Goal: Task Accomplishment & Management: Complete application form

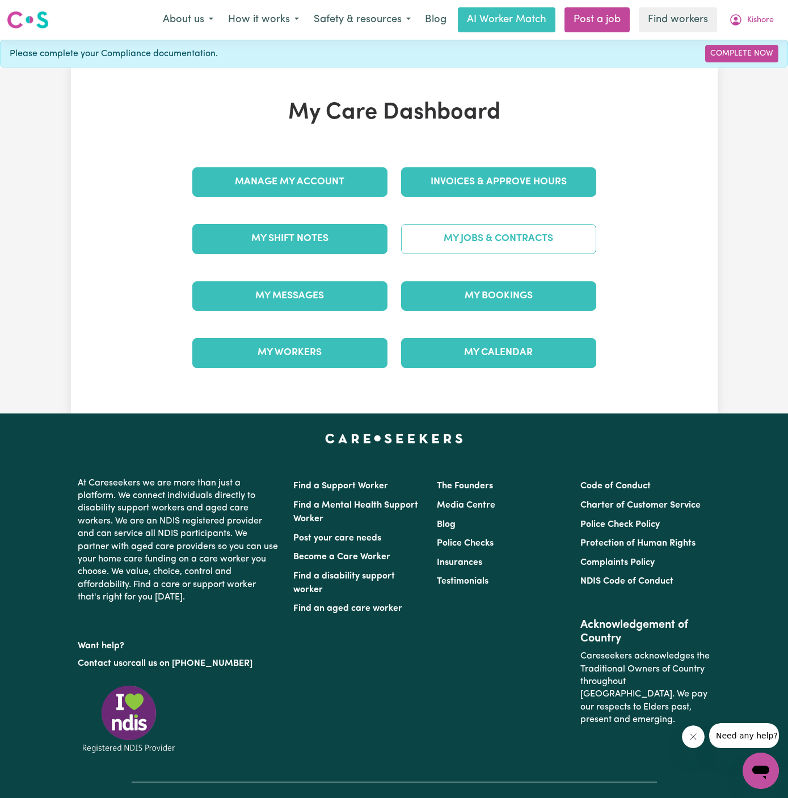
click at [509, 237] on link "My Jobs & Contracts" at bounding box center [498, 238] width 195 height 29
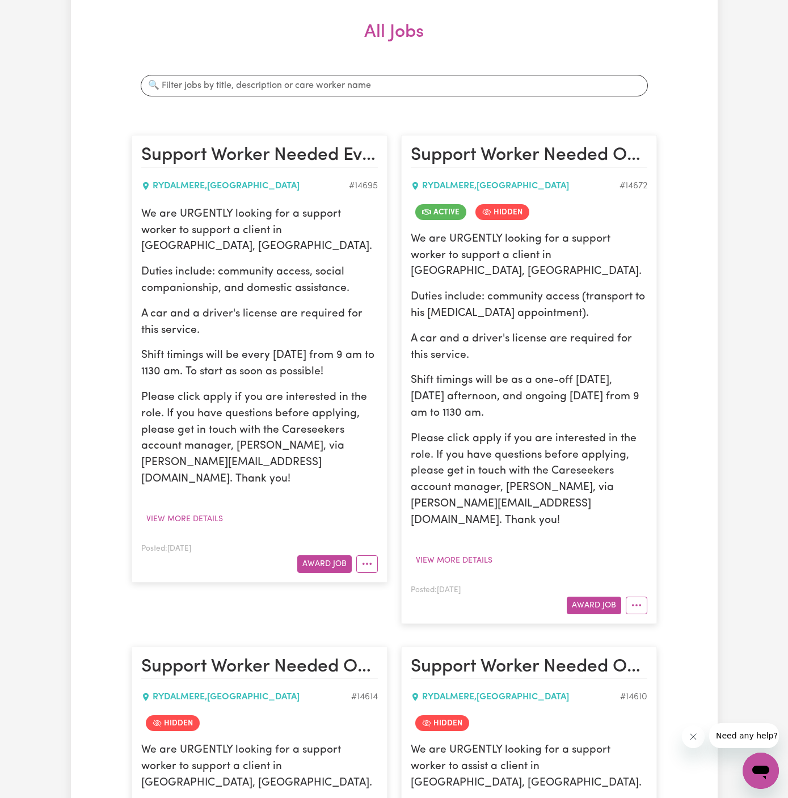
scroll to position [160, 0]
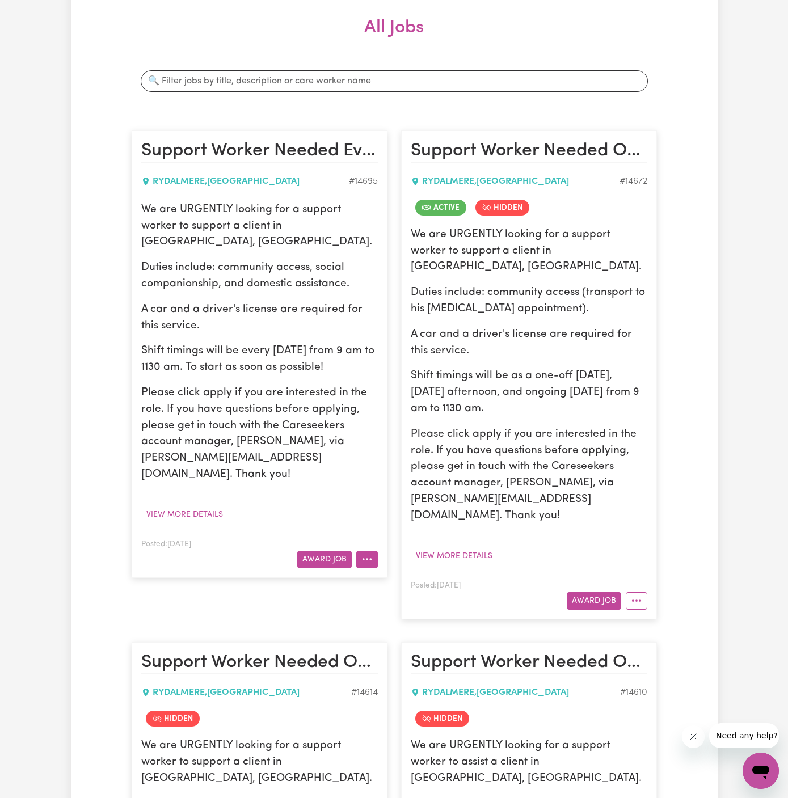
click at [364, 553] on icon "More options" at bounding box center [366, 558] width 11 height 11
click at [405, 574] on link "Hide Job" at bounding box center [402, 585] width 90 height 23
click at [206, 466] on div "We are URGENTLY looking for a support worker to support a client in [GEOGRAPHIC…" at bounding box center [259, 362] width 236 height 321
click at [206, 467] on div "We are URGENTLY looking for a support worker to support a client in [GEOGRAPHIC…" at bounding box center [259, 362] width 236 height 321
click at [204, 506] on button "View more details" at bounding box center [184, 515] width 87 height 18
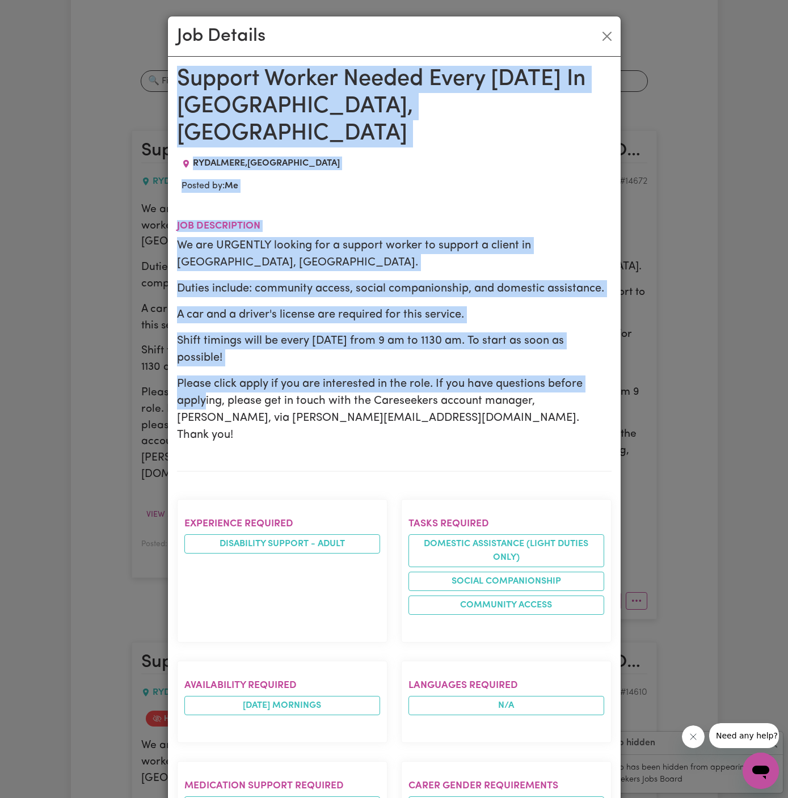
drag, startPoint x: 177, startPoint y: 79, endPoint x: 319, endPoint y: 797, distance: 732.2
click at [319, 797] on div "Support Worker Needed Every [DATE] In [GEOGRAPHIC_DATA], [GEOGRAPHIC_DATA] [GEO…" at bounding box center [394, 685] width 434 height 1238
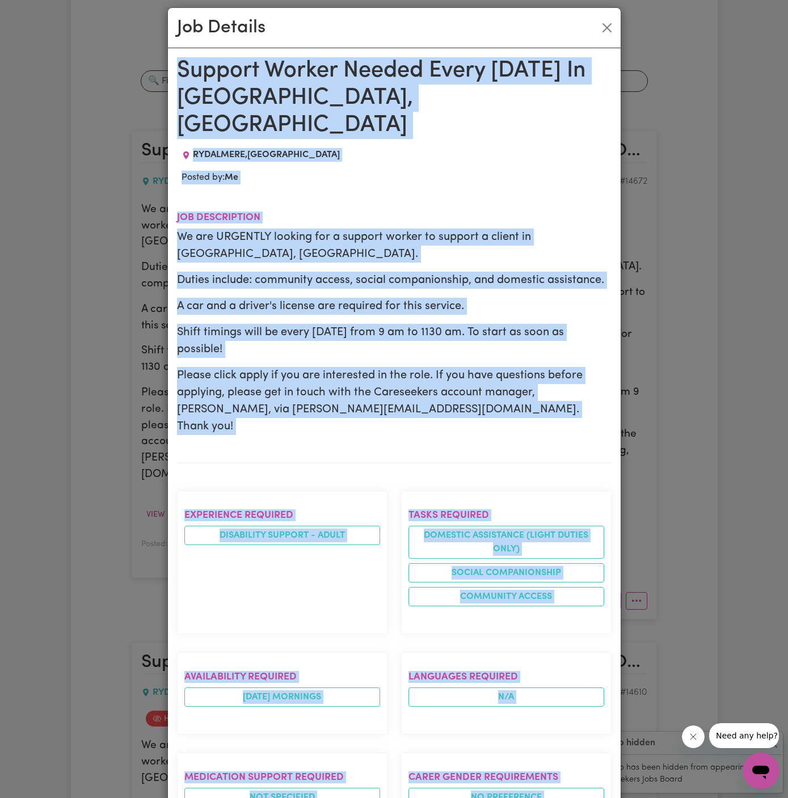
scroll to position [450, 0]
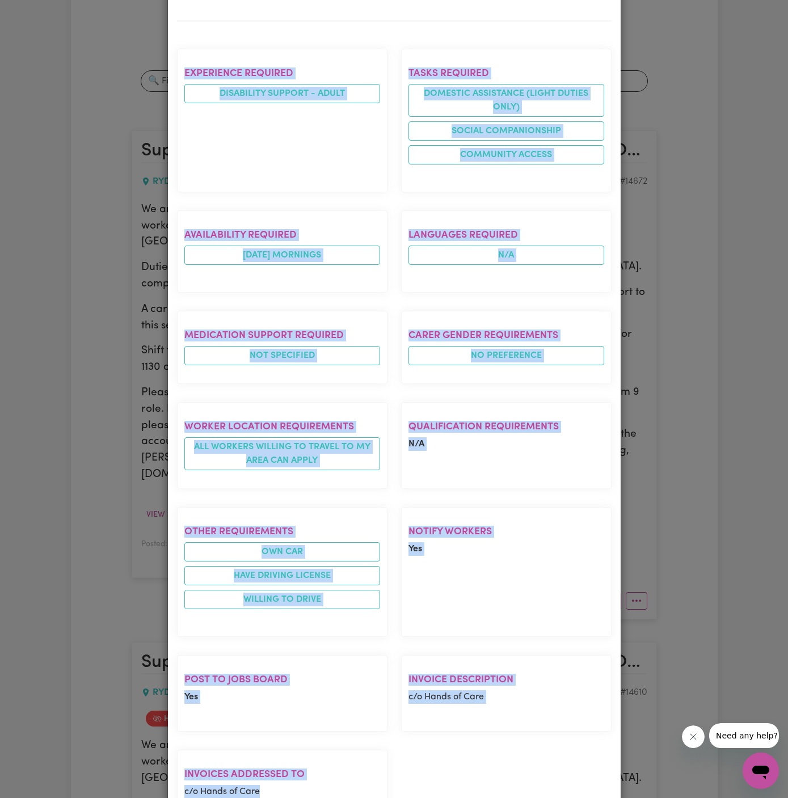
copy div "Support Worker Needed Every [DATE] In [GEOGRAPHIC_DATA], [GEOGRAPHIC_DATA] [GEO…"
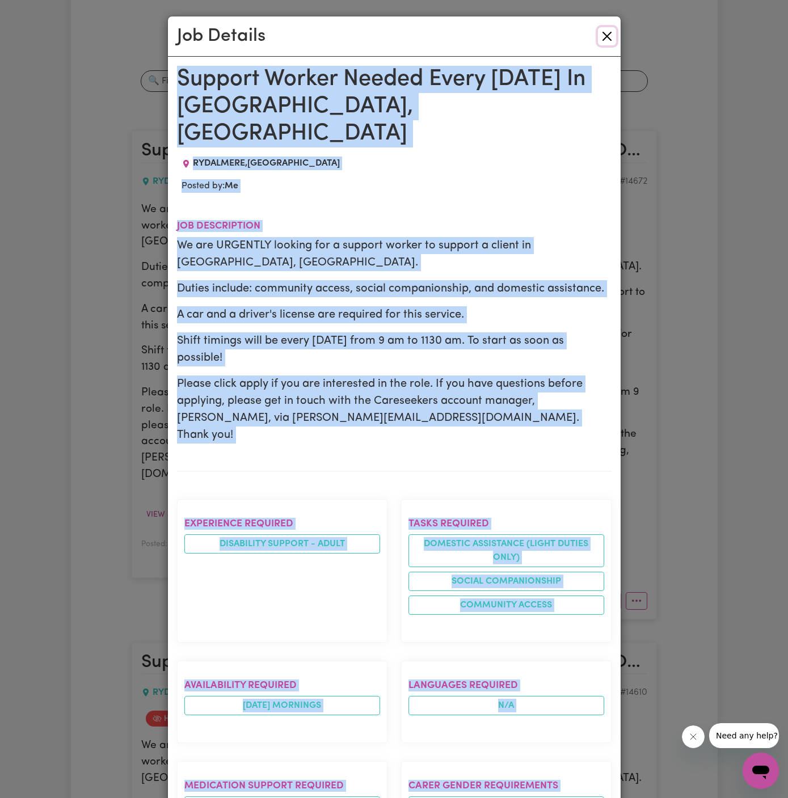
click at [608, 36] on button "Close" at bounding box center [607, 36] width 18 height 18
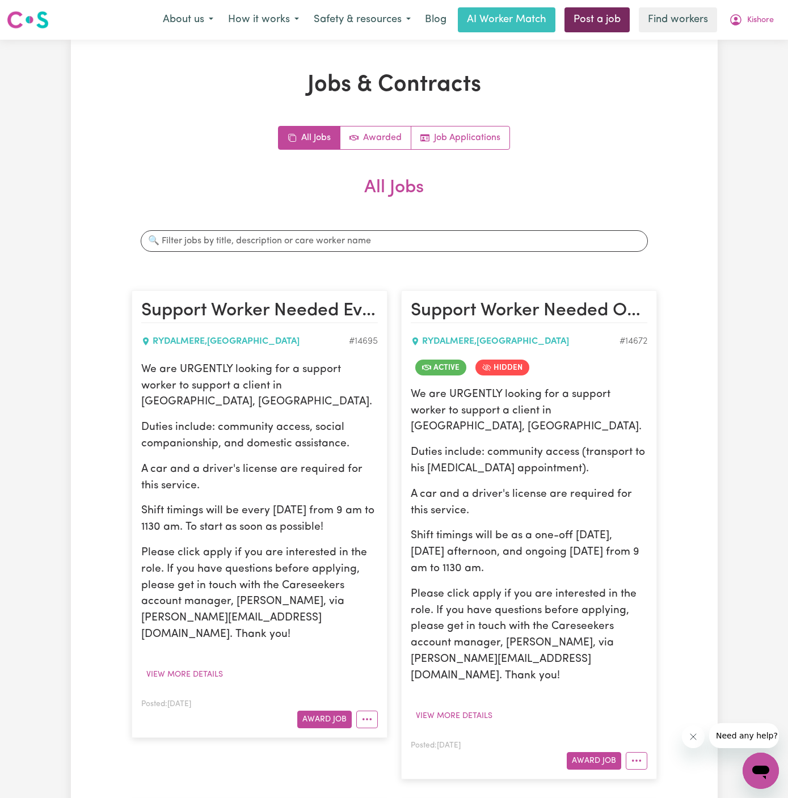
click at [591, 23] on link "Post a job" at bounding box center [596, 19] width 65 height 25
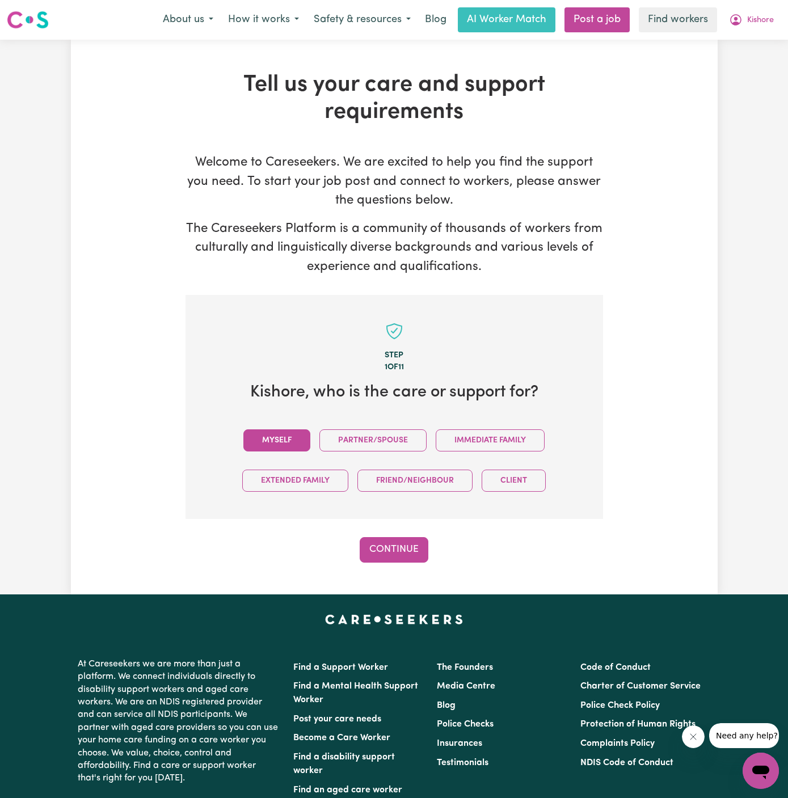
click at [299, 435] on button "Myself" at bounding box center [276, 440] width 67 height 22
click at [411, 544] on button "Continue" at bounding box center [393, 549] width 69 height 25
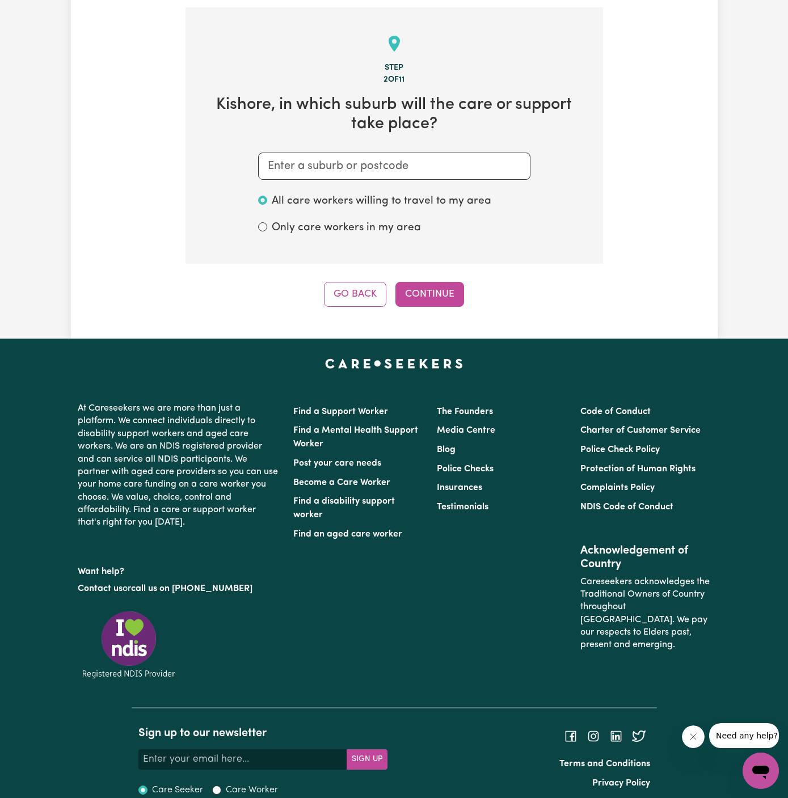
scroll to position [294, 0]
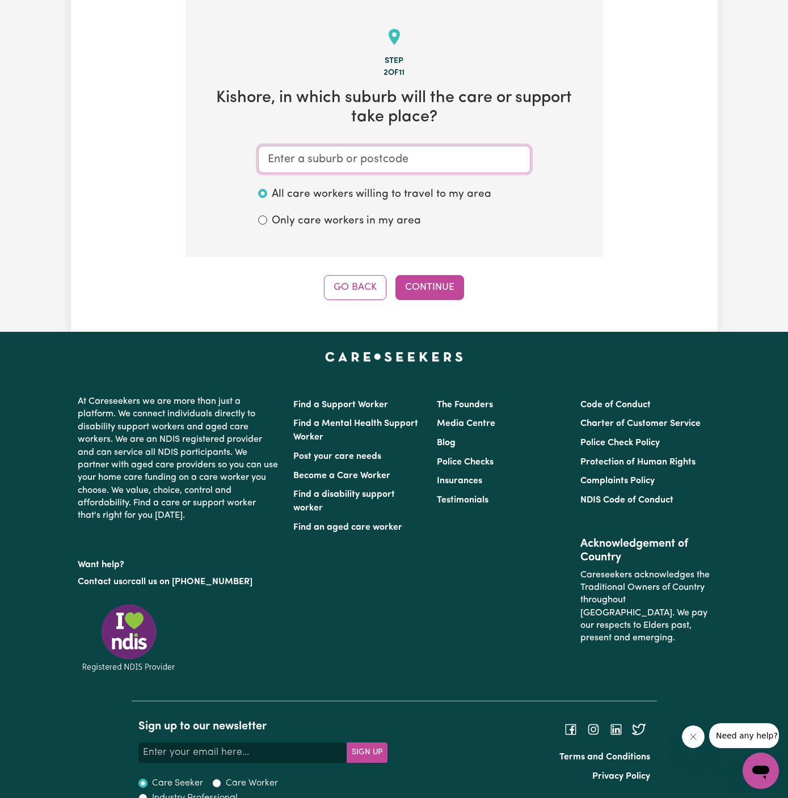
click at [457, 162] on input "text" at bounding box center [394, 159] width 272 height 27
click at [332, 160] on input "text" at bounding box center [394, 159] width 272 height 27
paste input "Rydalmere"
type input "Rydalmere"
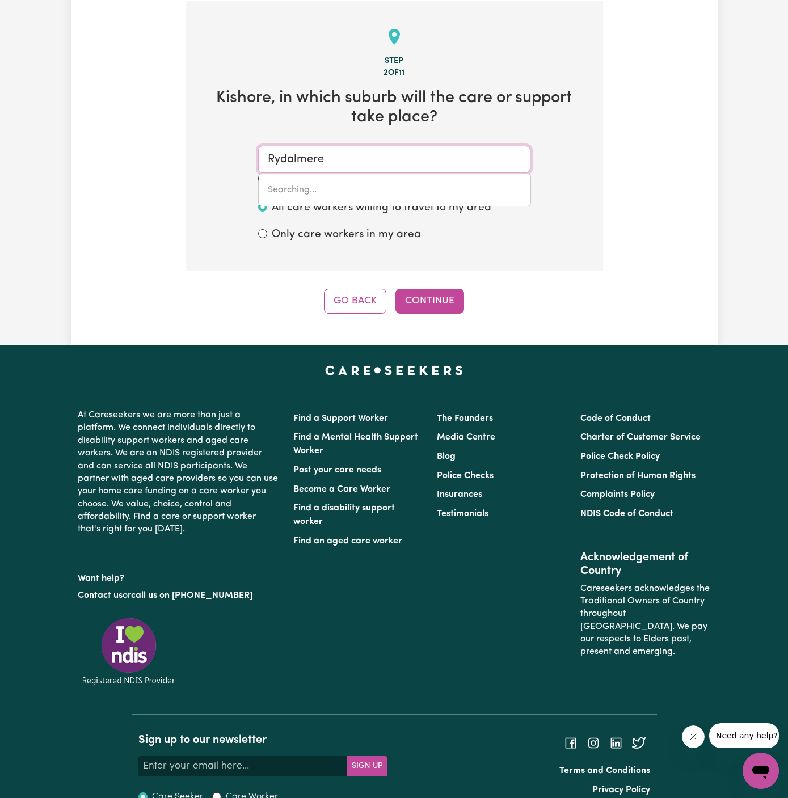
type input "Rydalmere, [GEOGRAPHIC_DATA], 2116"
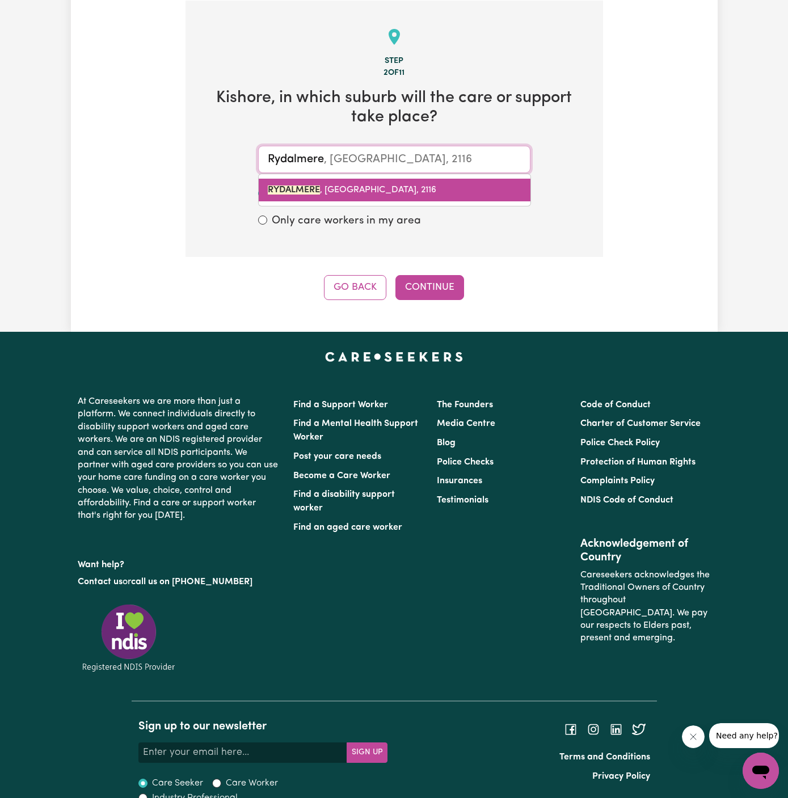
click at [378, 189] on span "RYDALMERE , [GEOGRAPHIC_DATA], 2116" at bounding box center [352, 189] width 168 height 9
type input "RYDALMERE, [GEOGRAPHIC_DATA], 2116"
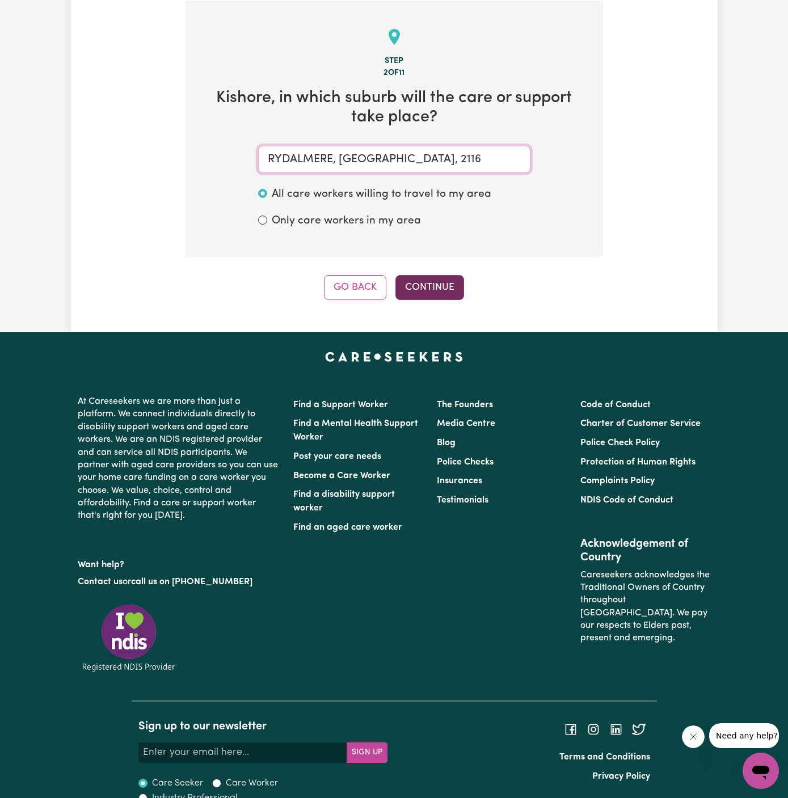
type input "RYDALMERE, [GEOGRAPHIC_DATA], 2116"
click at [447, 282] on button "Continue" at bounding box center [429, 287] width 69 height 25
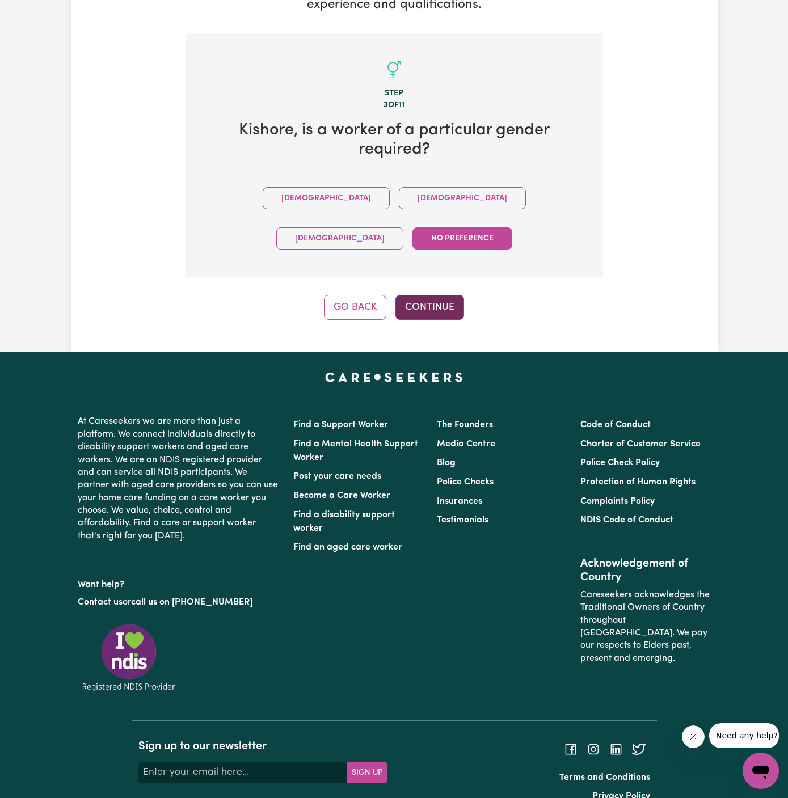
click at [440, 295] on button "Continue" at bounding box center [429, 307] width 69 height 25
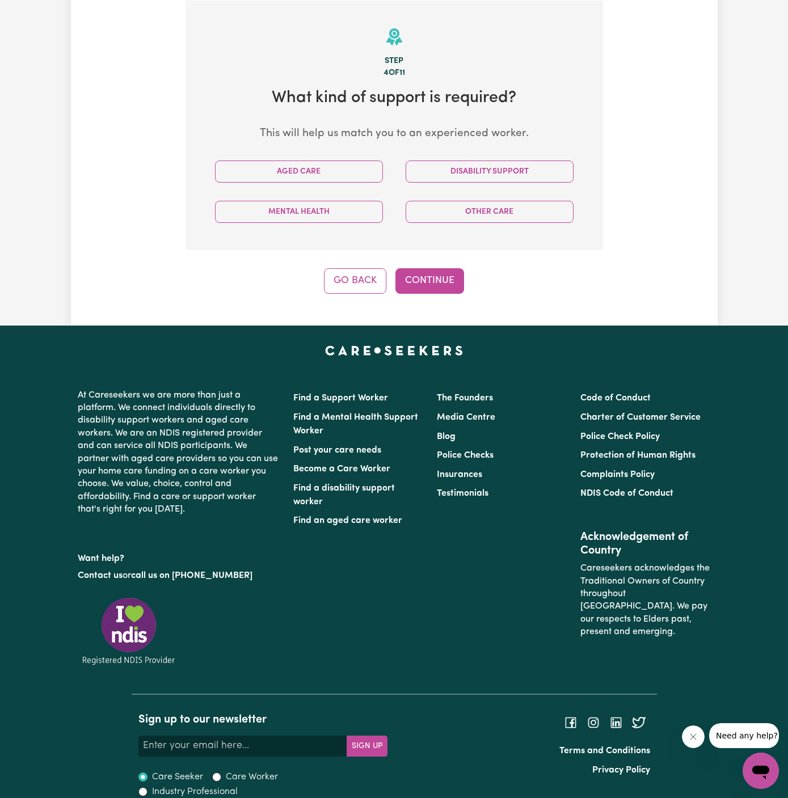
scroll to position [294, 0]
click at [483, 165] on button "Disability Support" at bounding box center [489, 171] width 168 height 22
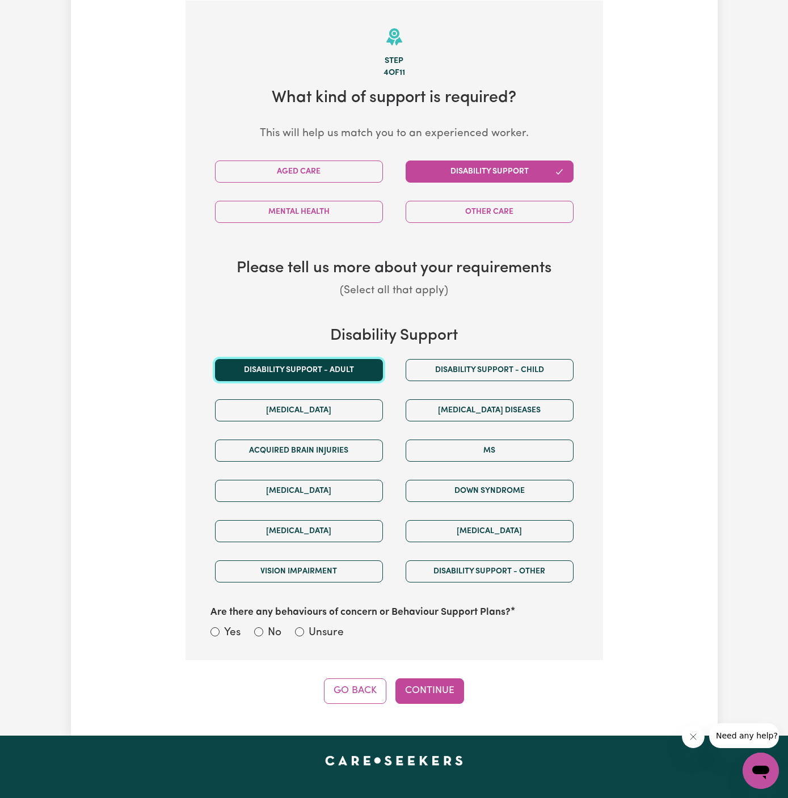
click at [340, 369] on button "Disability support - Adult" at bounding box center [299, 370] width 168 height 22
click at [331, 628] on label "Unsure" at bounding box center [325, 633] width 35 height 16
click at [304, 628] on input "Unsure" at bounding box center [299, 631] width 9 height 9
radio input "true"
click at [432, 693] on button "Continue" at bounding box center [429, 690] width 69 height 25
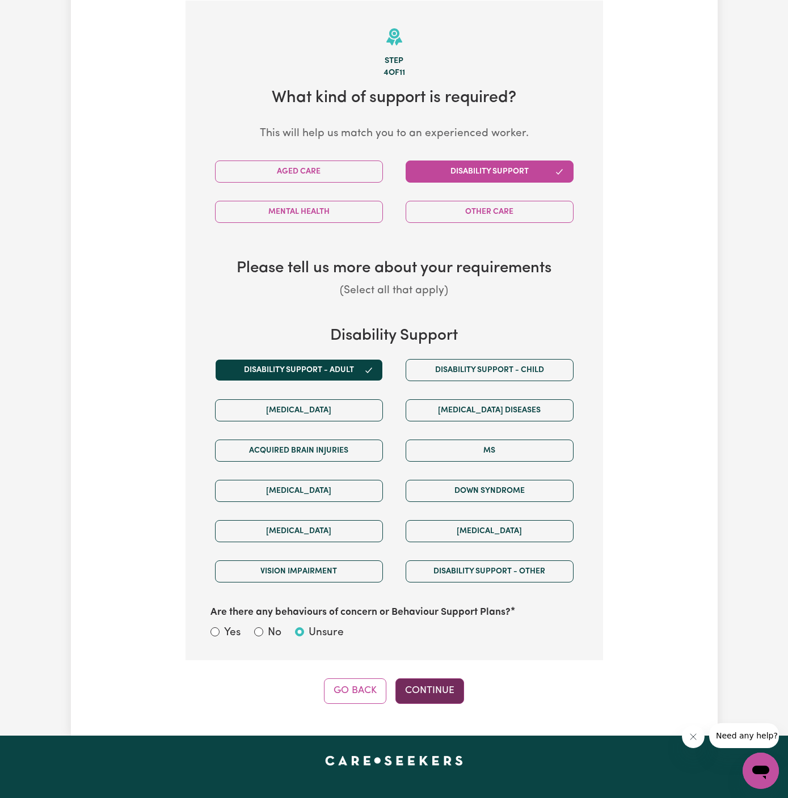
select select "PRIVATELY"
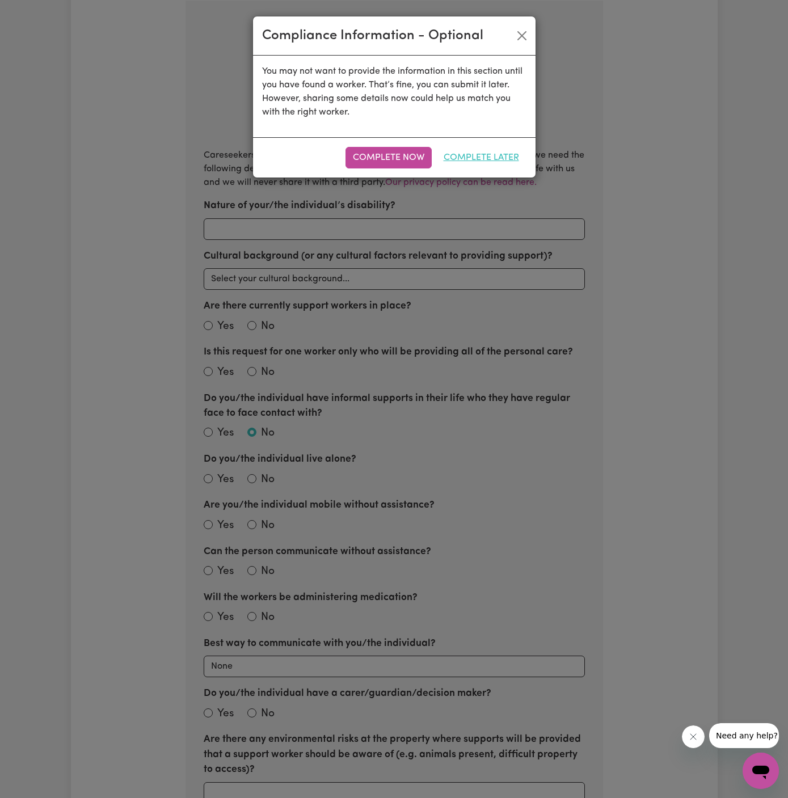
click at [493, 158] on button "Complete Later" at bounding box center [481, 158] width 90 height 22
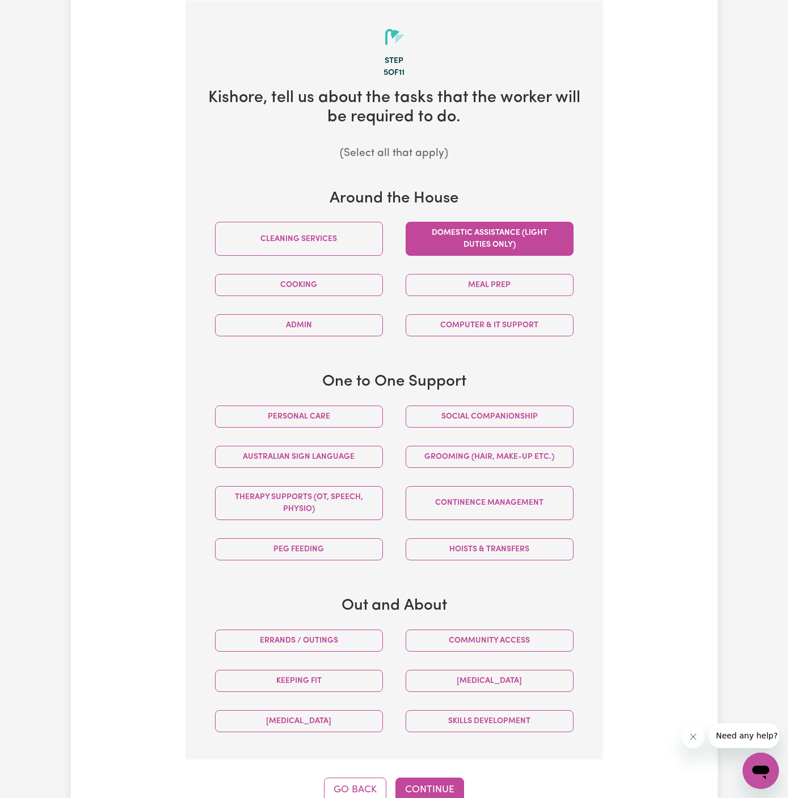
click at [485, 231] on button "Domestic assistance (light duties only)" at bounding box center [489, 239] width 168 height 34
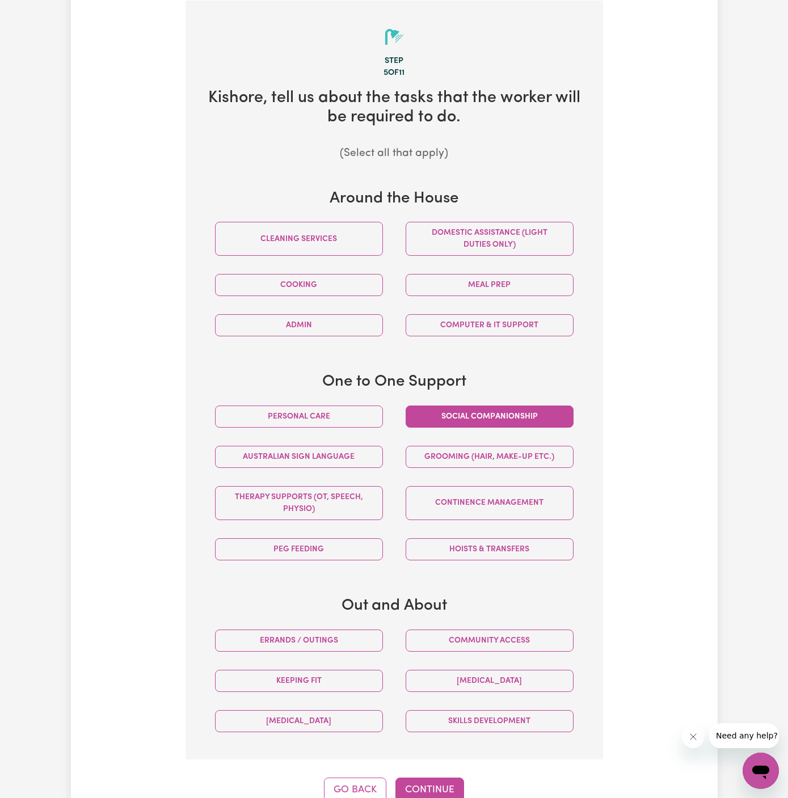
click at [490, 414] on button "Social companionship" at bounding box center [489, 416] width 168 height 22
click at [481, 630] on button "Community access" at bounding box center [489, 640] width 168 height 22
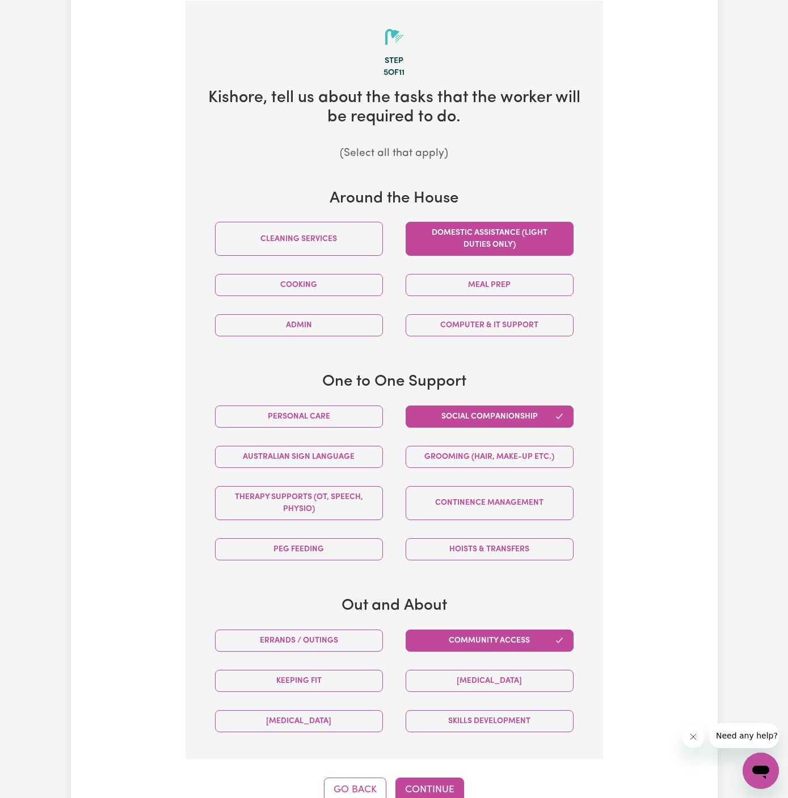
click at [497, 236] on button "Domestic assistance (light duties only)" at bounding box center [489, 239] width 168 height 34
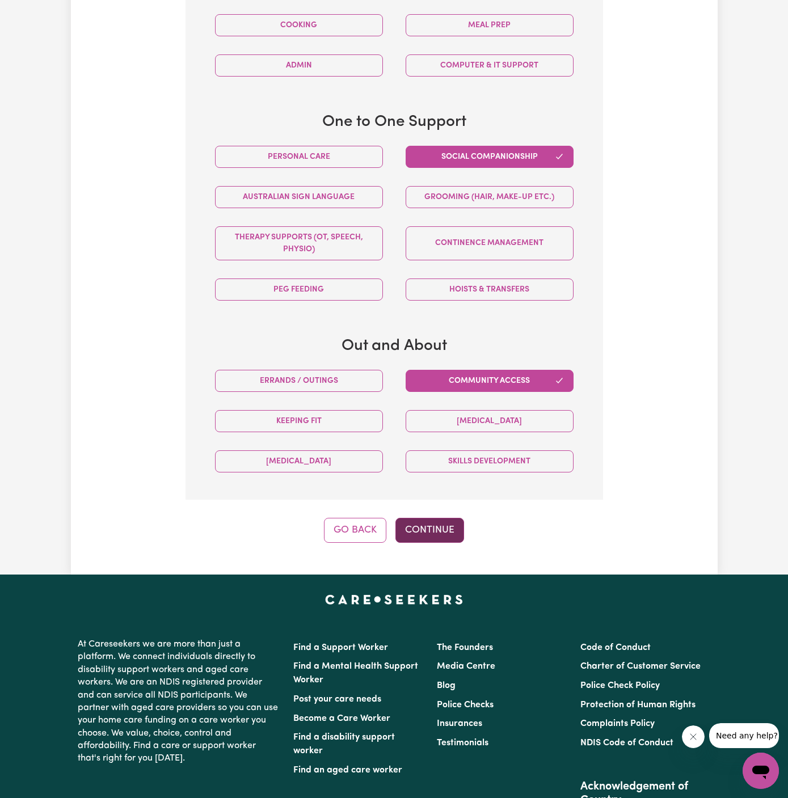
click at [439, 519] on button "Continue" at bounding box center [429, 530] width 69 height 25
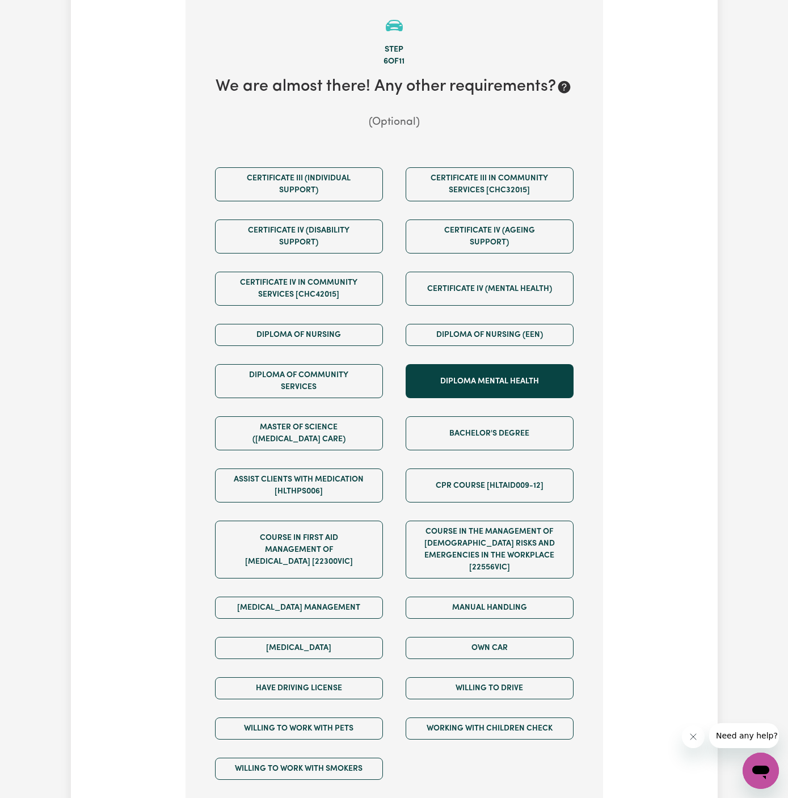
scroll to position [294, 0]
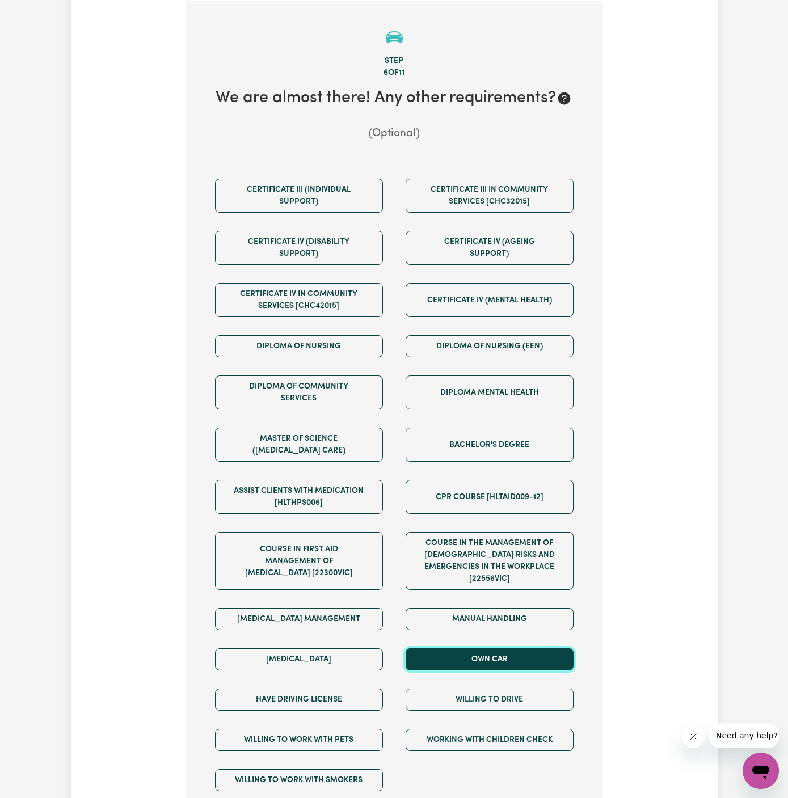
click at [484, 650] on button "Own Car" at bounding box center [489, 659] width 168 height 22
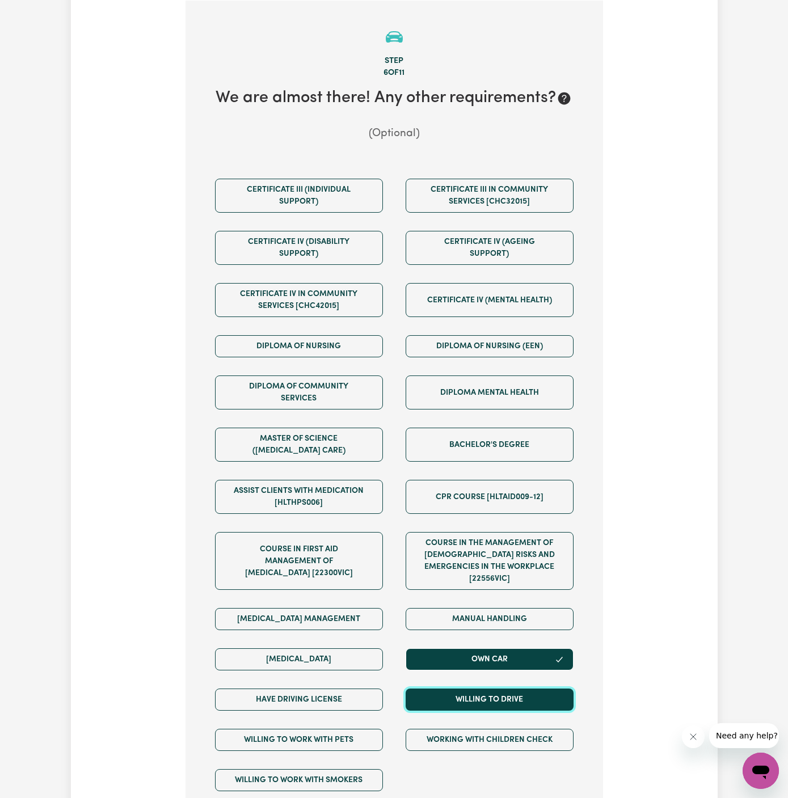
click at [484, 688] on button "Willing to drive" at bounding box center [489, 699] width 168 height 22
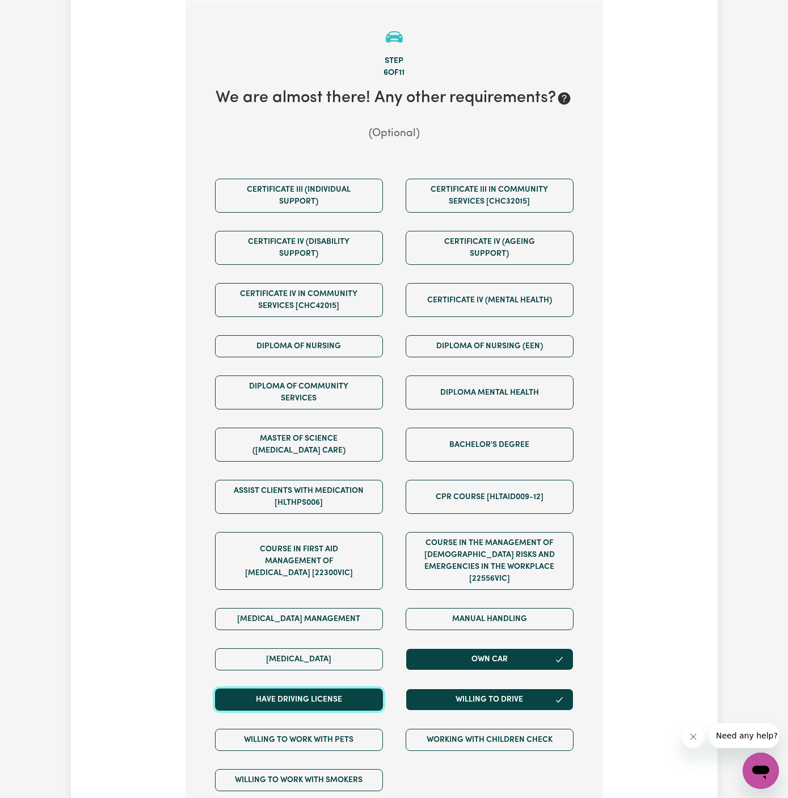
click at [368, 688] on button "Have driving license" at bounding box center [299, 699] width 168 height 22
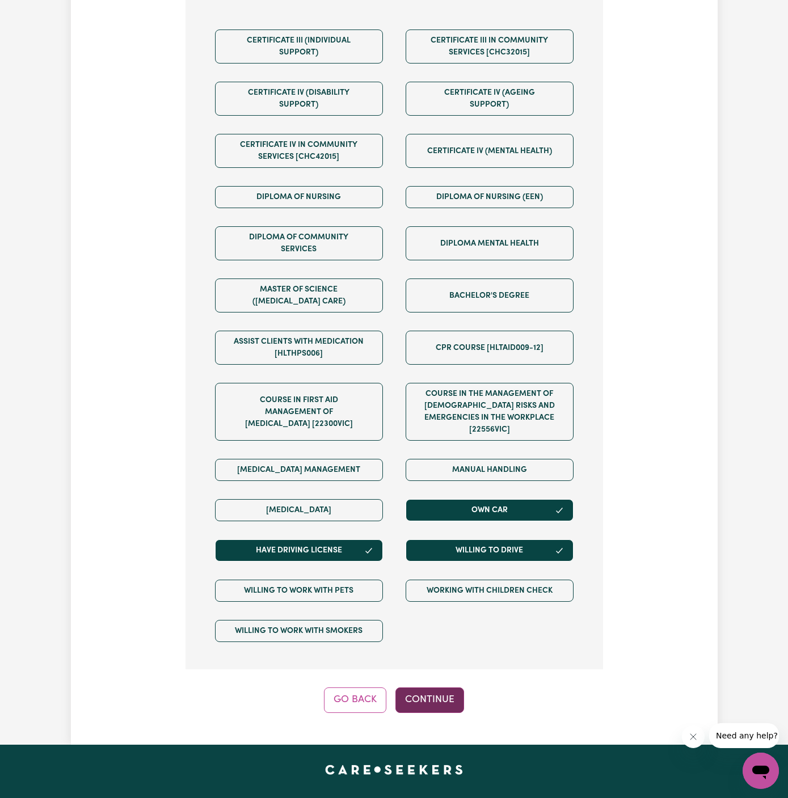
click at [447, 687] on button "Continue" at bounding box center [429, 699] width 69 height 25
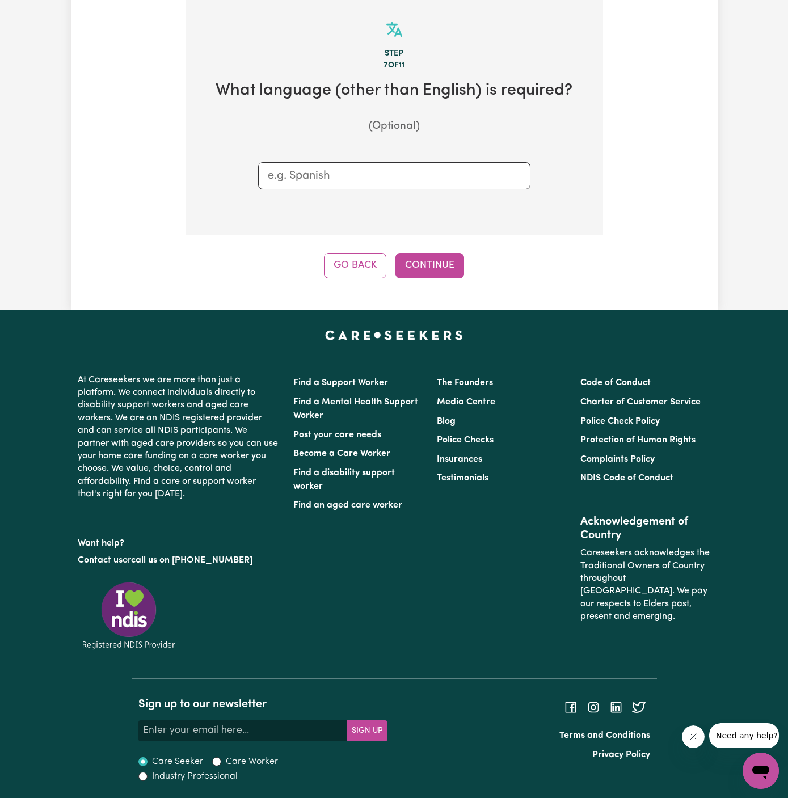
scroll to position [294, 0]
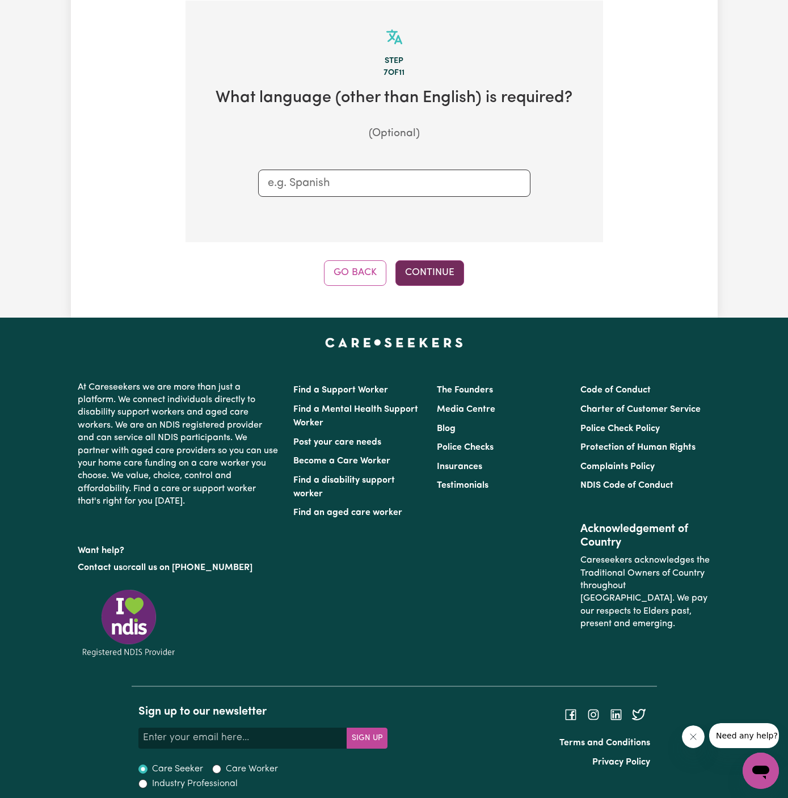
click at [430, 272] on button "Continue" at bounding box center [429, 272] width 69 height 25
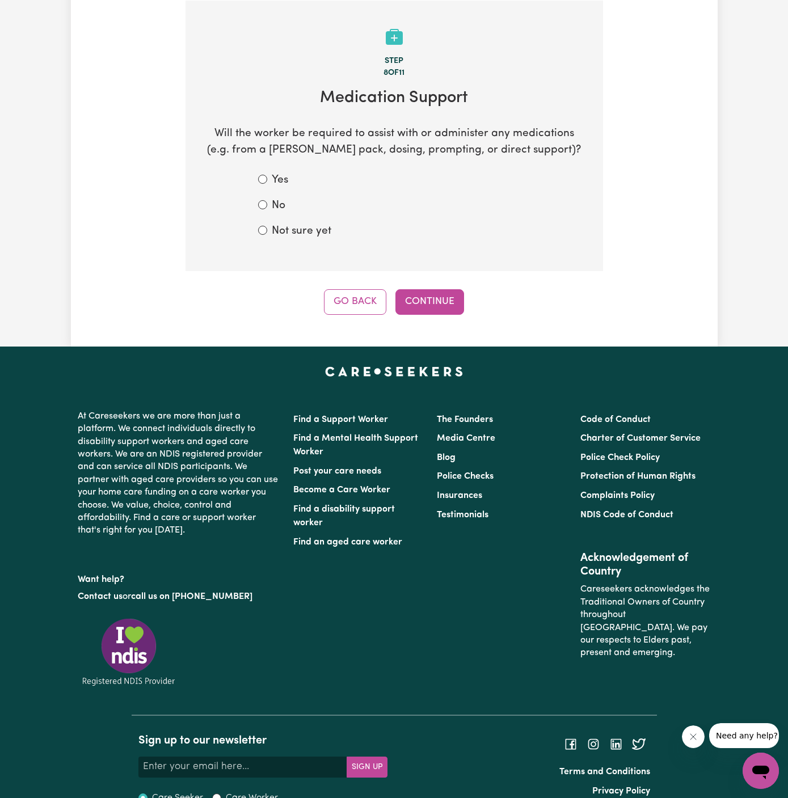
click at [294, 238] on label "Not sure yet" at bounding box center [302, 231] width 60 height 16
click at [267, 235] on input "Not sure yet" at bounding box center [262, 230] width 9 height 9
radio input "true"
click at [420, 297] on button "Continue" at bounding box center [429, 301] width 69 height 25
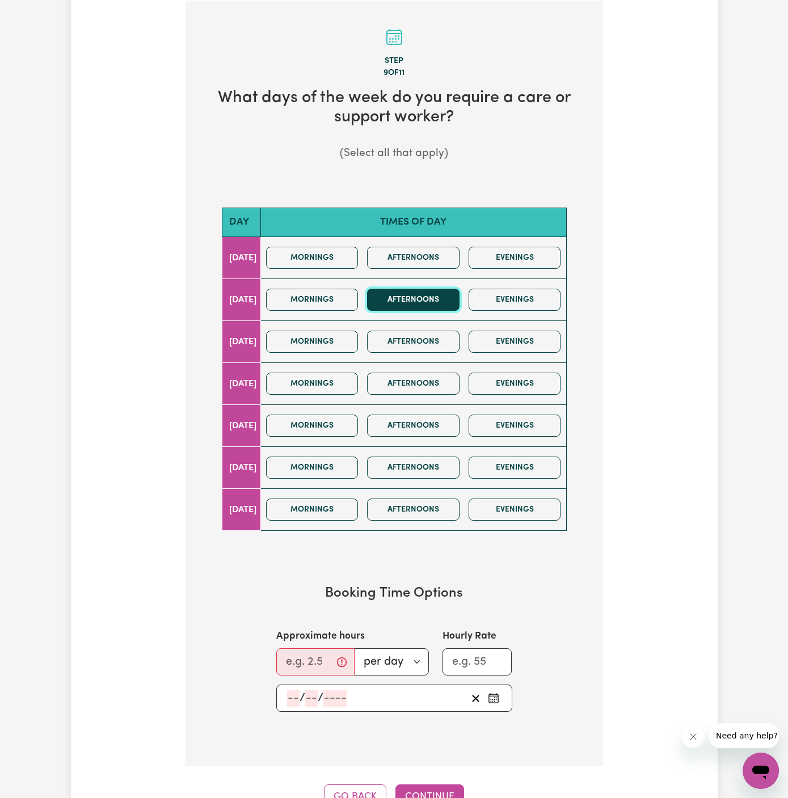
click at [411, 297] on button "Afternoons" at bounding box center [413, 300] width 92 height 22
click at [332, 302] on button "Mornings" at bounding box center [312, 300] width 92 height 22
click at [299, 660] on input "Approximate hours" at bounding box center [315, 661] width 78 height 27
type input "3"
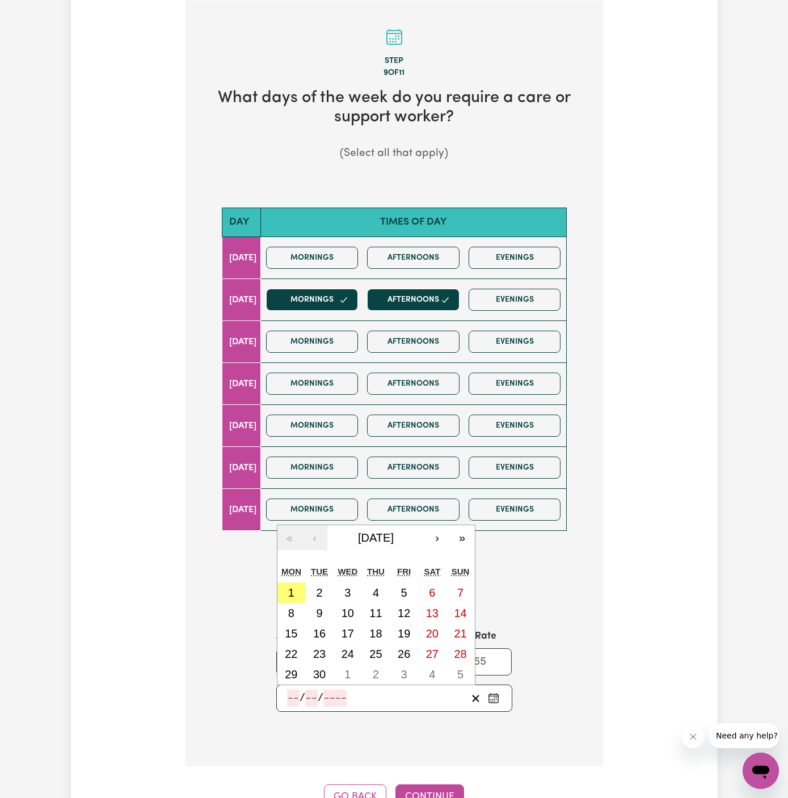
click at [291, 692] on input "number" at bounding box center [293, 697] width 12 height 17
click at [320, 593] on abbr "2" at bounding box center [319, 592] width 6 height 12
type input "[DATE]"
type input "2"
type input "9"
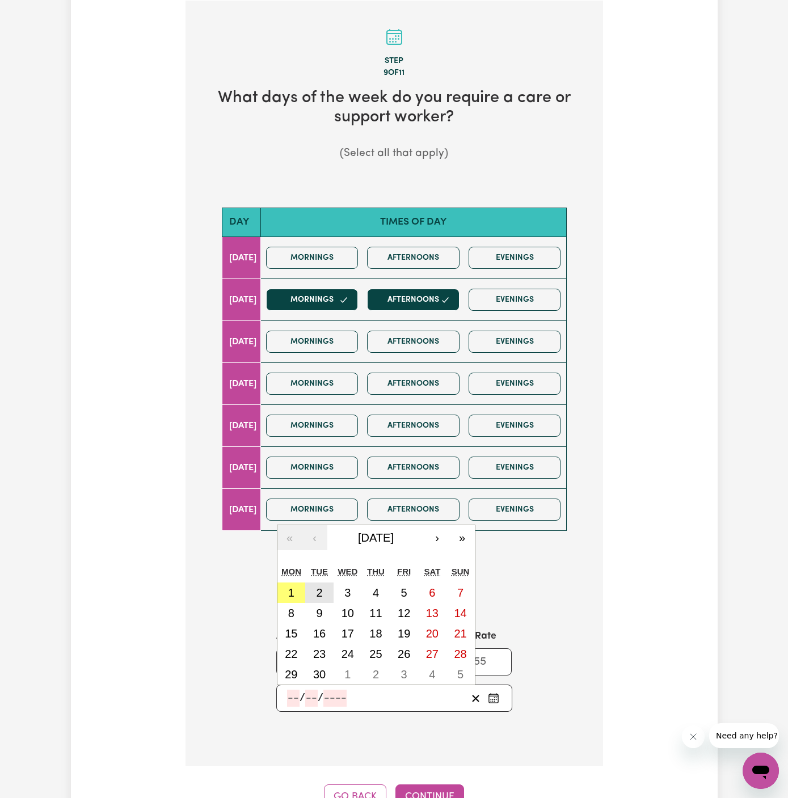
type input "2025"
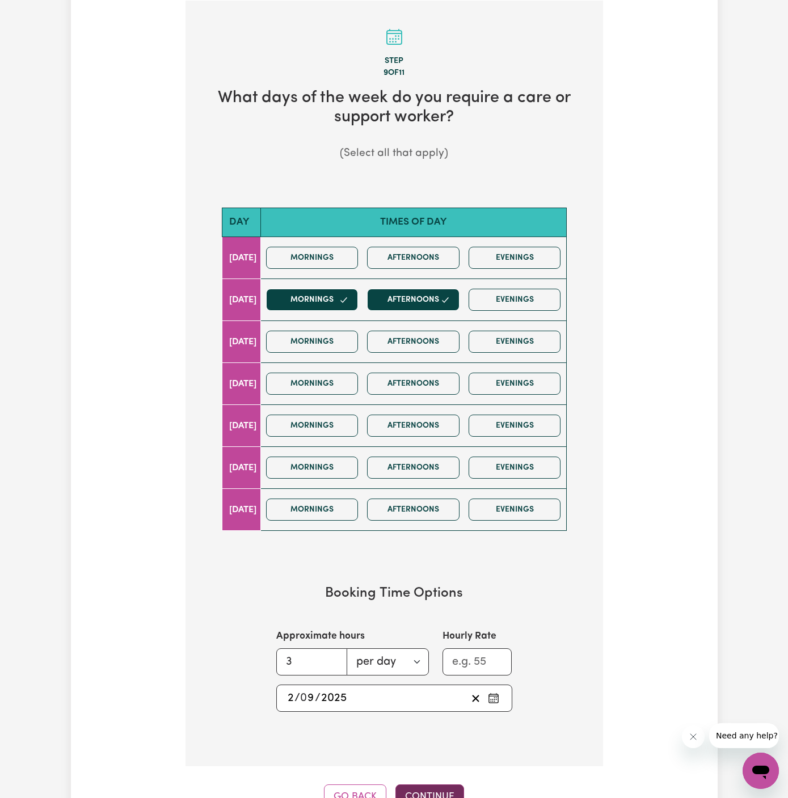
click at [437, 794] on button "Continue" at bounding box center [429, 796] width 69 height 25
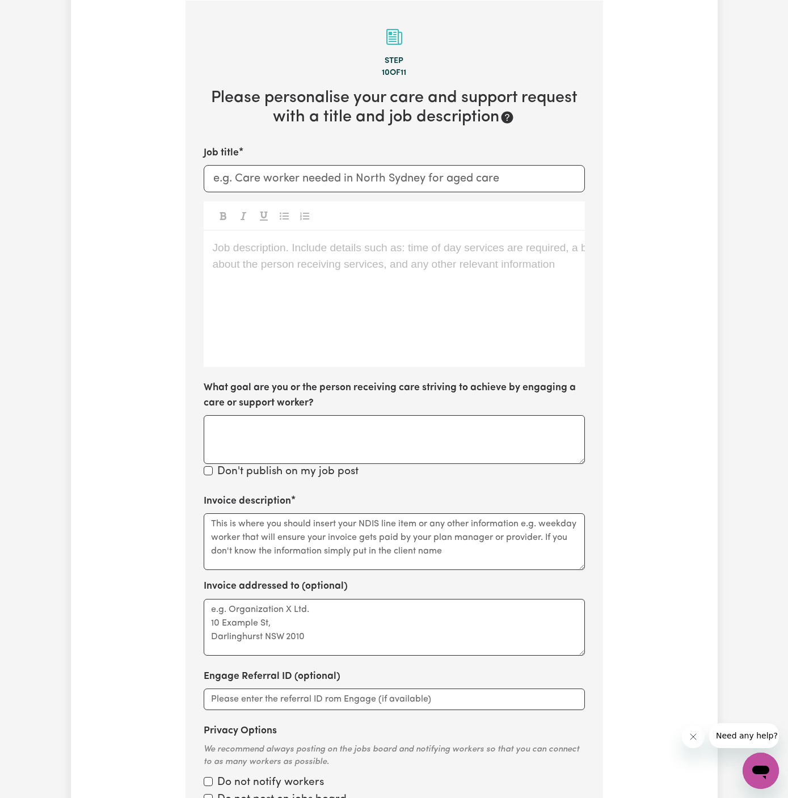
click at [256, 275] on div "Job description. Include details such as: time of day services are required, a …" at bounding box center [394, 299] width 381 height 136
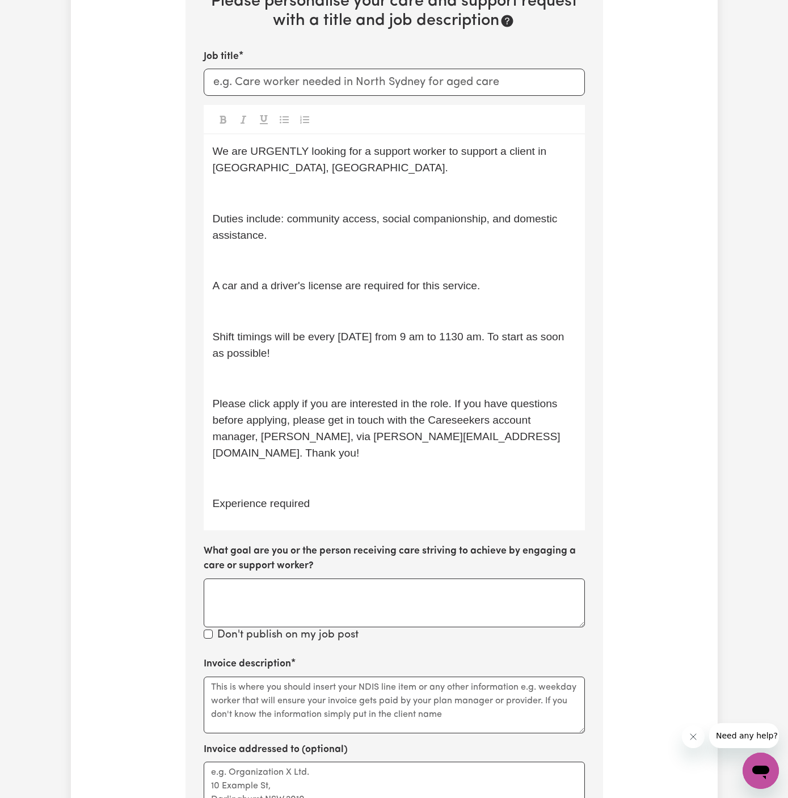
scroll to position [471, 0]
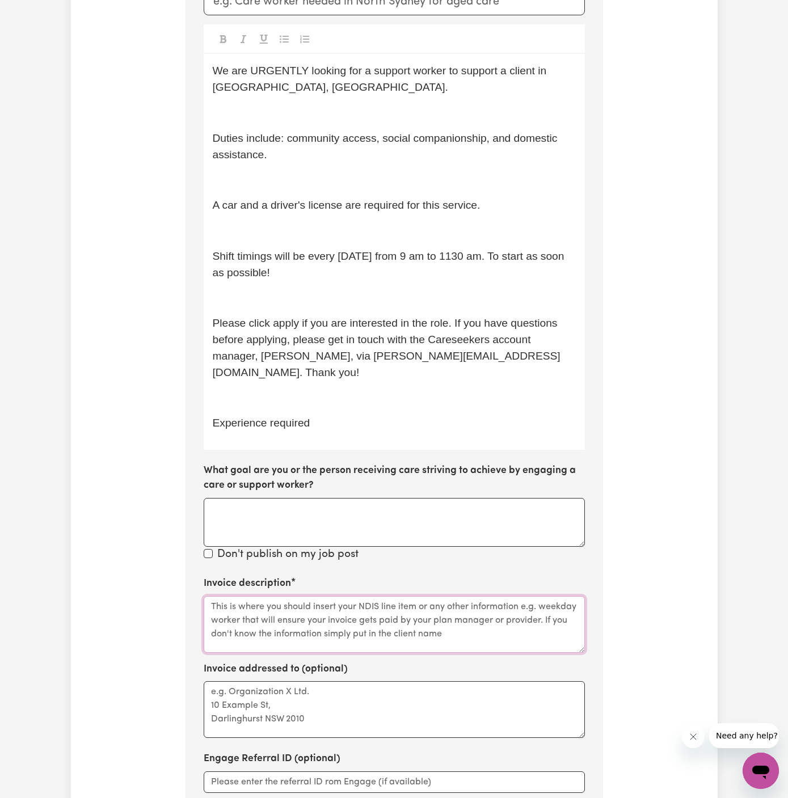
click at [266, 596] on textarea "Invoice description" at bounding box center [394, 624] width 381 height 57
paste textarea "c/o Hands of Care"
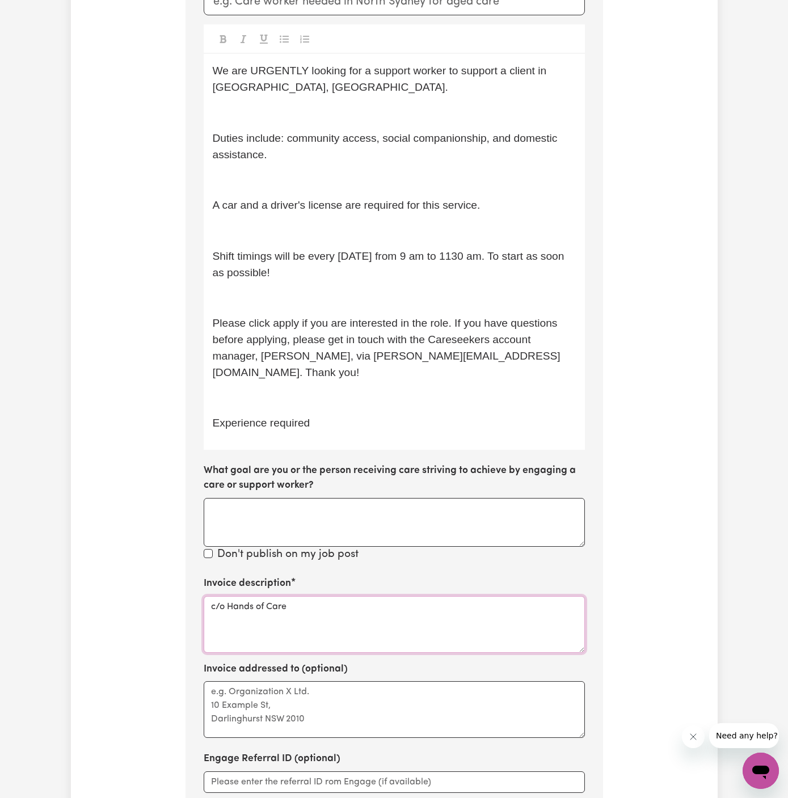
type textarea "c/o Hands of Care"
click at [248, 700] on textarea "Invoice addressed to (optional)" at bounding box center [394, 709] width 381 height 57
paste textarea "c/o Hands of Care"
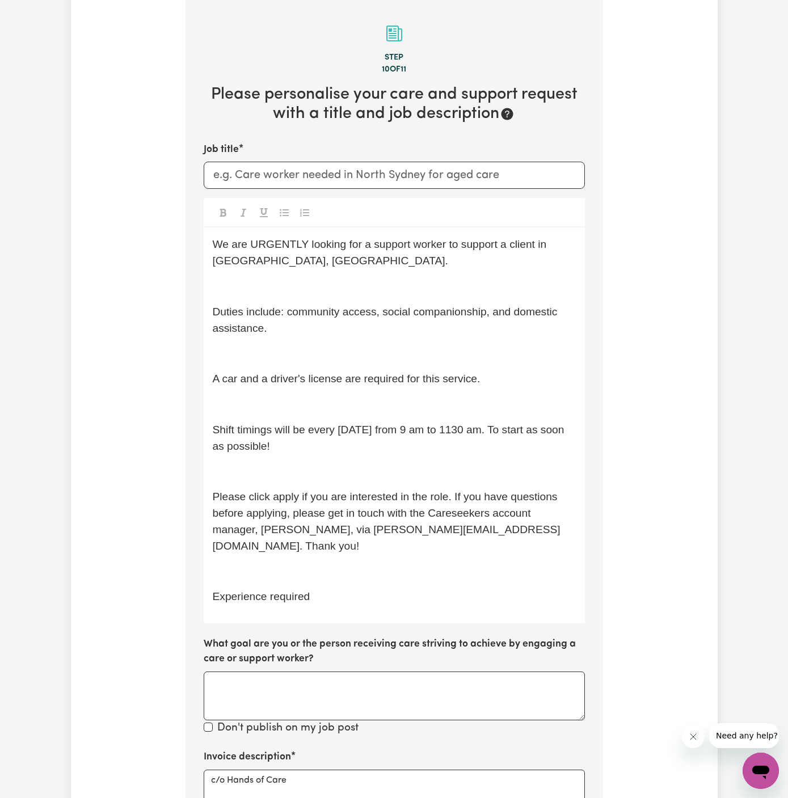
scroll to position [294, 0]
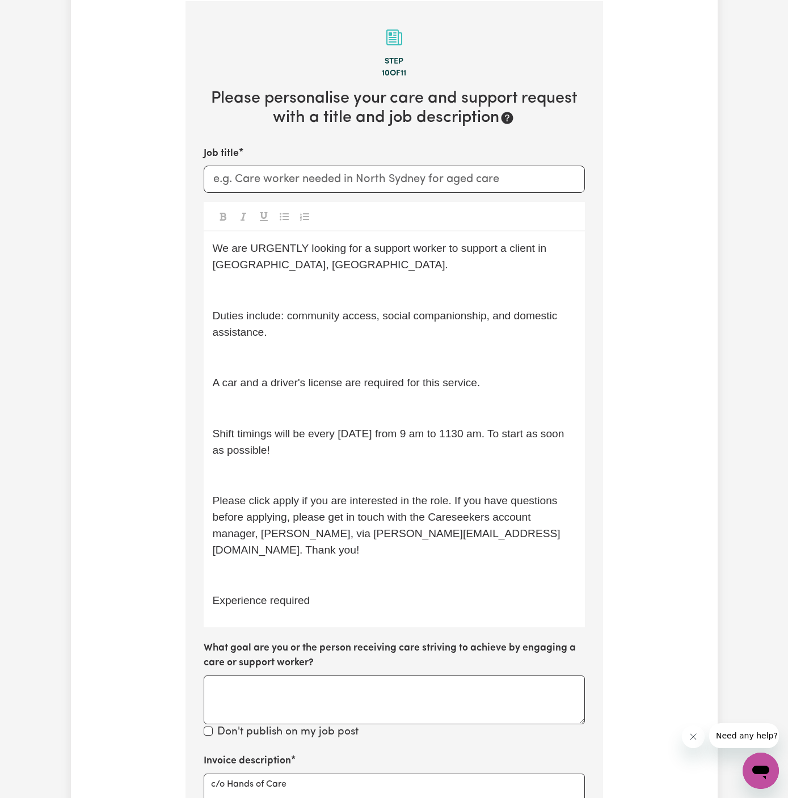
type textarea "c/o Hands of Care"
click at [268, 271] on p "We are URGENTLY looking for a support worker to support a client in [GEOGRAPHIC…" at bounding box center [394, 256] width 363 height 33
click at [268, 292] on p "﻿" at bounding box center [394, 290] width 363 height 16
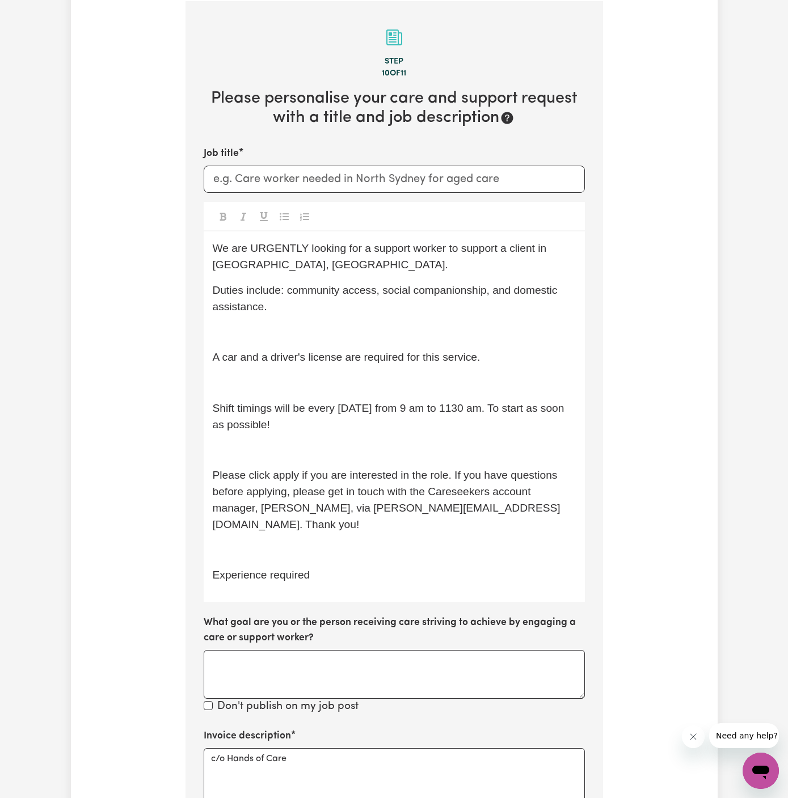
click at [273, 352] on span "A car and a driver's license are required for this service." at bounding box center [347, 357] width 268 height 12
click at [257, 328] on p "﻿" at bounding box center [394, 332] width 363 height 16
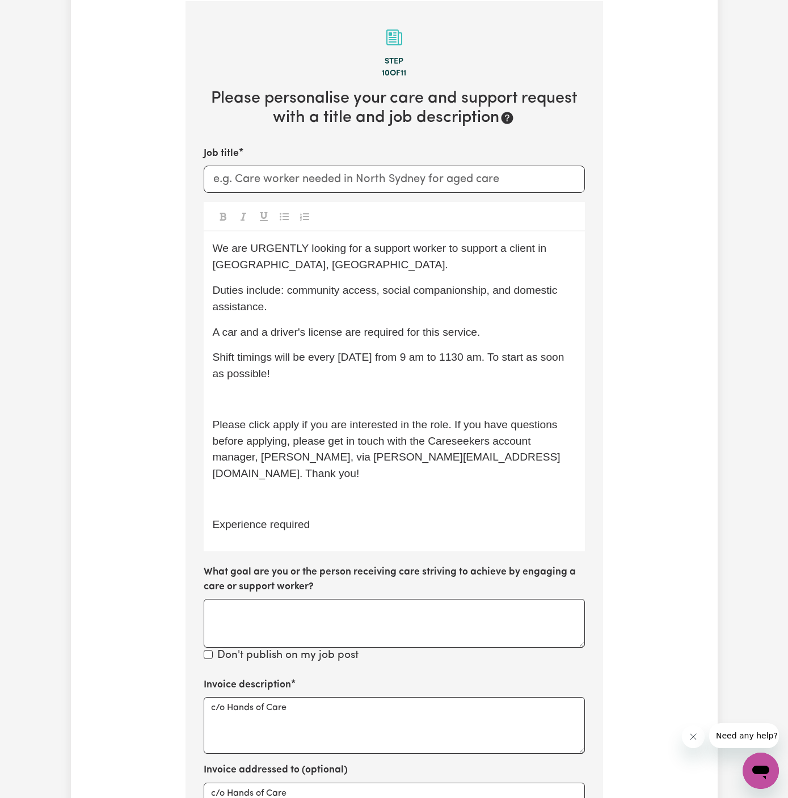
click at [257, 408] on div "We are URGENTLY looking for a support worker to support a client in [GEOGRAPHIC…" at bounding box center [394, 390] width 381 height 319
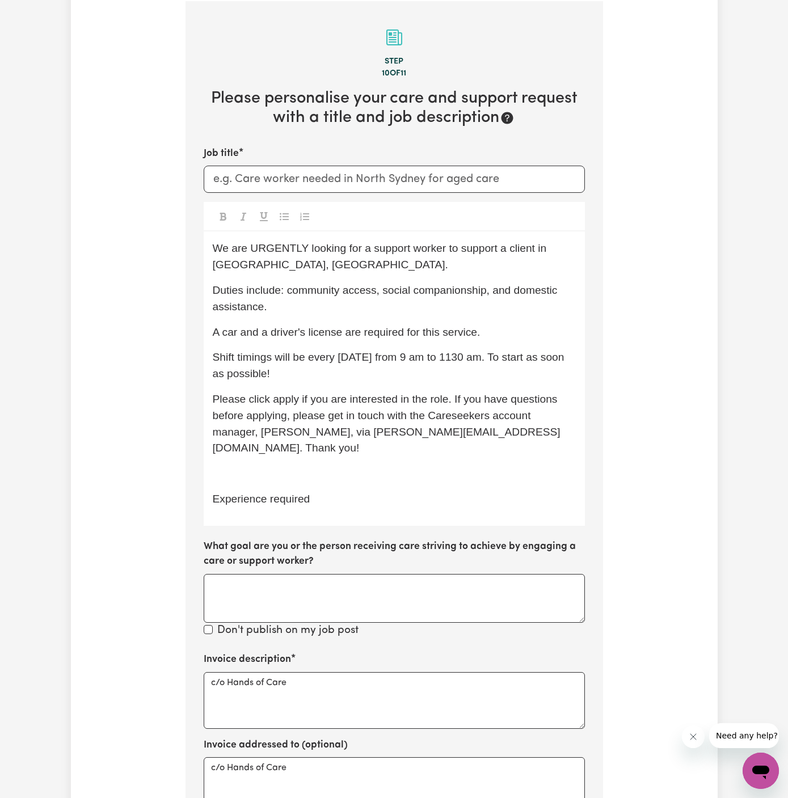
click at [261, 465] on p "﻿" at bounding box center [394, 473] width 363 height 16
click at [300, 493] on span "Experience required" at bounding box center [262, 499] width 98 height 12
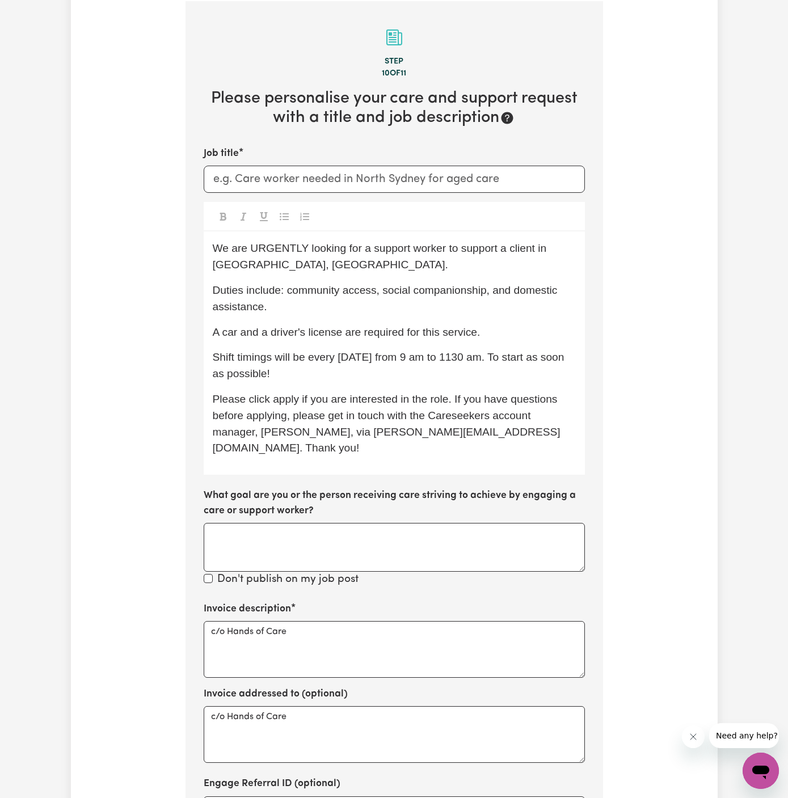
click at [297, 367] on p "Shift timings will be every [DATE] from 9 am to 1130 am. To start as soon as po…" at bounding box center [394, 365] width 363 height 33
click at [292, 396] on span "Please click apply if you are interested in the role. If you have questions bef…" at bounding box center [387, 423] width 348 height 61
click at [371, 221] on div at bounding box center [394, 216] width 381 height 29
click at [468, 160] on div "Job title" at bounding box center [394, 169] width 381 height 46
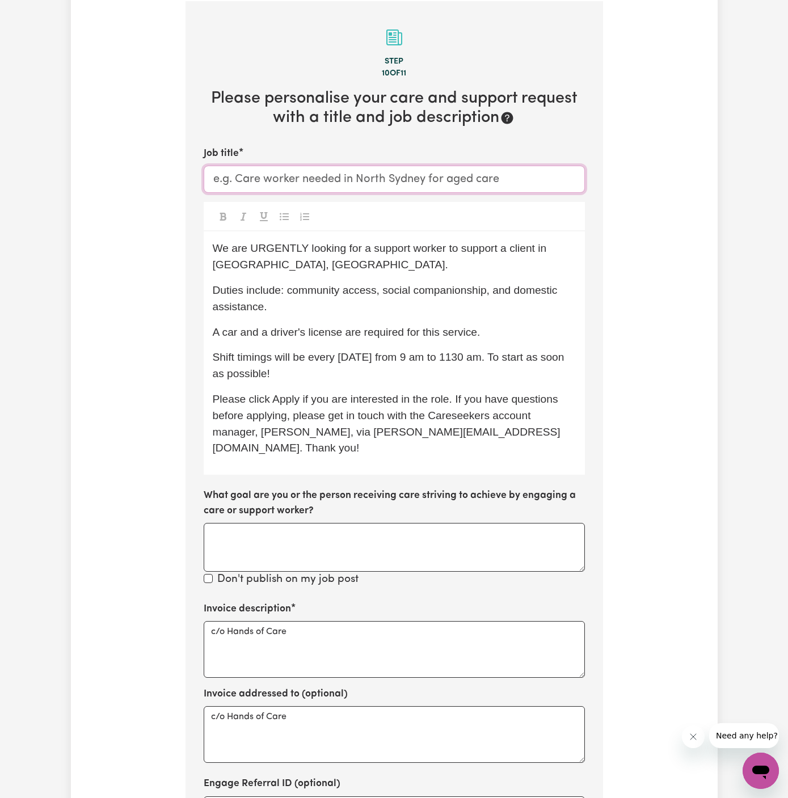
click at [464, 172] on input "Job title" at bounding box center [394, 179] width 381 height 27
paste input "Support Worker Needed Every [DATE] In [GEOGRAPHIC_DATA], [GEOGRAPHIC_DATA]"
click at [395, 180] on input "Support Worker Needed Every [DATE] In [GEOGRAPHIC_DATA], [GEOGRAPHIC_DATA]" at bounding box center [394, 179] width 381 height 27
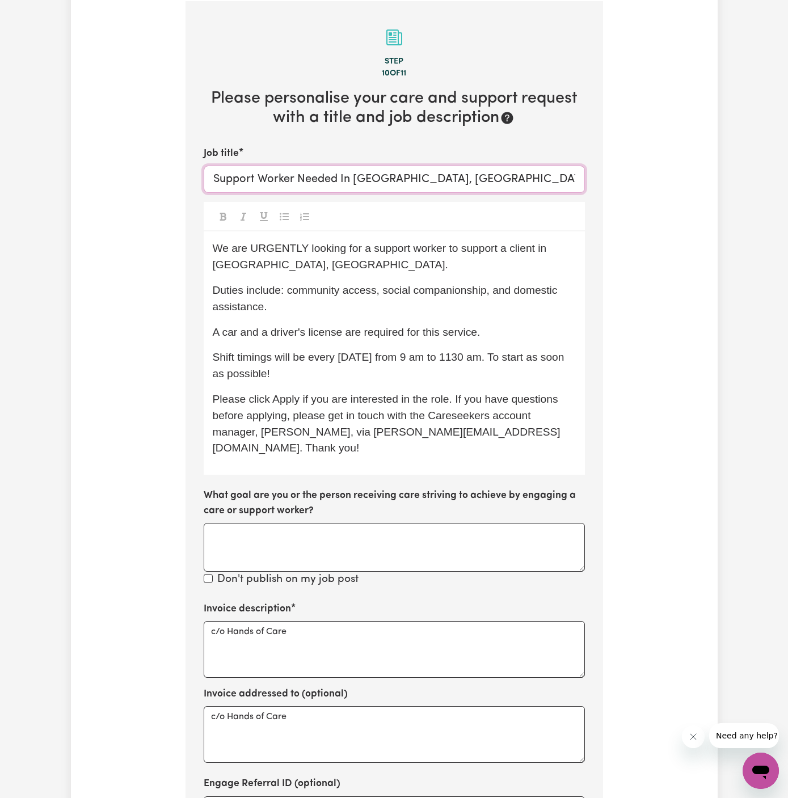
type input "Support Worker Needed In [GEOGRAPHIC_DATA], [GEOGRAPHIC_DATA]"
click at [398, 333] on span "A car and a driver's license are required for this service." at bounding box center [347, 332] width 268 height 12
click at [336, 333] on span "A car and a driver's license are required for this service." at bounding box center [347, 332] width 268 height 12
click at [304, 377] on p "Shift timings will be every [DATE] from 9 am to 1130 am. To start as soon as po…" at bounding box center [394, 365] width 363 height 33
drag, startPoint x: 307, startPoint y: 361, endPoint x: 392, endPoint y: 358, distance: 85.1
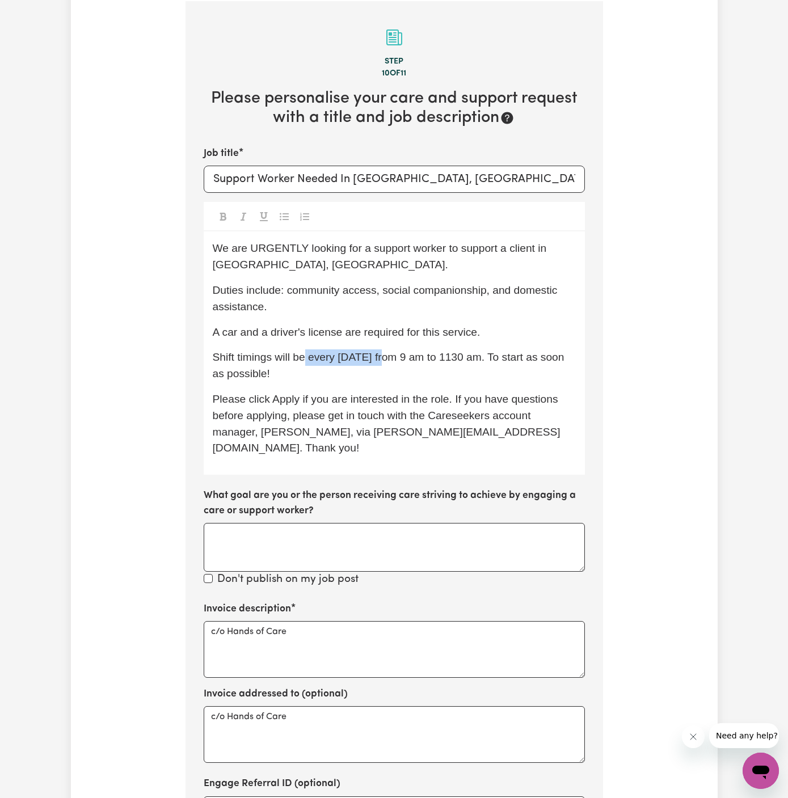
click at [392, 358] on span "Shift timings will be every [DATE] from 9 am to 1130 am. To start as soon as po…" at bounding box center [390, 365] width 354 height 28
click at [493, 358] on span "Shift timings will be as a one-off [DATE][DATE] from 9 am to 1130 am. To start …" at bounding box center [390, 365] width 354 height 28
click at [549, 359] on span "Shift timings will be as a one-off [DATE][DATE] from 11 am to 1130 am. To start…" at bounding box center [393, 365] width 360 height 28
click at [529, 357] on span "Shift timings will be as a one-off [DATE][DATE] from 11 am to 1 am. To start as…" at bounding box center [384, 365] width 342 height 28
click at [547, 358] on span "Shift timings will be as a one-off [DATE][DATE] from 11 am to 2 am. To start as…" at bounding box center [384, 365] width 342 height 28
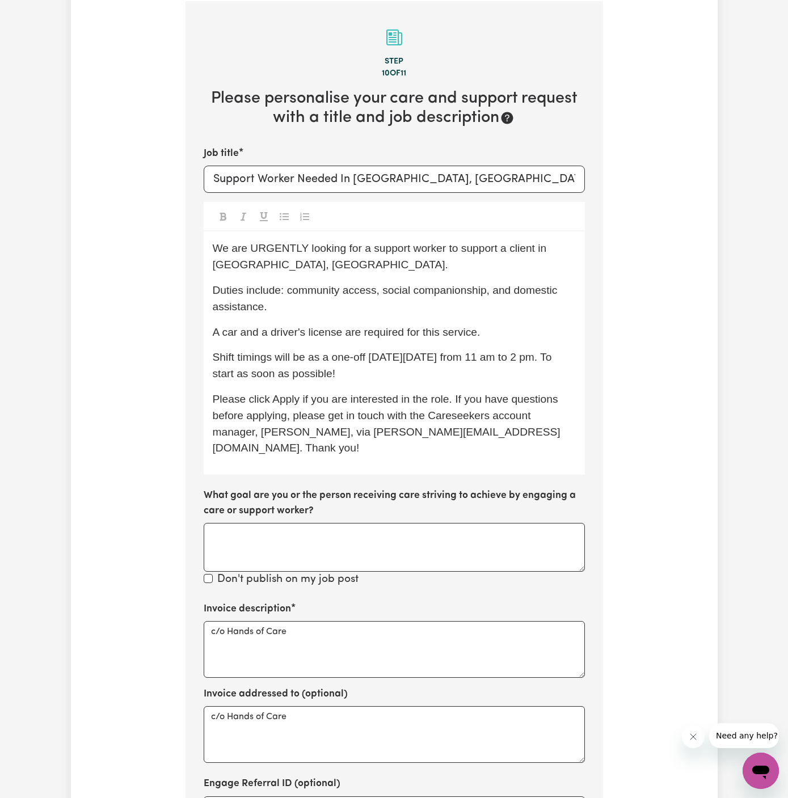
click at [405, 364] on p "Shift timings will be as a one-off [DATE][DATE] from 11 am to 2 pm. To start as…" at bounding box center [394, 365] width 363 height 33
click at [475, 361] on span "Shift timings will be as a one-off [DATE][DATE] from 11 am to 2 pm. To start as…" at bounding box center [384, 365] width 342 height 28
click at [479, 389] on div "We are URGENTLY looking for a support worker to support a client in [GEOGRAPHIC…" at bounding box center [394, 352] width 381 height 243
click at [471, 362] on span "Shift timings will be as a one-off [DATE][DATE] from 11 am to 2 pm. To start as…" at bounding box center [384, 365] width 342 height 28
drag, startPoint x: 563, startPoint y: 354, endPoint x: 566, endPoint y: 376, distance: 21.7
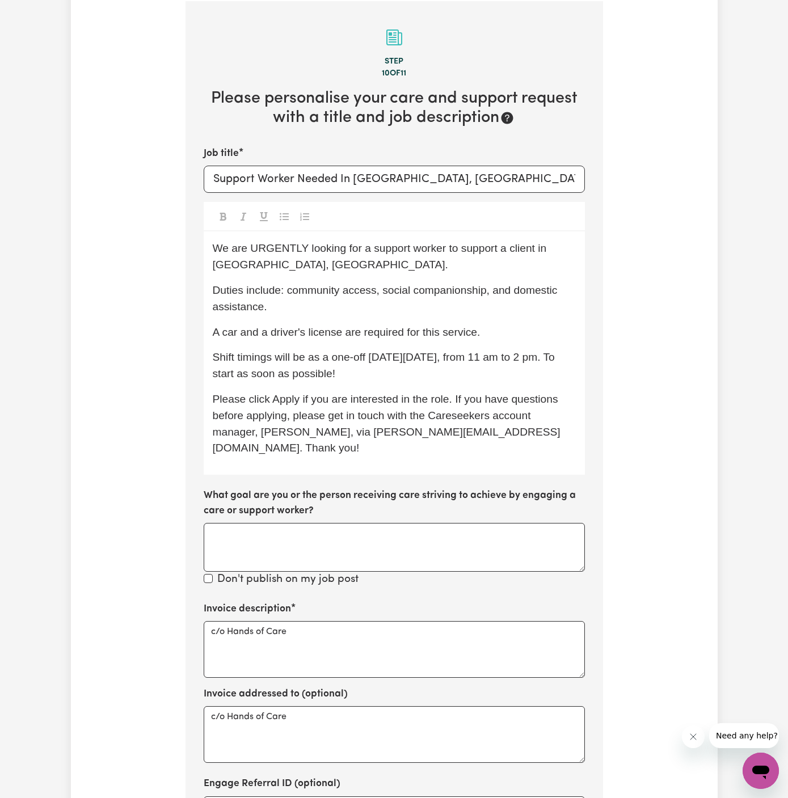
click at [566, 376] on p "Shift timings will be as a one-off [DATE][DATE], from 11 am to 2 pm. To start a…" at bounding box center [394, 365] width 363 height 33
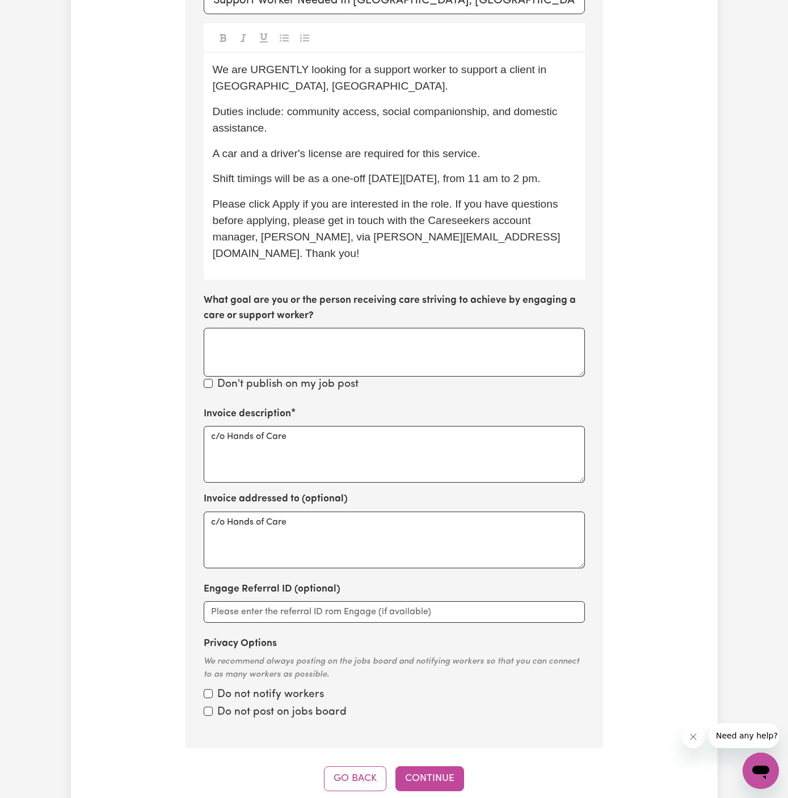
scroll to position [778, 0]
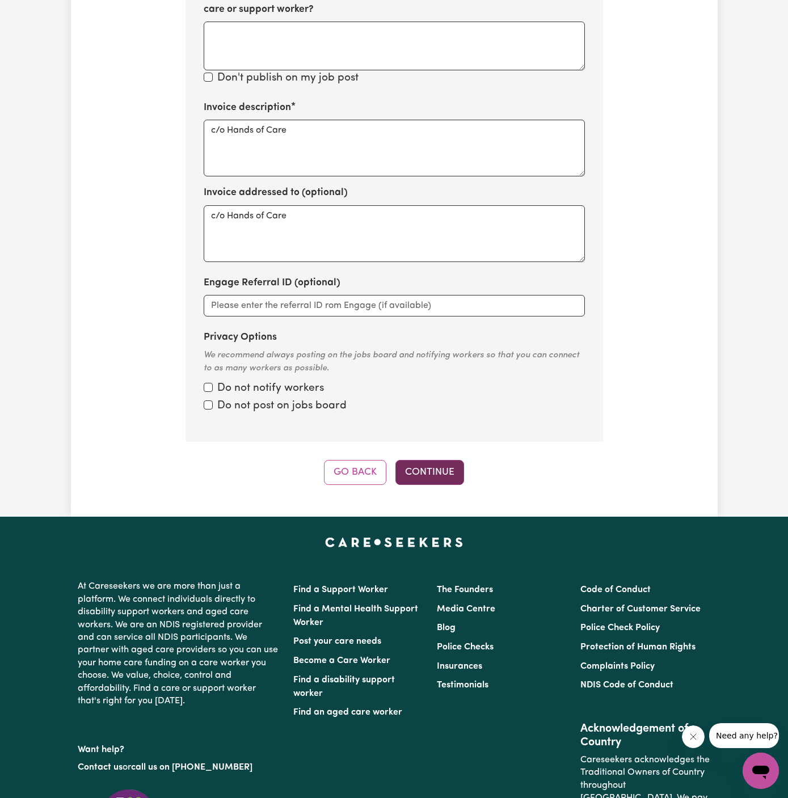
click at [421, 460] on button "Continue" at bounding box center [429, 472] width 69 height 25
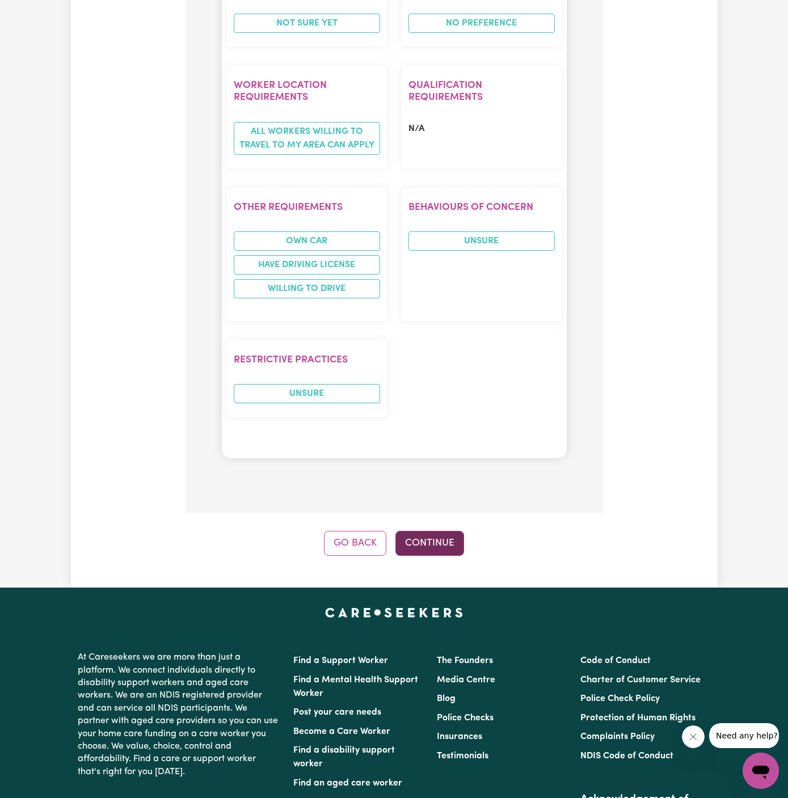
click at [452, 531] on button "Continue" at bounding box center [429, 543] width 69 height 25
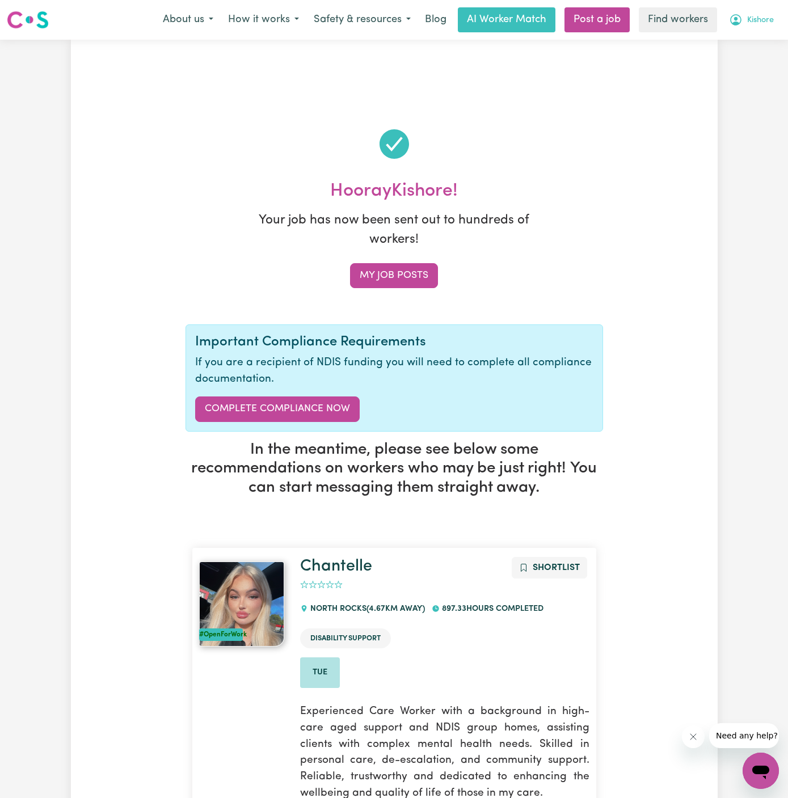
click at [767, 22] on span "Kishore" at bounding box center [760, 20] width 27 height 12
click at [758, 37] on link "My Dashboard" at bounding box center [736, 44] width 90 height 22
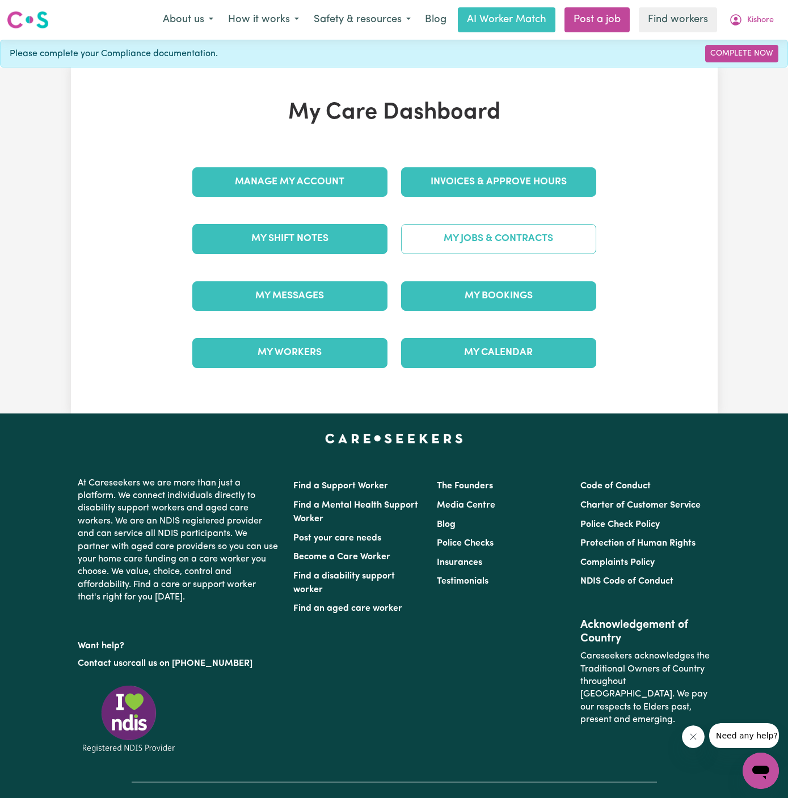
click at [527, 235] on link "My Jobs & Contracts" at bounding box center [498, 238] width 195 height 29
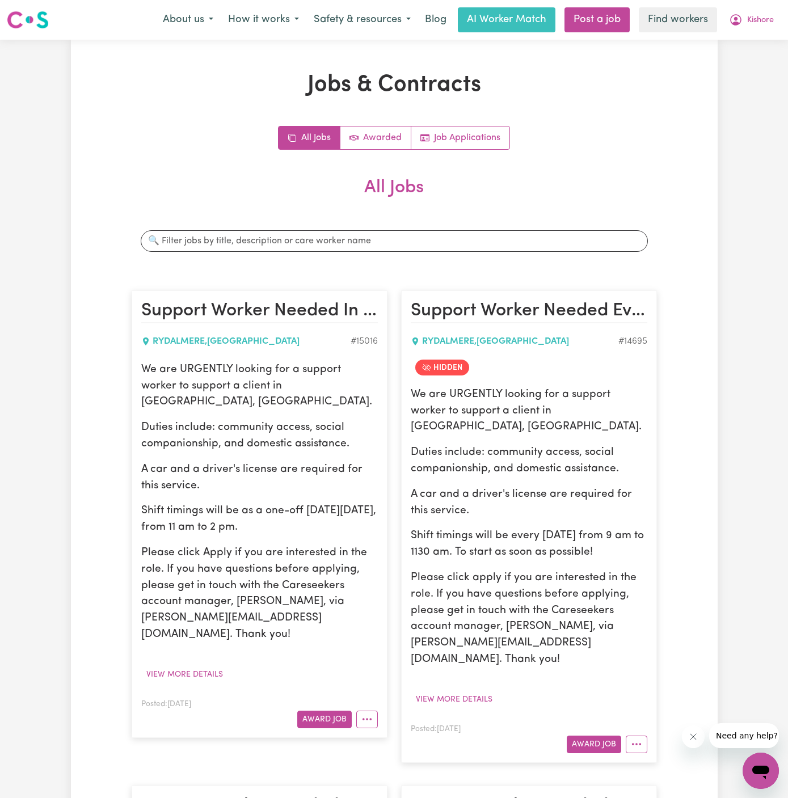
scroll to position [232, 0]
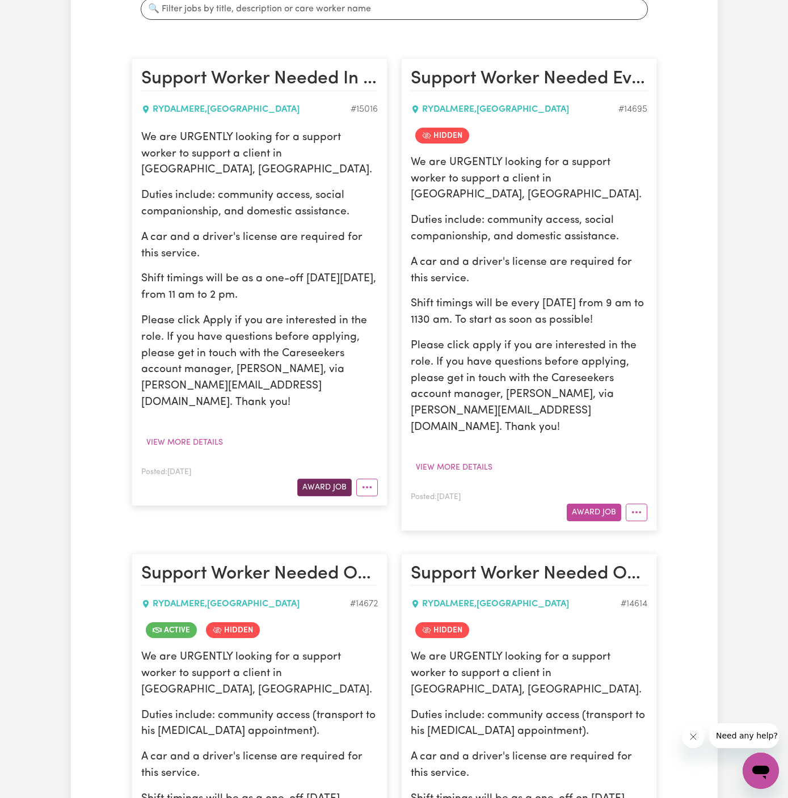
click at [333, 479] on button "Award Job" at bounding box center [324, 488] width 54 height 18
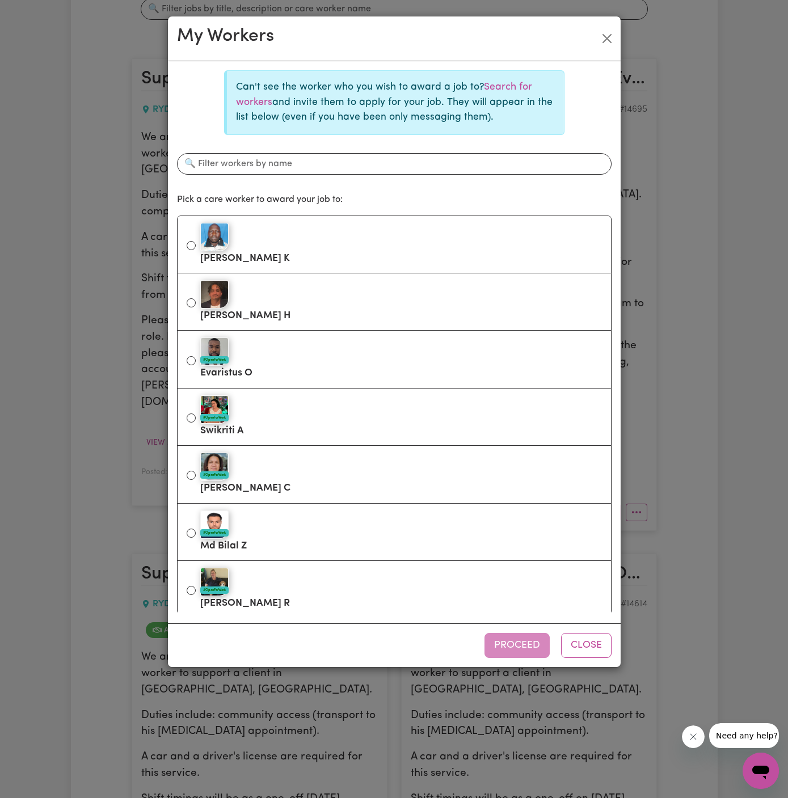
click at [512, 81] on p "Can't see the worker who you wish to award a job to? Search for workers and inv…" at bounding box center [395, 102] width 319 height 45
click at [504, 83] on link "Search for workers" at bounding box center [384, 94] width 296 height 24
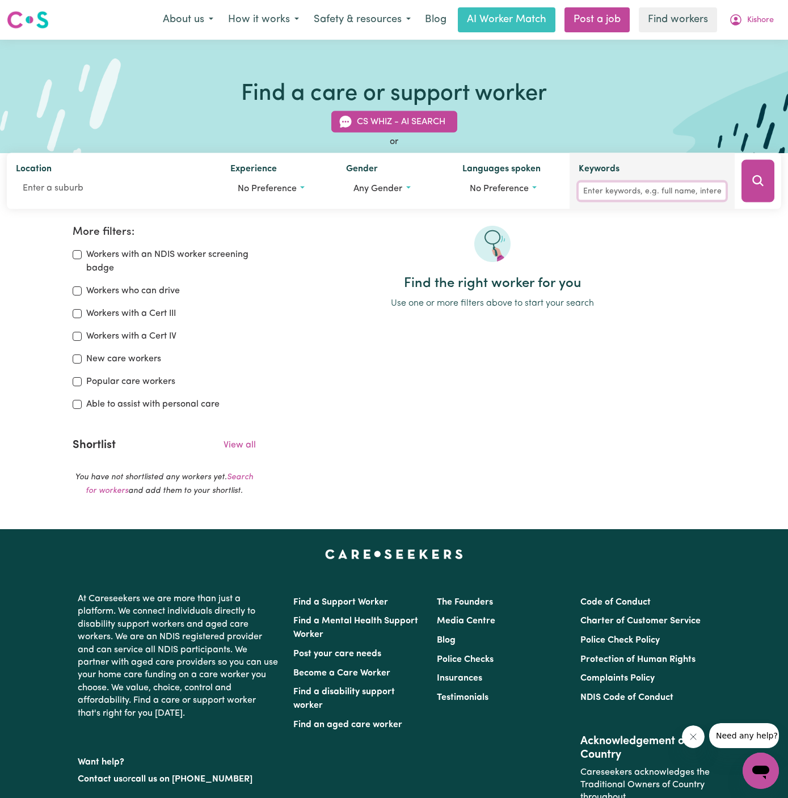
click at [627, 188] on input "Keywords" at bounding box center [651, 192] width 147 height 18
type input "[PERSON_NAME]"
click at [772, 192] on button "Search" at bounding box center [757, 181] width 33 height 43
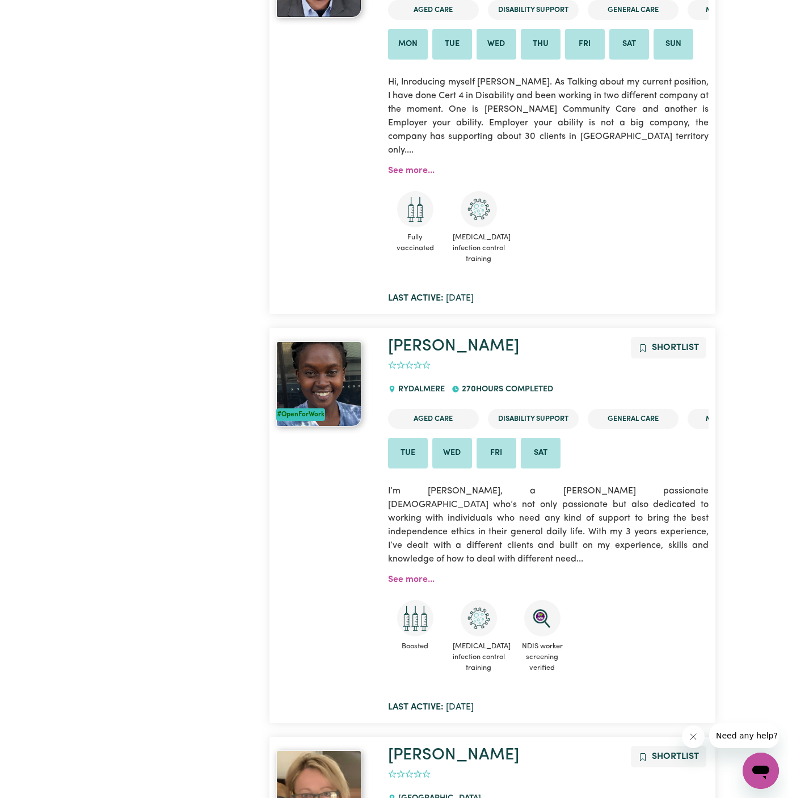
scroll to position [1910, 0]
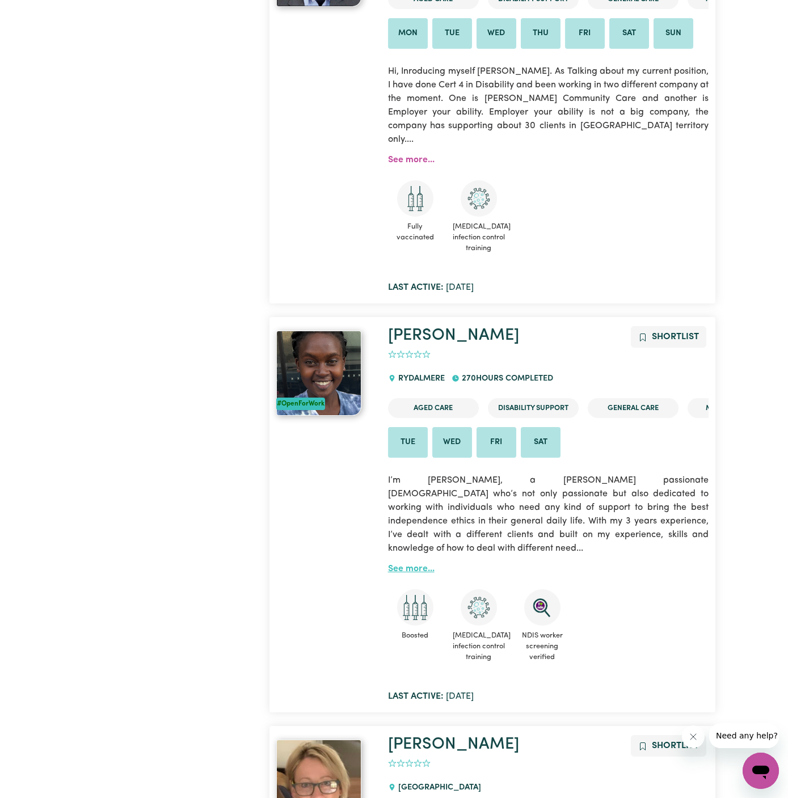
click at [409, 564] on link "See more..." at bounding box center [411, 568] width 46 height 9
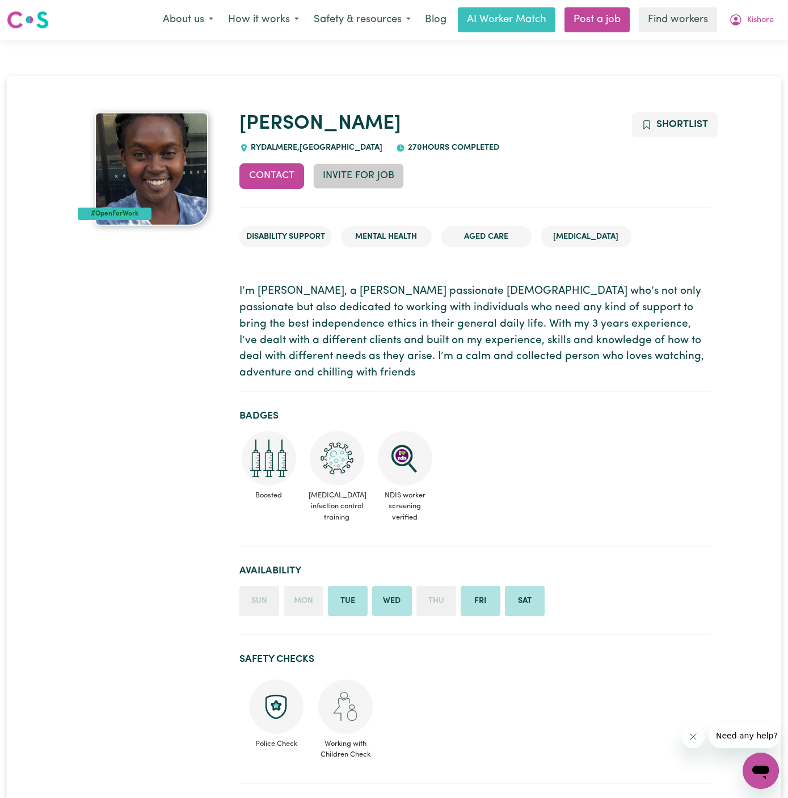
click at [341, 173] on button "Invite for Job" at bounding box center [358, 175] width 91 height 25
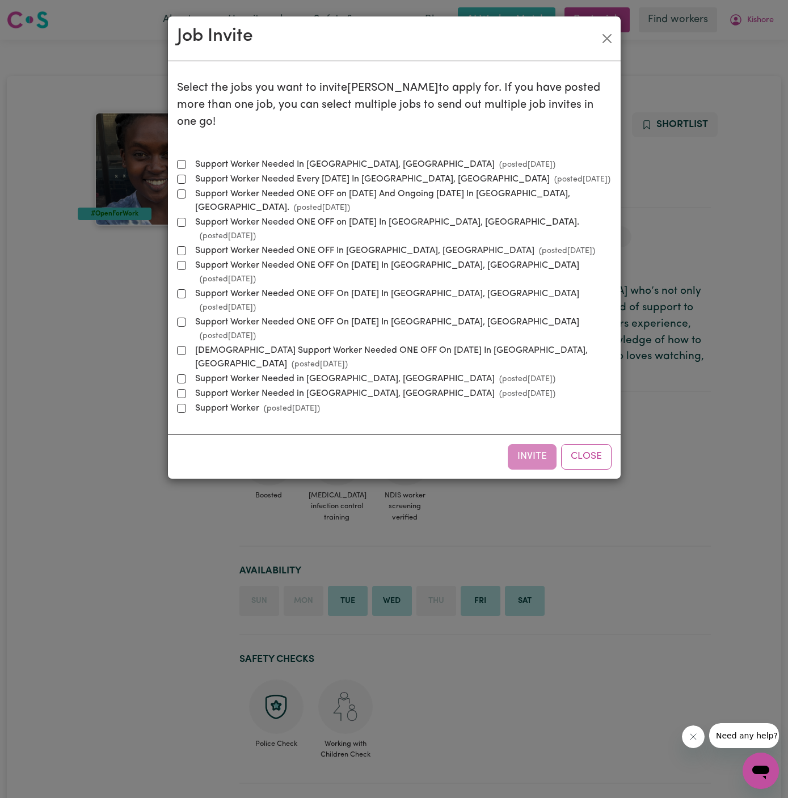
click at [342, 158] on label "Support Worker Needed In [GEOGRAPHIC_DATA], [GEOGRAPHIC_DATA] (posted [DATE] )" at bounding box center [373, 165] width 365 height 14
click at [186, 160] on input "Support Worker Needed In [GEOGRAPHIC_DATA], [GEOGRAPHIC_DATA] (posted [DATE] )" at bounding box center [181, 164] width 9 height 9
checkbox input "true"
click at [604, 444] on button "Close" at bounding box center [586, 456] width 50 height 25
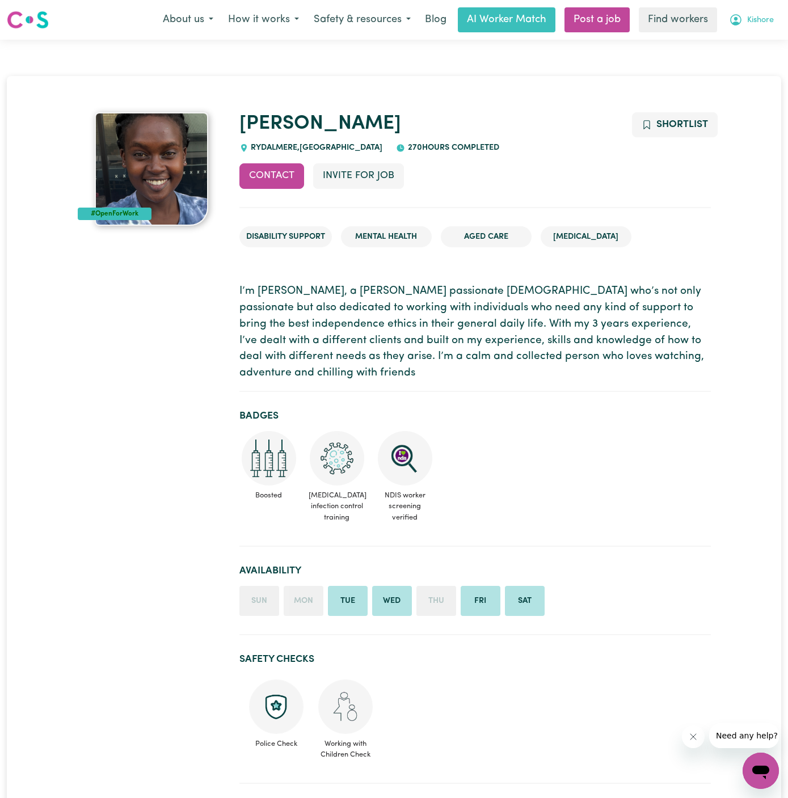
click at [758, 10] on button "Kishore" at bounding box center [751, 20] width 60 height 24
click at [743, 46] on link "My Dashboard" at bounding box center [736, 44] width 90 height 22
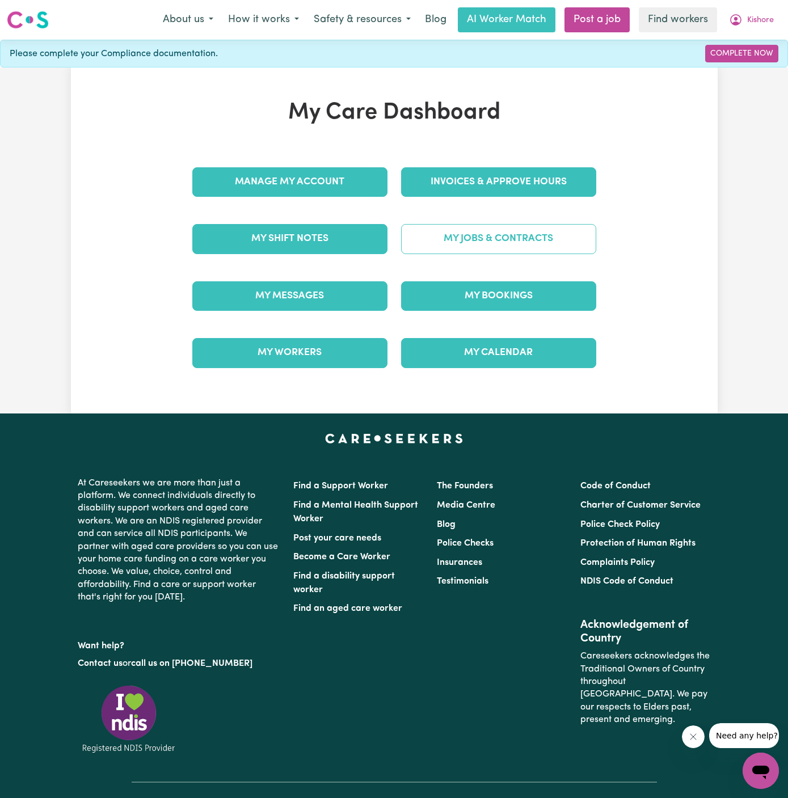
click at [532, 249] on link "My Jobs & Contracts" at bounding box center [498, 238] width 195 height 29
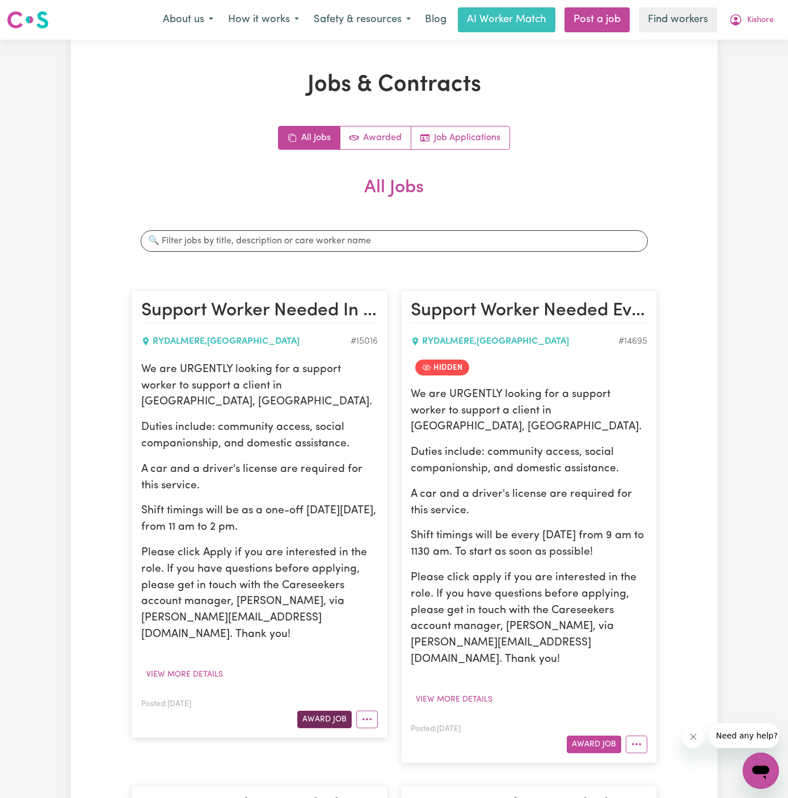
click at [325, 710] on button "Award Job" at bounding box center [324, 719] width 54 height 18
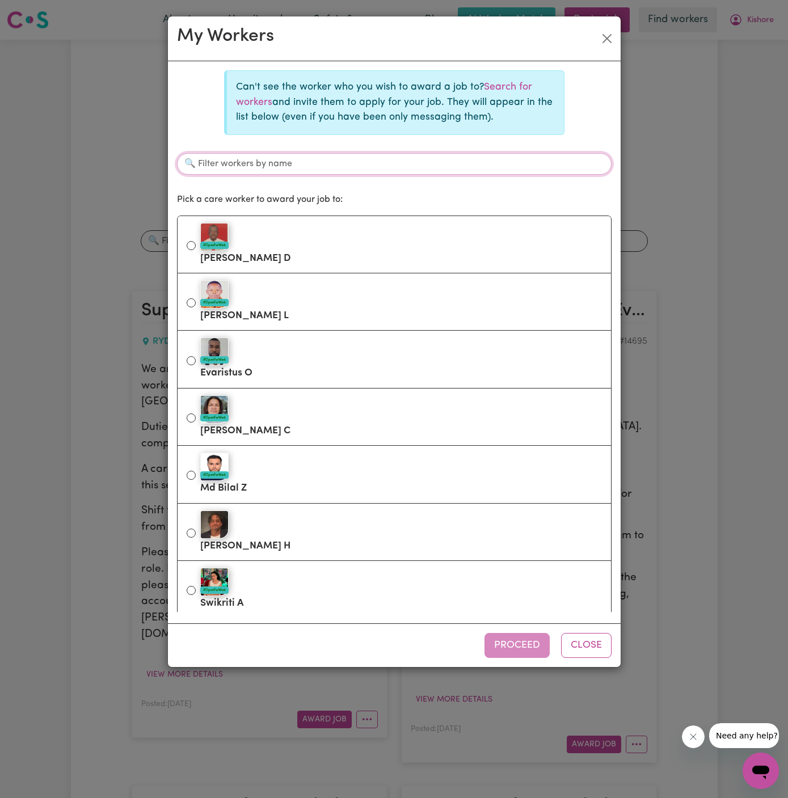
click at [418, 155] on input "Filter workers by name" at bounding box center [394, 164] width 434 height 22
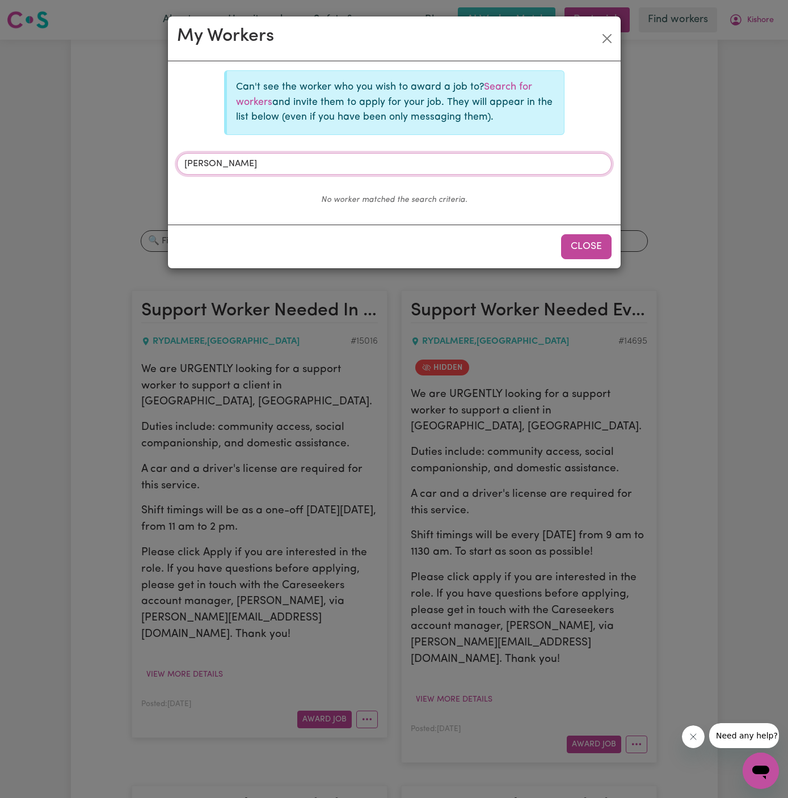
type input "[PERSON_NAME]"
click at [593, 247] on button "Close" at bounding box center [586, 246] width 50 height 25
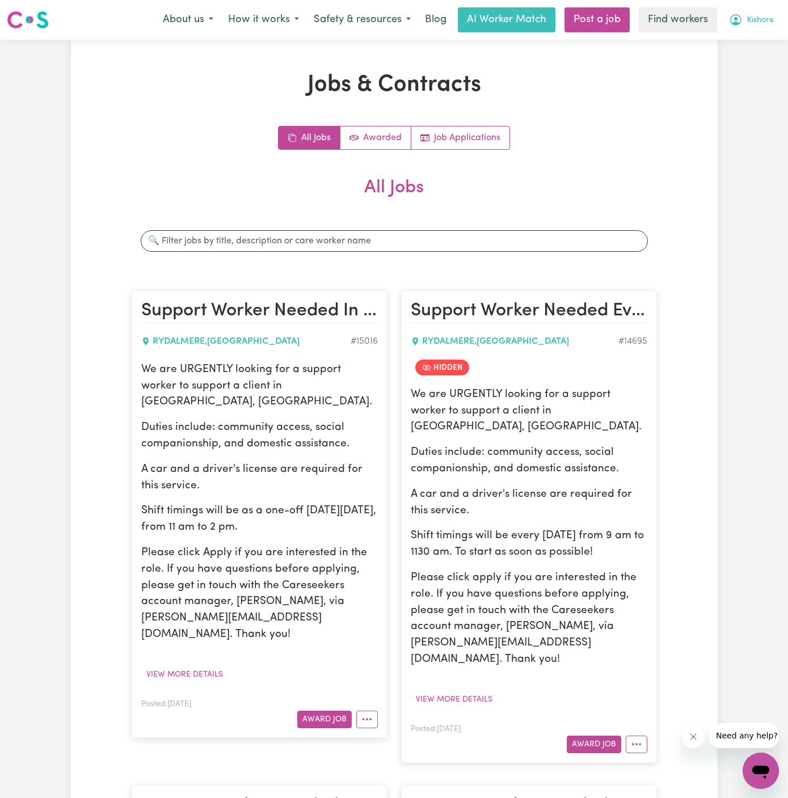
drag, startPoint x: 764, startPoint y: 6, endPoint x: 764, endPoint y: 22, distance: 15.9
click at [764, 7] on div "Menu About us How it works Safety & resources Blog AI Worker Match Post a job F…" at bounding box center [394, 20] width 788 height 26
click at [764, 23] on span "Kishore" at bounding box center [760, 20] width 27 height 12
click at [334, 710] on button "Award Job" at bounding box center [324, 719] width 54 height 18
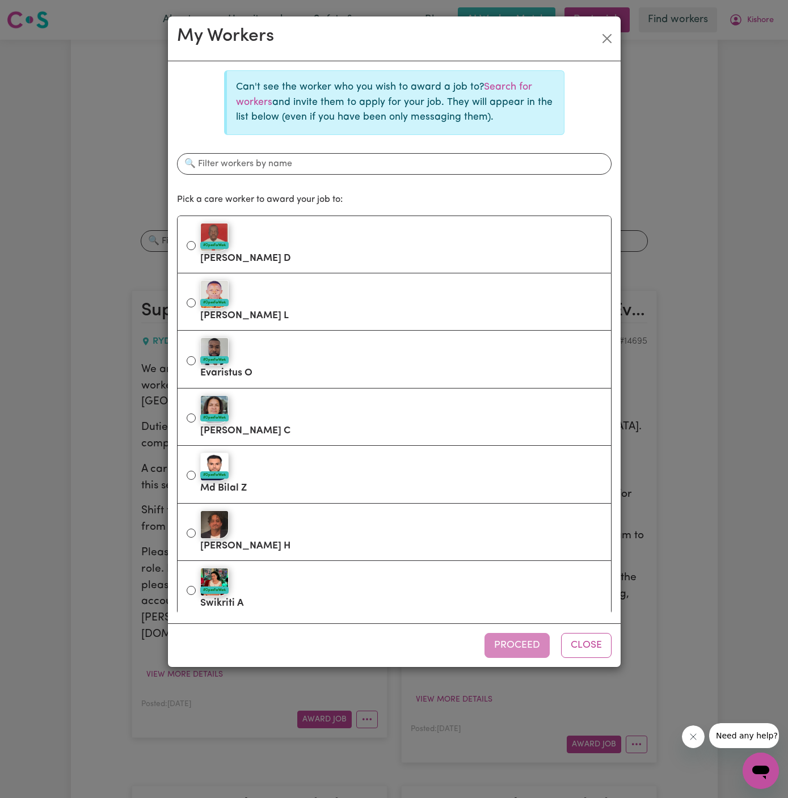
click at [510, 80] on p "Can't see the worker who you wish to award a job to? Search for workers and inv…" at bounding box center [395, 102] width 319 height 45
click at [505, 83] on link "Search for workers" at bounding box center [384, 94] width 296 height 24
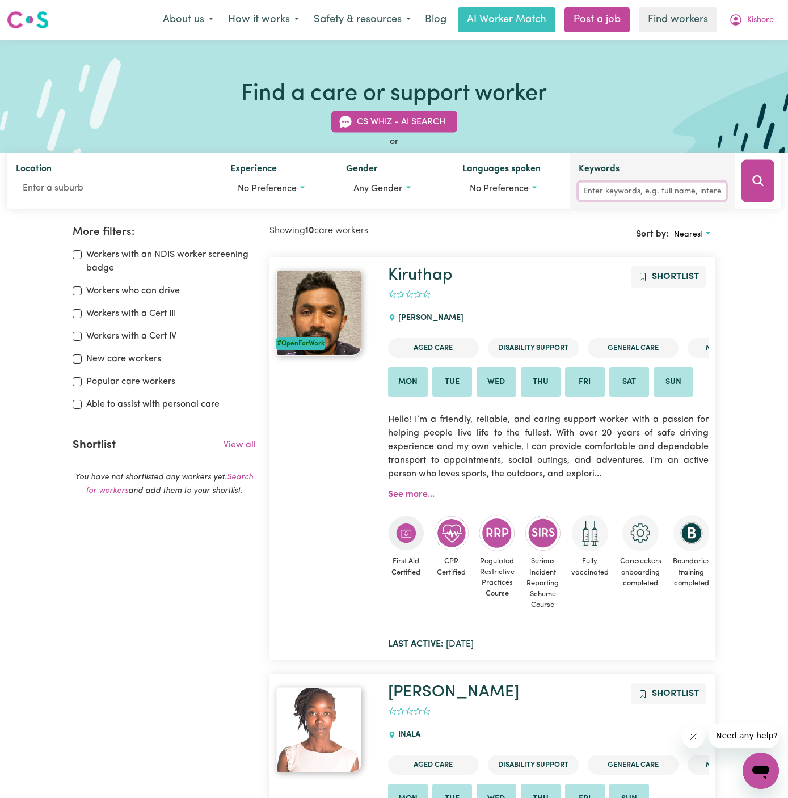
click at [609, 194] on input "Keywords" at bounding box center [651, 192] width 147 height 18
click at [337, 467] on div "#OpenForWork" at bounding box center [325, 458] width 112 height 385
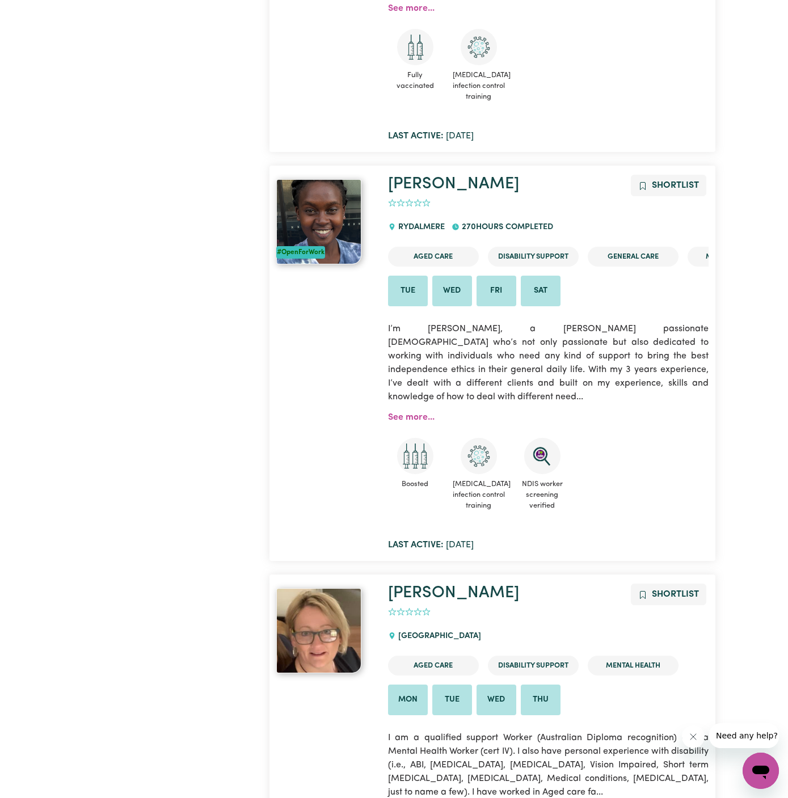
scroll to position [2093, 0]
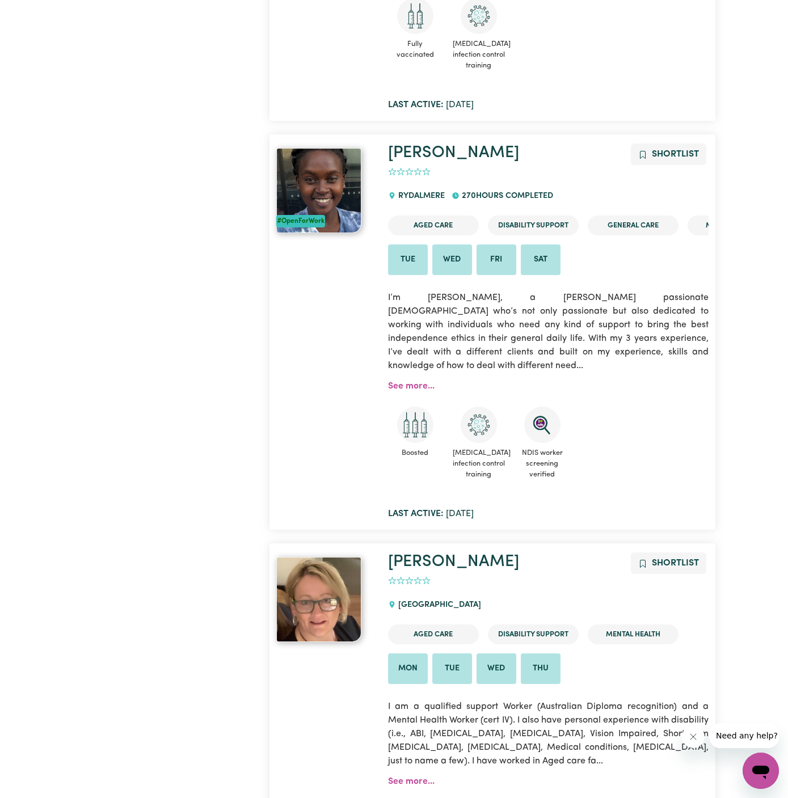
click at [403, 362] on div "[PERSON_NAME] Shortlist 0 RYDALMERE 270 hours completed Aged Care Disability Su…" at bounding box center [548, 331] width 335 height 377
click at [419, 382] on link "See more..." at bounding box center [411, 386] width 46 height 9
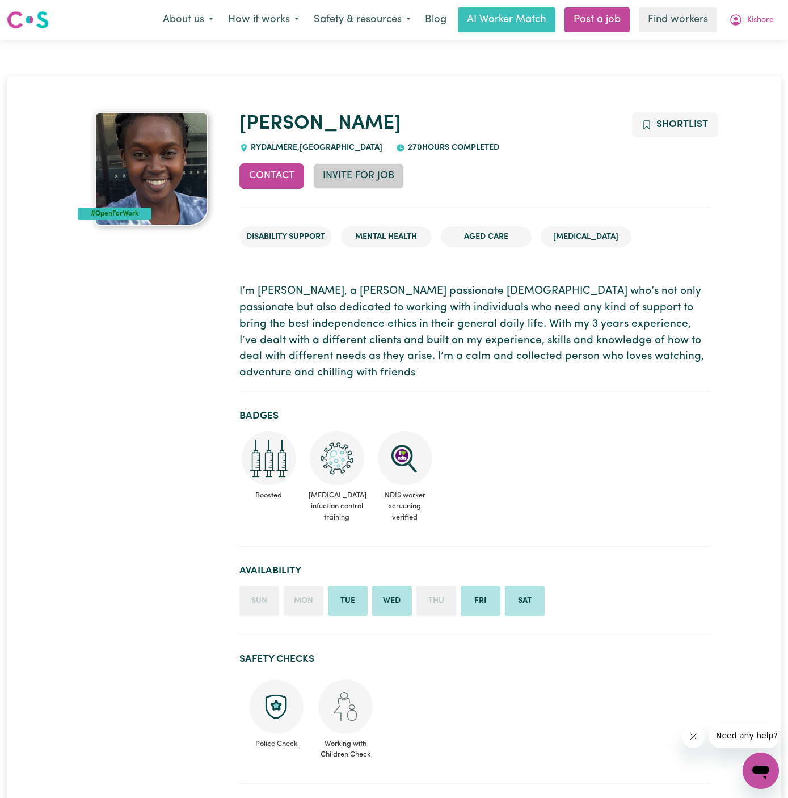
click at [393, 180] on button "Invite for Job" at bounding box center [358, 175] width 91 height 25
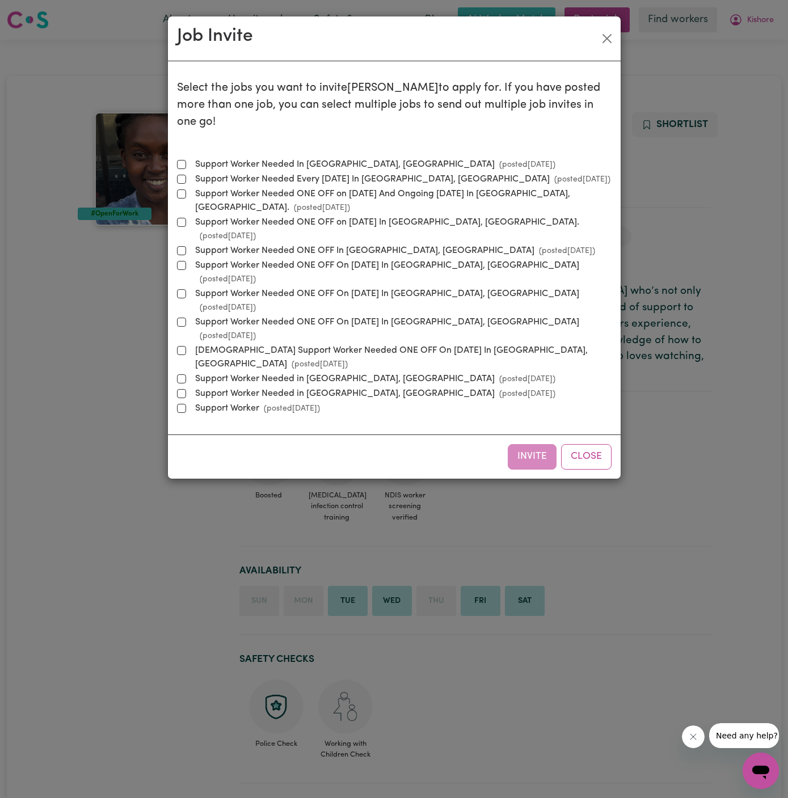
click at [331, 158] on label "Support Worker Needed In [GEOGRAPHIC_DATA], [GEOGRAPHIC_DATA] (posted [DATE] )" at bounding box center [373, 165] width 365 height 14
click at [186, 160] on input "Support Worker Needed In [GEOGRAPHIC_DATA], [GEOGRAPHIC_DATA] (posted [DATE] )" at bounding box center [181, 164] width 9 height 9
checkbox input "true"
click at [547, 444] on button "Invite" at bounding box center [531, 456] width 49 height 25
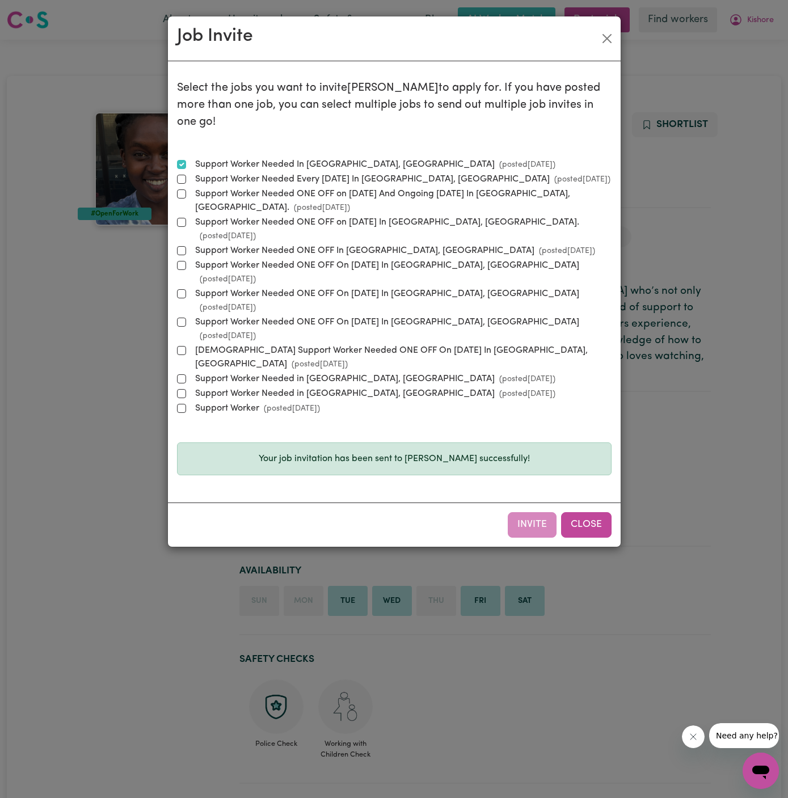
click at [593, 512] on button "Close" at bounding box center [586, 524] width 50 height 25
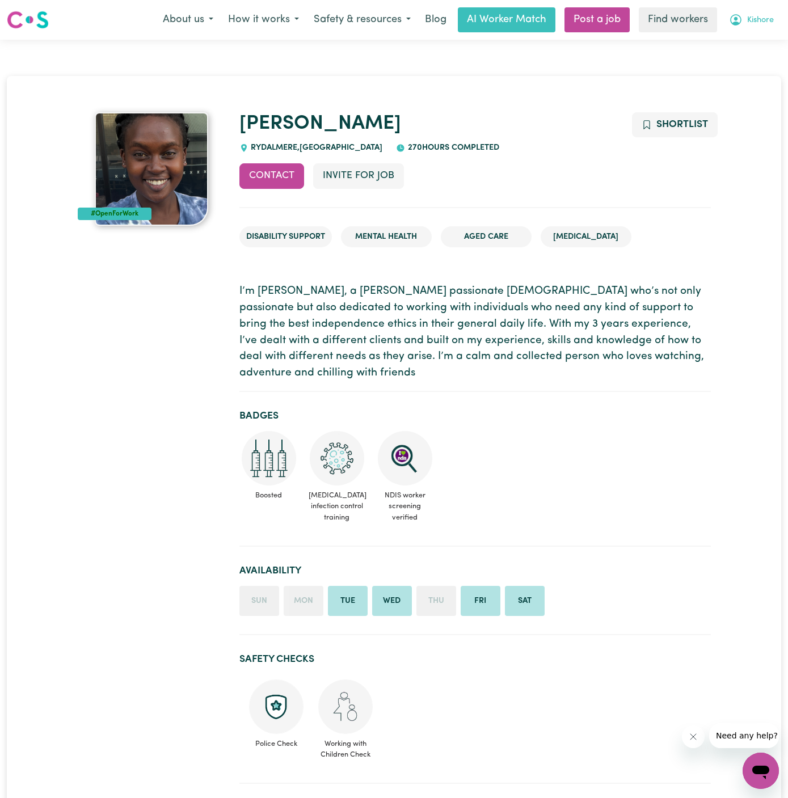
click at [767, 19] on span "Kishore" at bounding box center [760, 20] width 27 height 12
click at [763, 37] on link "My Dashboard" at bounding box center [736, 44] width 90 height 22
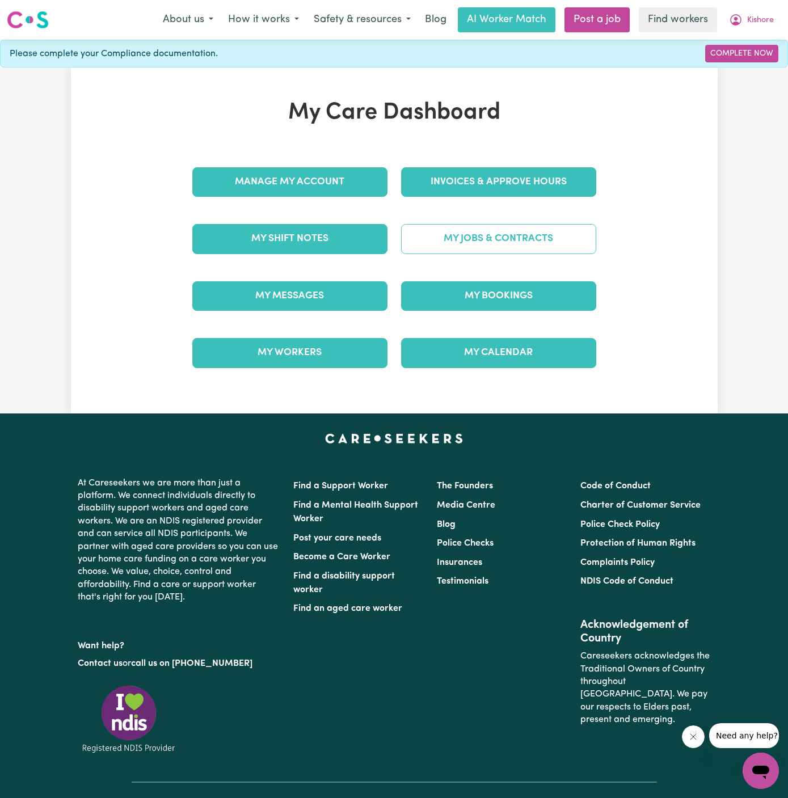
click at [526, 247] on link "My Jobs & Contracts" at bounding box center [498, 238] width 195 height 29
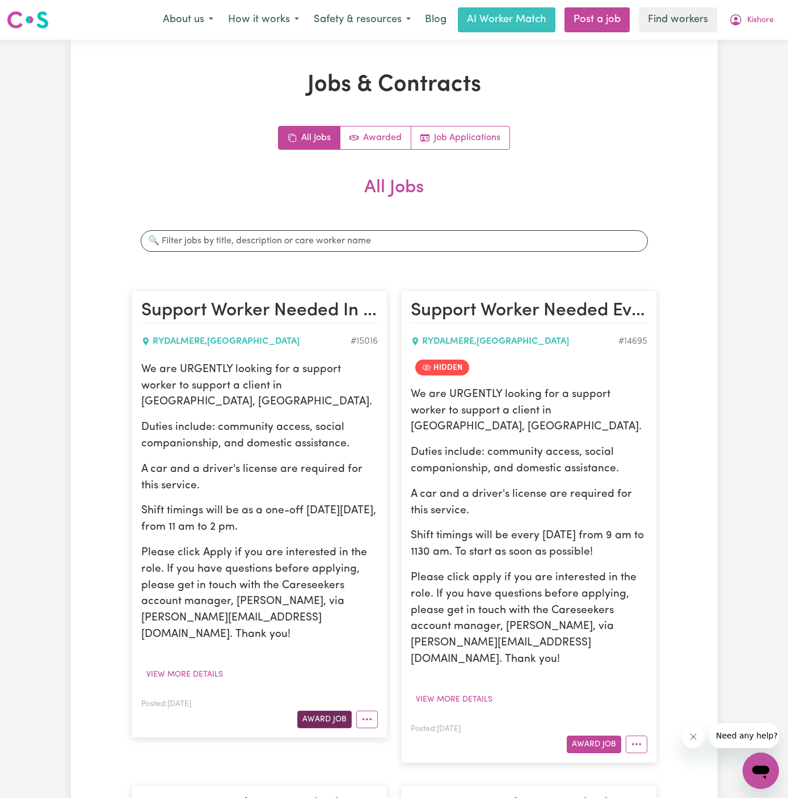
click at [331, 710] on button "Award Job" at bounding box center [324, 719] width 54 height 18
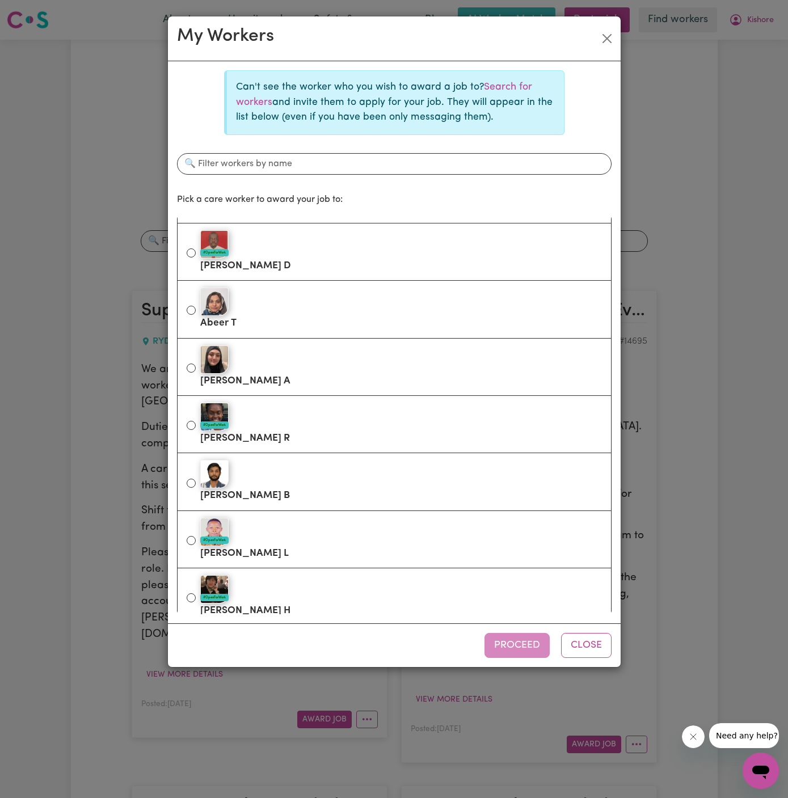
scroll to position [1225, 0]
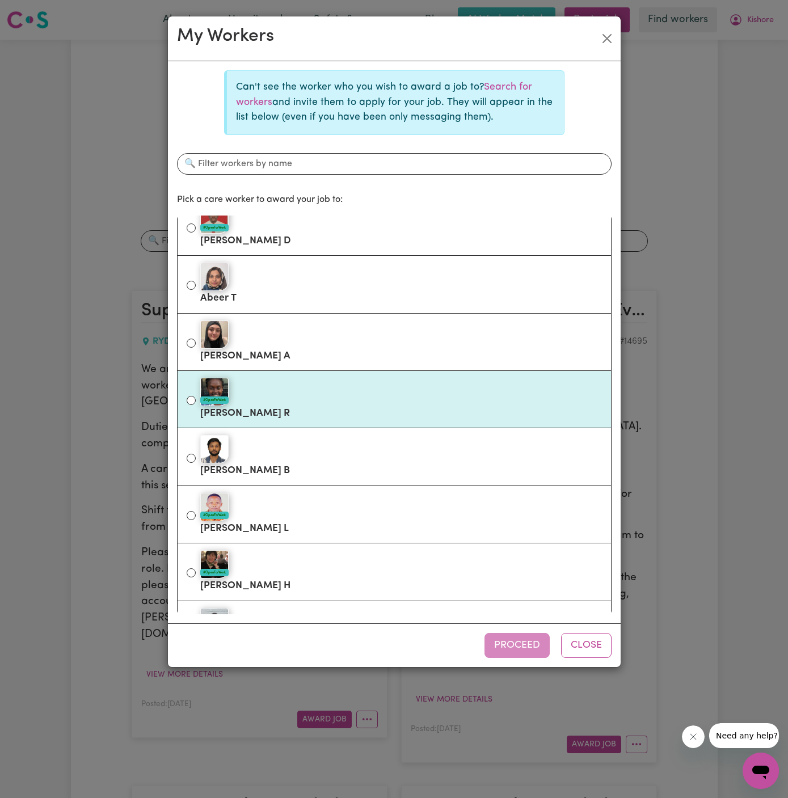
click at [339, 390] on div "#OpenForWork" at bounding box center [400, 392] width 401 height 28
click at [196, 396] on input "#OpenForWork [PERSON_NAME]" at bounding box center [191, 400] width 9 height 9
radio input "true"
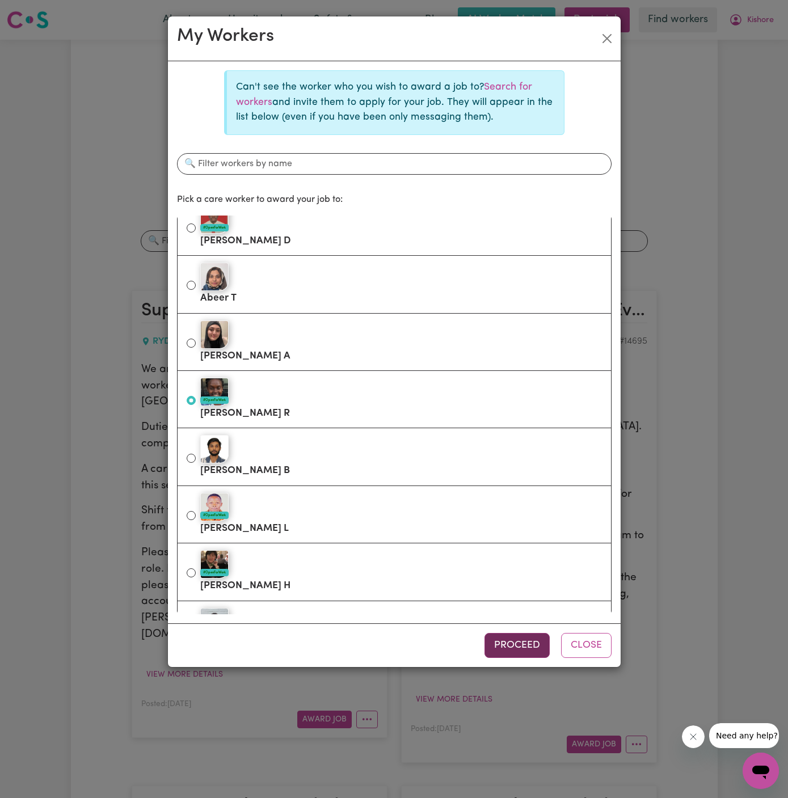
click at [515, 645] on button "Proceed" at bounding box center [516, 645] width 65 height 25
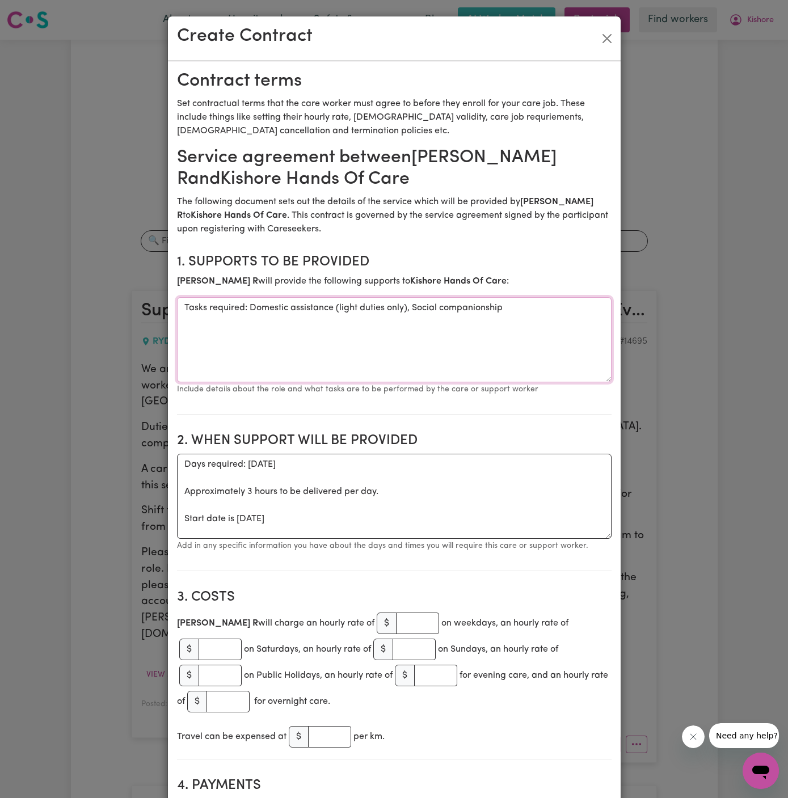
drag, startPoint x: 249, startPoint y: 308, endPoint x: 105, endPoint y: 319, distance: 144.4
click at [105, 319] on div "Create Contract Contract terms Set contractual terms that the care worker must …" at bounding box center [394, 399] width 788 height 798
click at [196, 341] on textarea "Tasks required: Domestic assistance (light duties only), Social companionship" at bounding box center [394, 339] width 434 height 85
drag, startPoint x: 250, startPoint y: 308, endPoint x: 141, endPoint y: 304, distance: 109.5
click at [141, 304] on div "Create Contract Contract terms Set contractual terms that the care worker must …" at bounding box center [394, 399] width 788 height 798
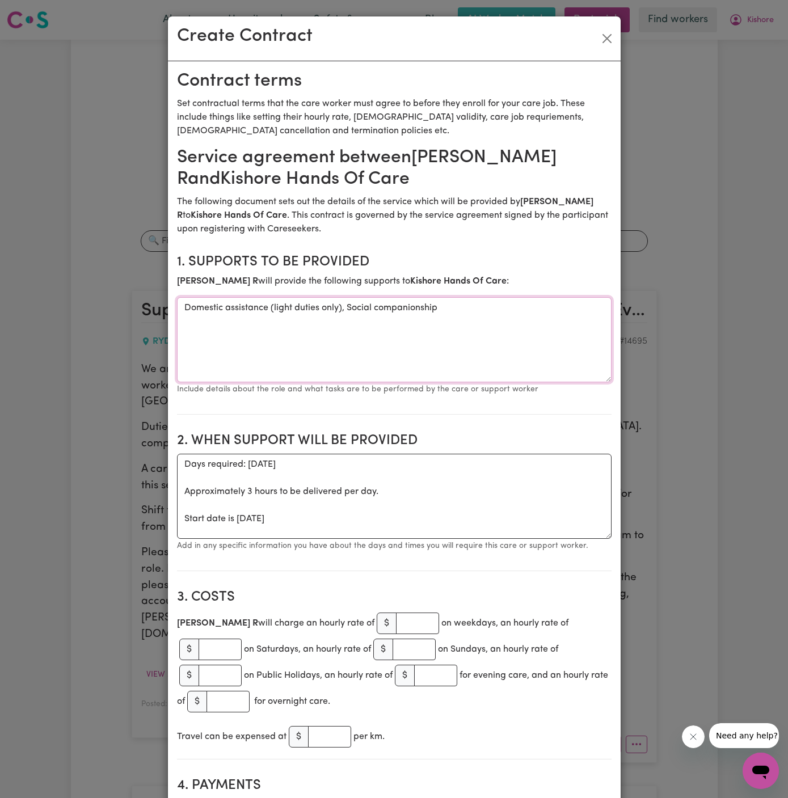
type textarea "Domestic assistance (light duties only), Social companionship"
drag, startPoint x: 235, startPoint y: 520, endPoint x: 181, endPoint y: 464, distance: 78.6
click at [181, 464] on textarea "Days required: [DATE] Approximately 3 hours to be delivered per day. Start date…" at bounding box center [394, 496] width 434 height 85
click at [238, 458] on textarea "ONE OFF [DATE]" at bounding box center [394, 496] width 434 height 85
click at [334, 459] on textarea "ONE OFF [DATE]" at bounding box center [394, 496] width 434 height 85
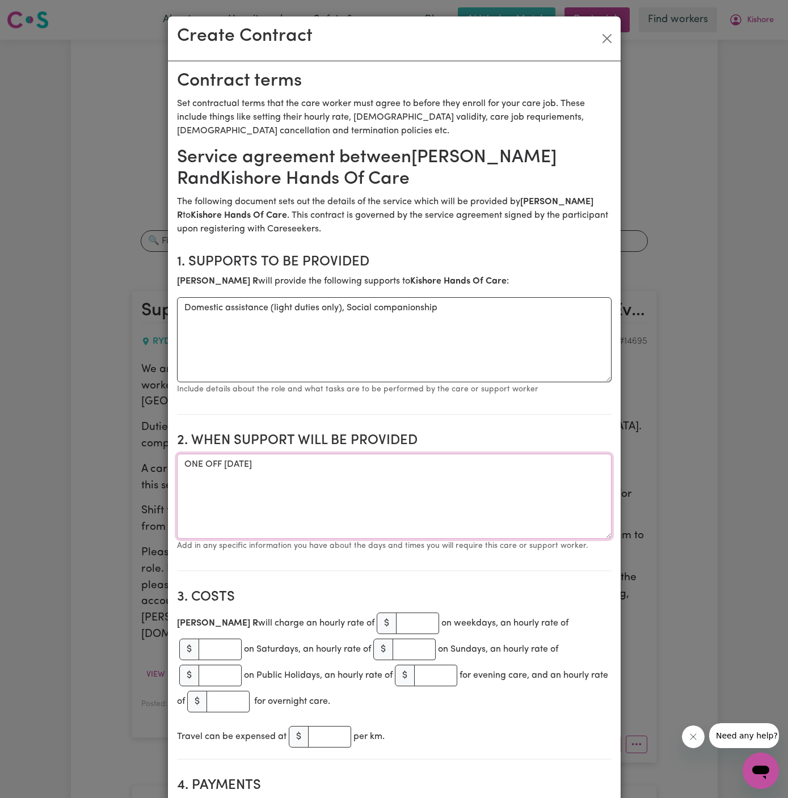
click at [367, 475] on textarea "ONE OFF [DATE]" at bounding box center [394, 496] width 434 height 85
type textarea "ONE OFF [DATE] from 11 am to 2 pm"
click at [396, 624] on input "number" at bounding box center [417, 623] width 43 height 22
type input "45"
click at [376, 514] on textarea "ONE OFF [DATE] from 11 am to 2 pm" at bounding box center [394, 496] width 434 height 85
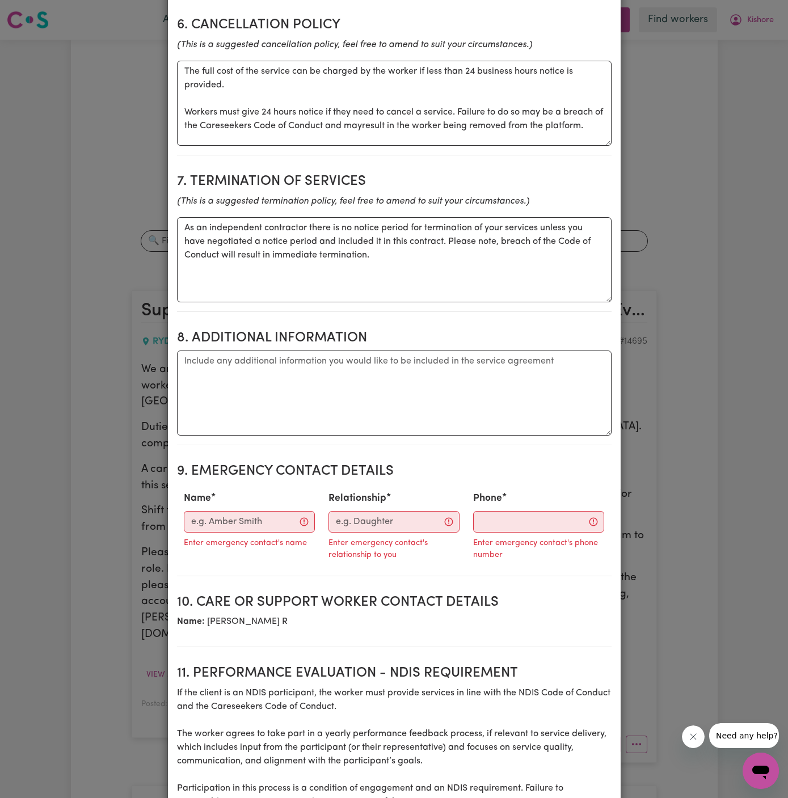
scroll to position [1112, 0]
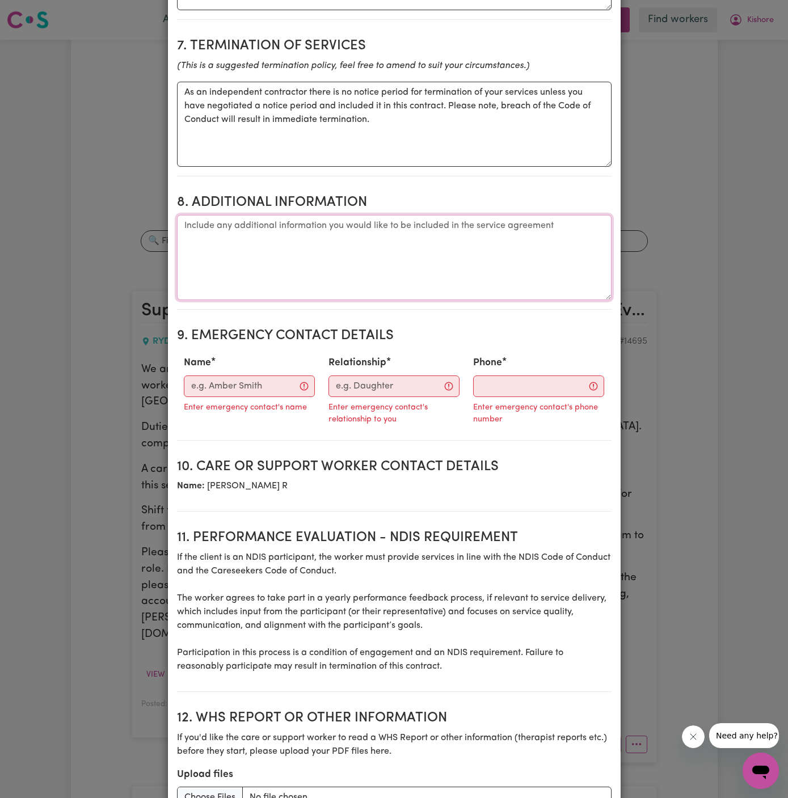
click at [313, 220] on textarea "Additional information" at bounding box center [394, 257] width 434 height 85
click at [234, 238] on textarea "Additional information" at bounding box center [394, 257] width 434 height 85
paste textarea "Address: [STREET_ADDRESS][PERSON_NAME]"
type textarea "Client's Address: [STREET_ADDRESS][PERSON_NAME]"
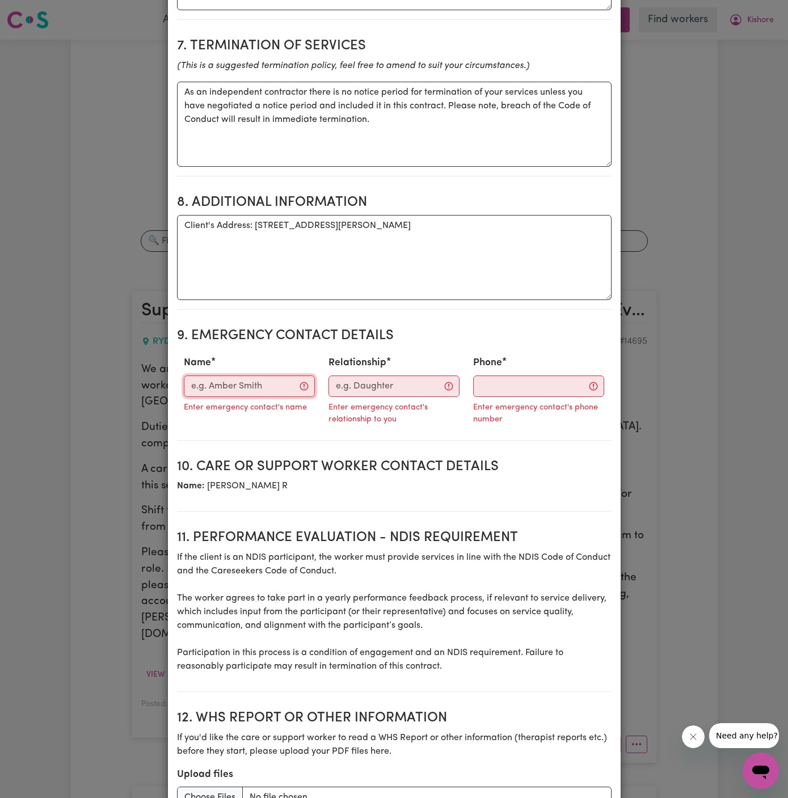
click at [245, 375] on input "Name" at bounding box center [249, 386] width 131 height 22
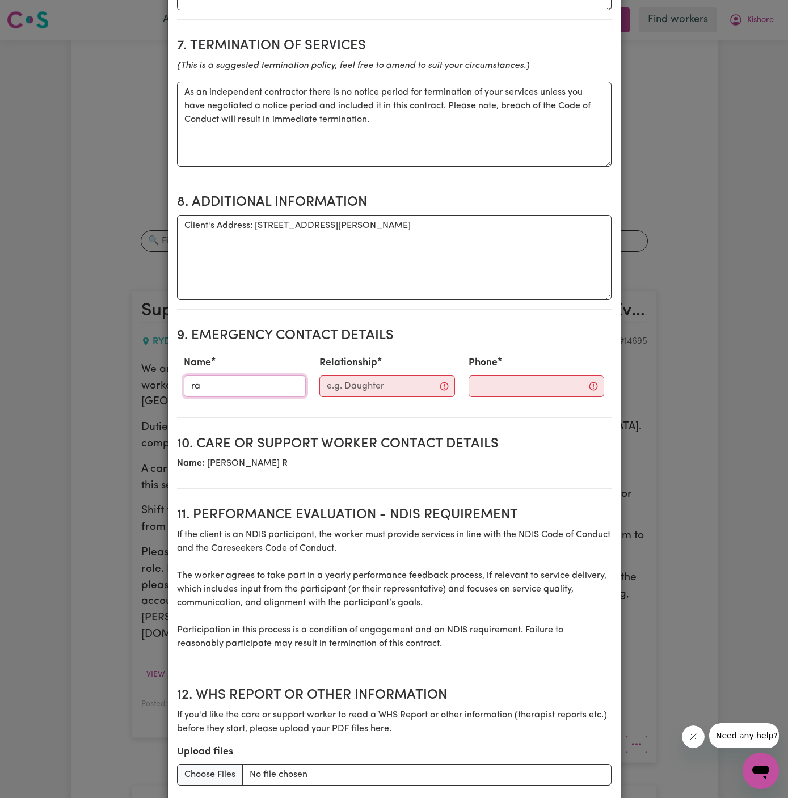
type input "[PERSON_NAME]"
click at [367, 375] on input "Relationship" at bounding box center [387, 386] width 136 height 22
type input "Hands Of Care"
click at [500, 367] on div "Phone" at bounding box center [526, 376] width 151 height 50
click at [487, 375] on input "Phone" at bounding box center [526, 386] width 137 height 22
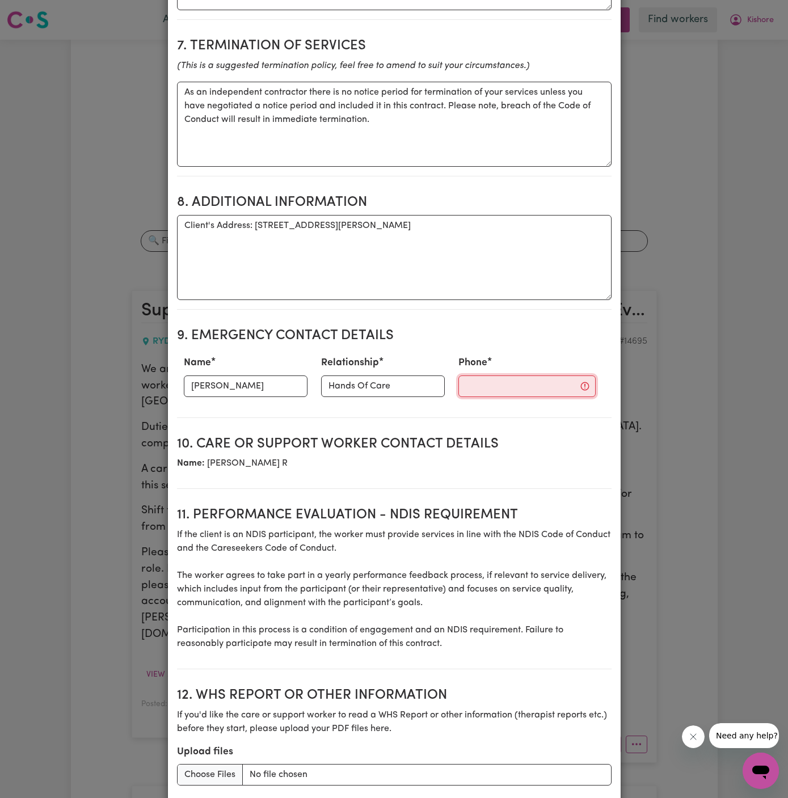
paste input "02 7232 2841"
type input "02 7232 2841"
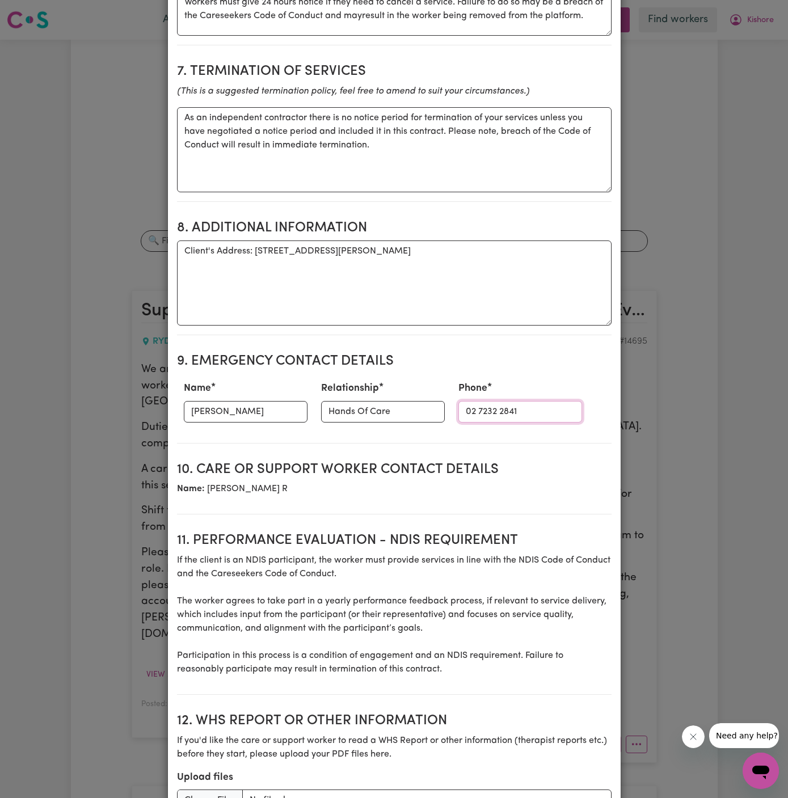
scroll to position [1177, 0]
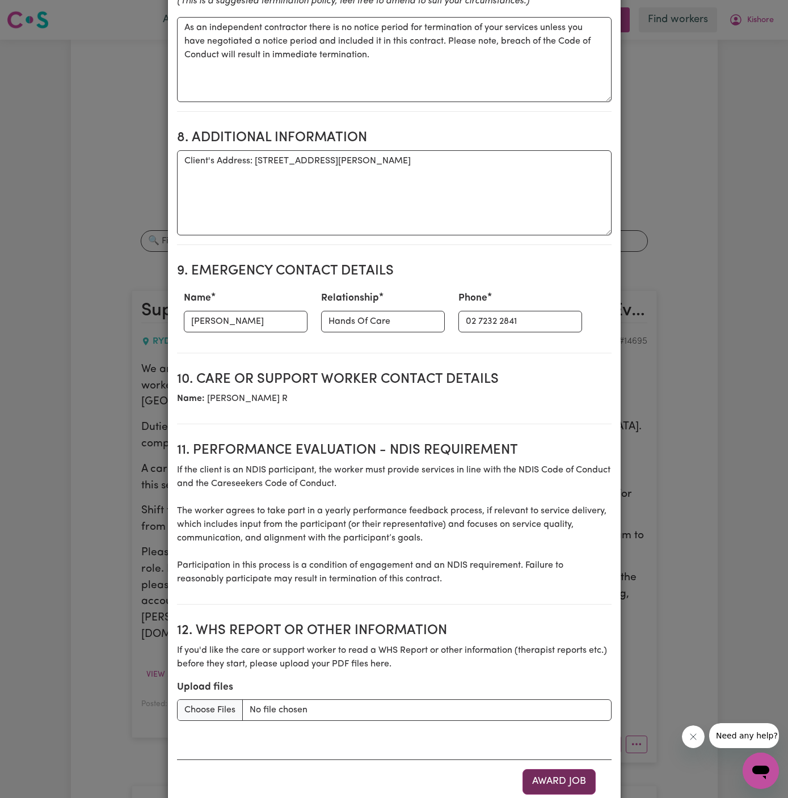
click at [564, 769] on button "Award Job" at bounding box center [558, 781] width 73 height 25
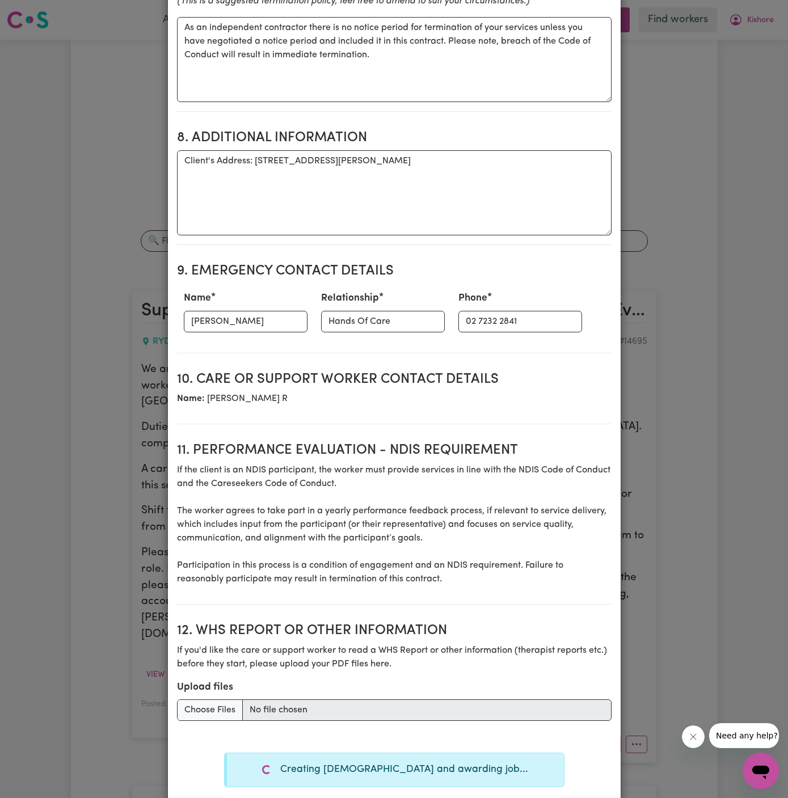
type textarea "Tasks required: Domestic assistance (light duties only), Social companionship"
type textarea "Days required: [DATE] Approximately 3 hours to be delivered per day. Start date…"
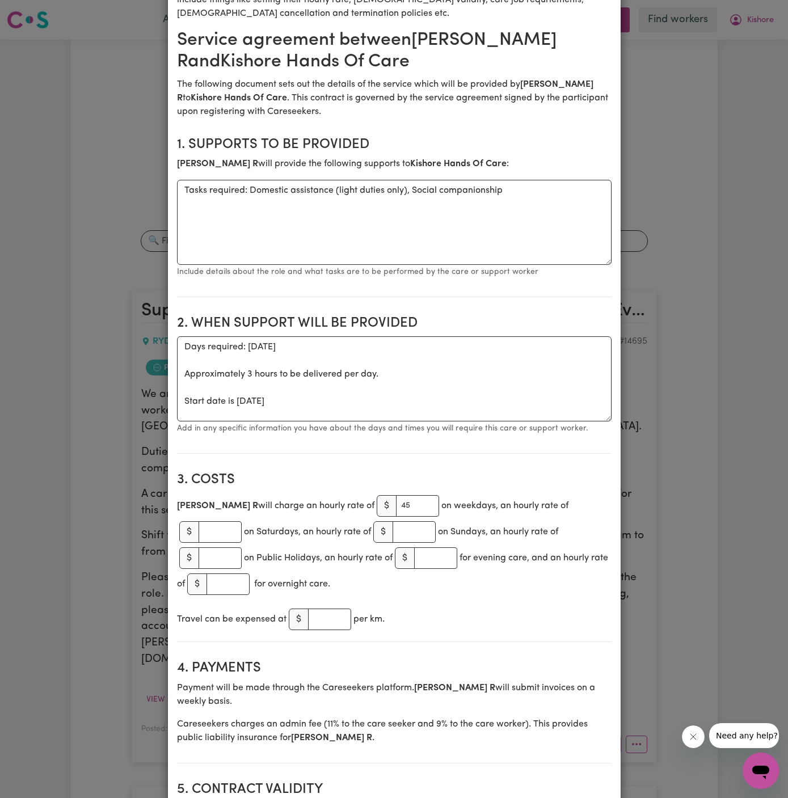
scroll to position [0, 0]
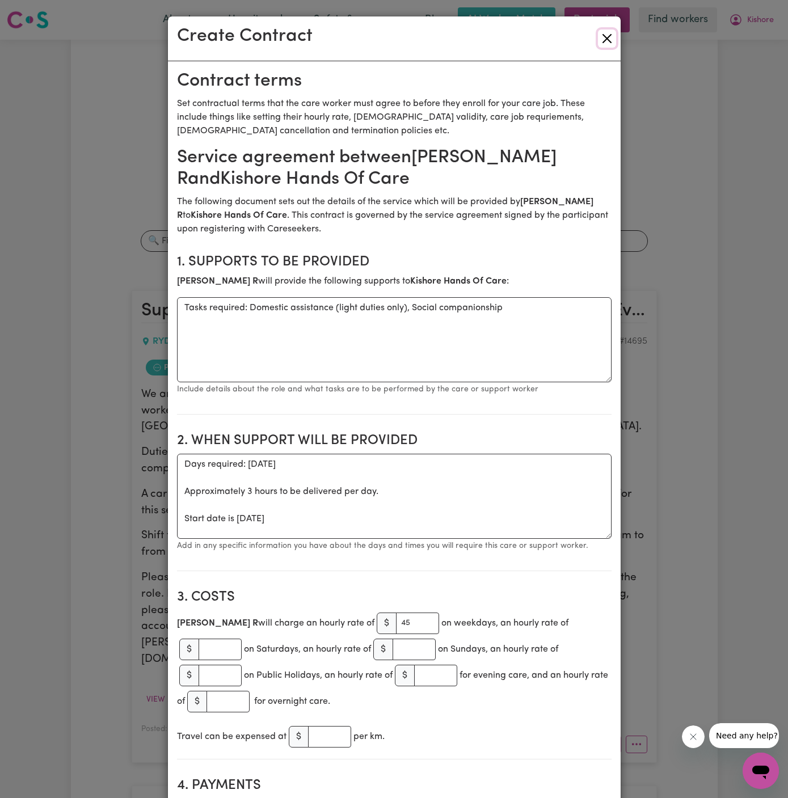
click at [606, 36] on button "Close" at bounding box center [607, 38] width 18 height 18
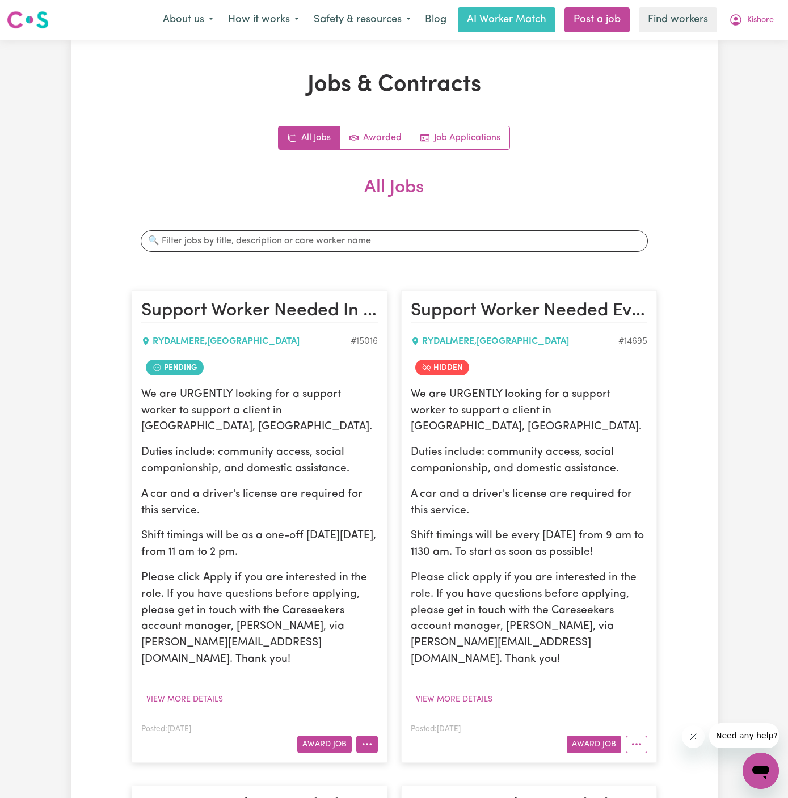
click at [371, 738] on icon "More options" at bounding box center [366, 743] width 11 height 11
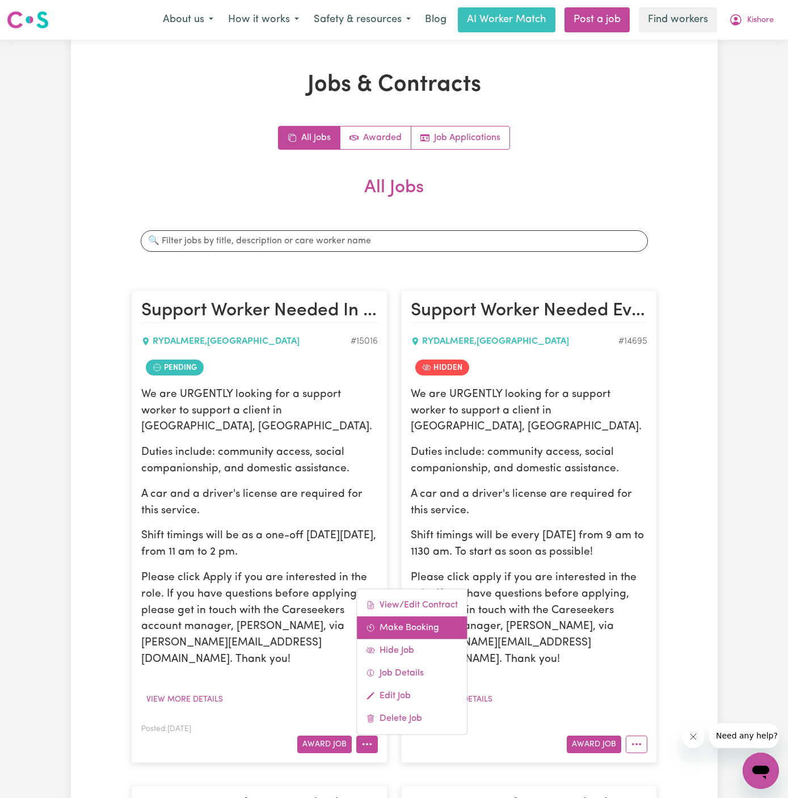
click at [439, 616] on link "Make Booking" at bounding box center [412, 627] width 110 height 23
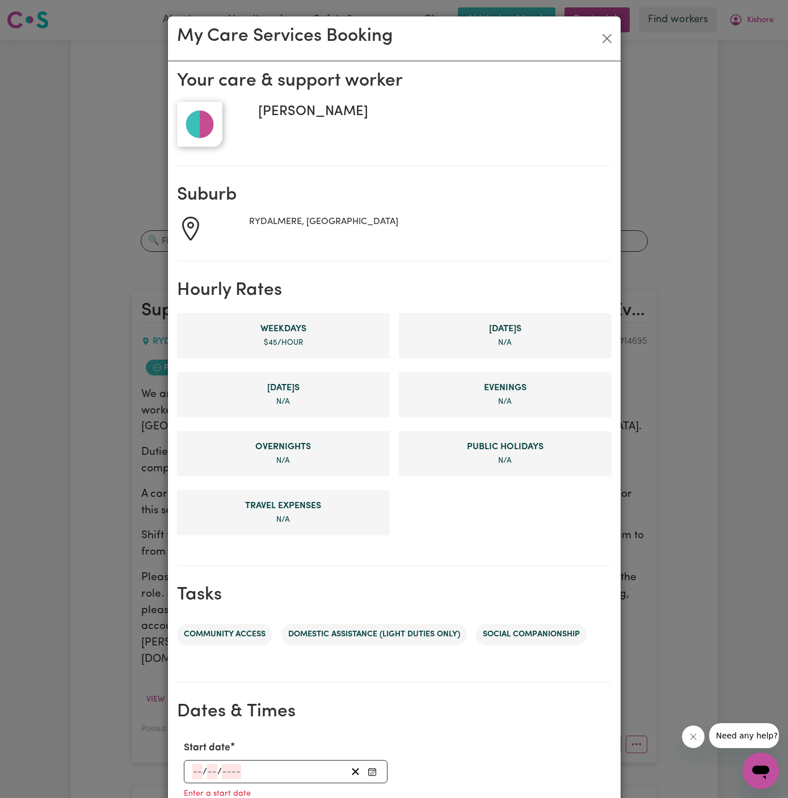
scroll to position [260, 0]
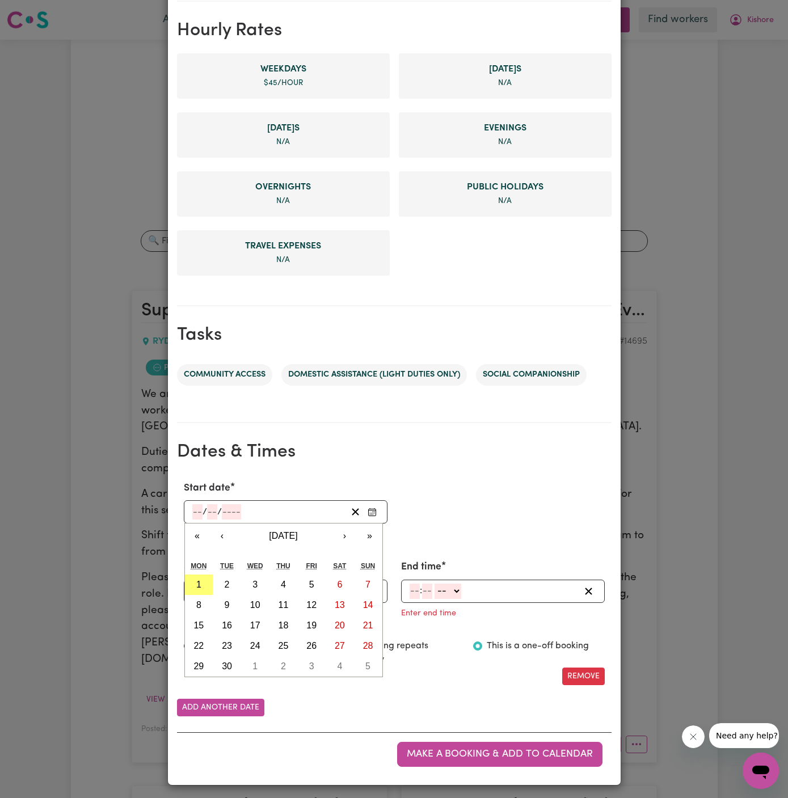
click at [192, 513] on input "number" at bounding box center [197, 511] width 10 height 15
click at [231, 583] on button "2" at bounding box center [227, 584] width 28 height 20
type input "[DATE]"
type input "2"
type input "9"
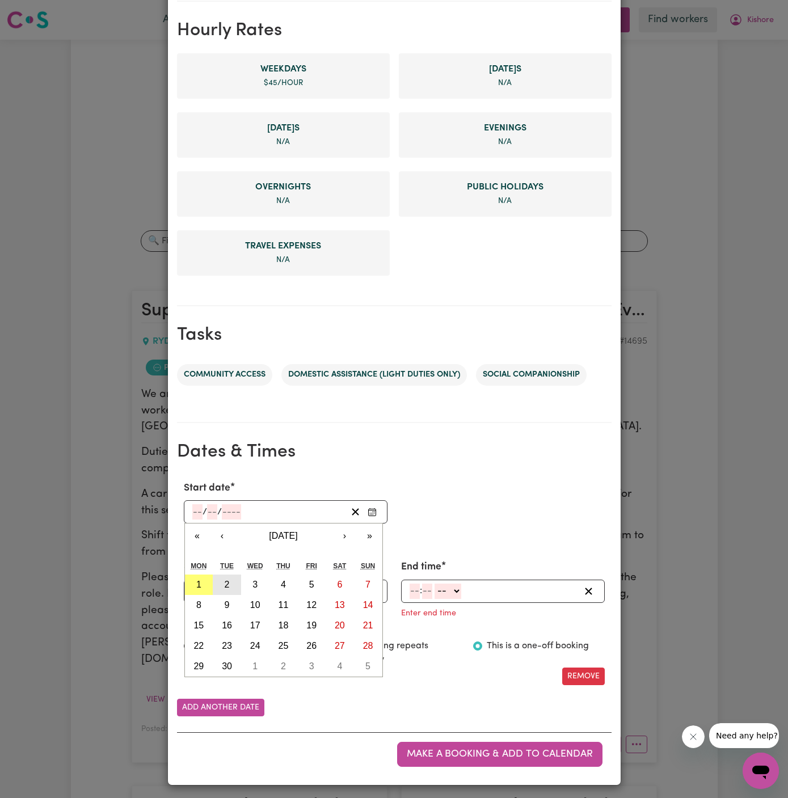
type input "2025"
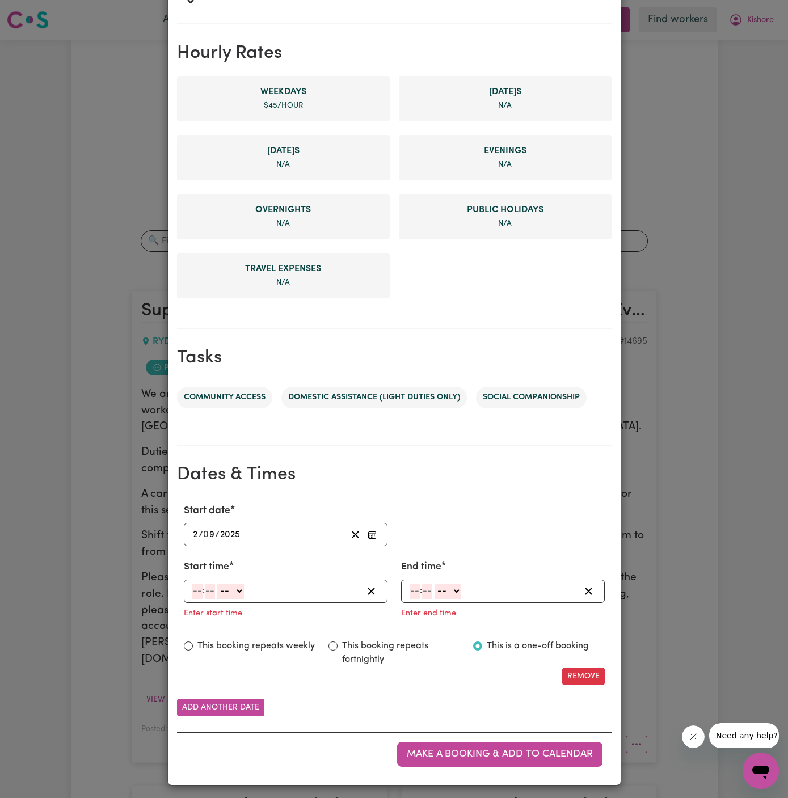
click at [196, 594] on input "number" at bounding box center [197, 590] width 10 height 15
type input "11"
type input "0"
click at [241, 591] on select "-- AM PM" at bounding box center [230, 590] width 27 height 15
select select "am"
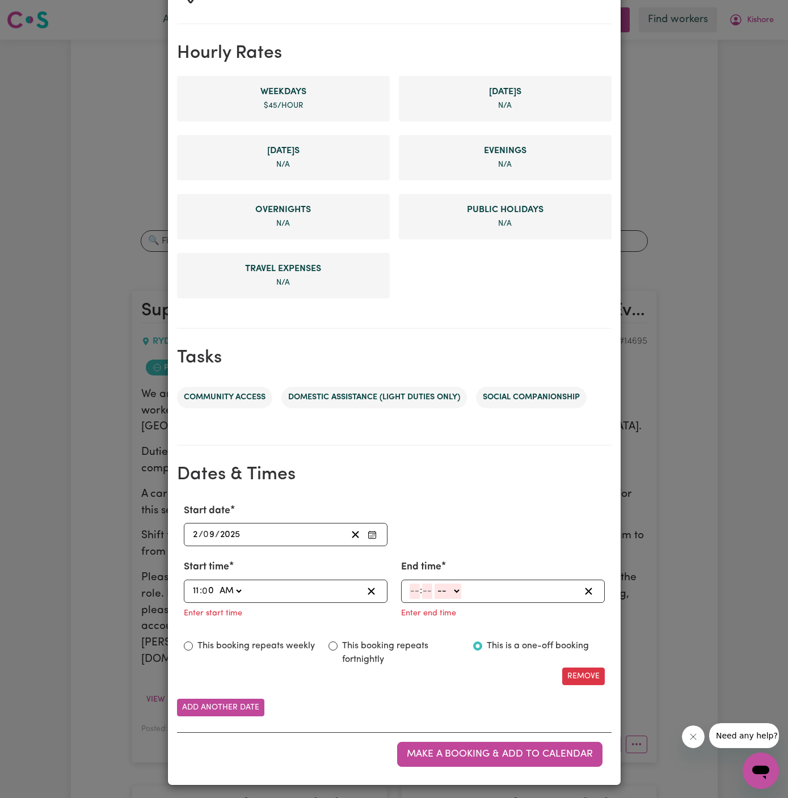
click at [217, 583] on select "-- AM PM" at bounding box center [230, 590] width 27 height 15
type input "11:00"
click at [411, 588] on input "number" at bounding box center [414, 590] width 10 height 15
click at [411, 589] on input "3" at bounding box center [412, 590] width 6 height 15
type input "2"
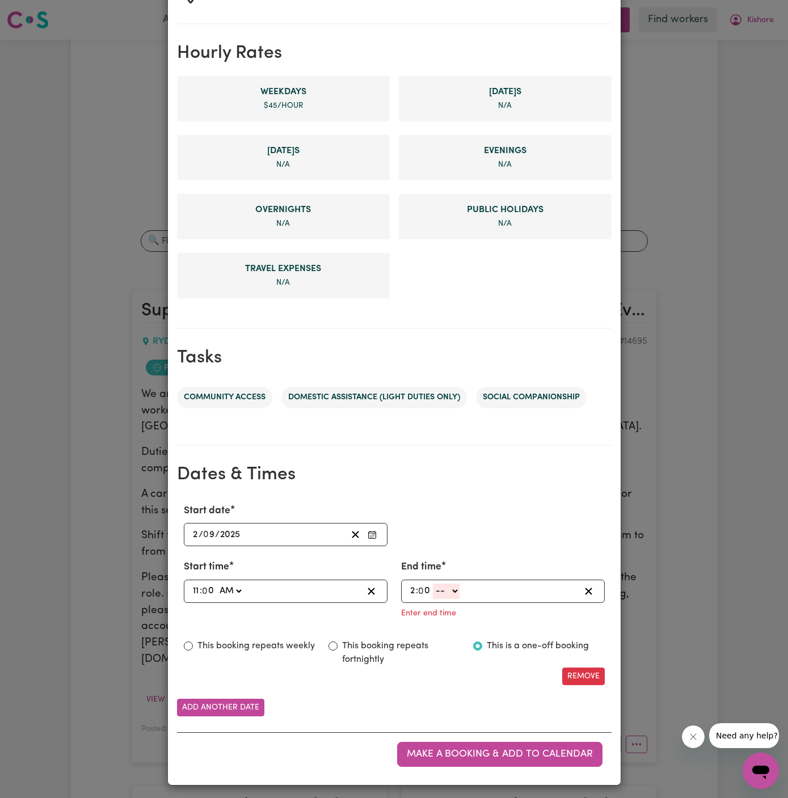
click at [424, 589] on input "0" at bounding box center [424, 590] width 12 height 15
type input "0"
click at [446, 590] on select "-- AM PM" at bounding box center [446, 590] width 27 height 15
select select "pm"
click at [433, 599] on select "-- AM PM" at bounding box center [446, 590] width 27 height 15
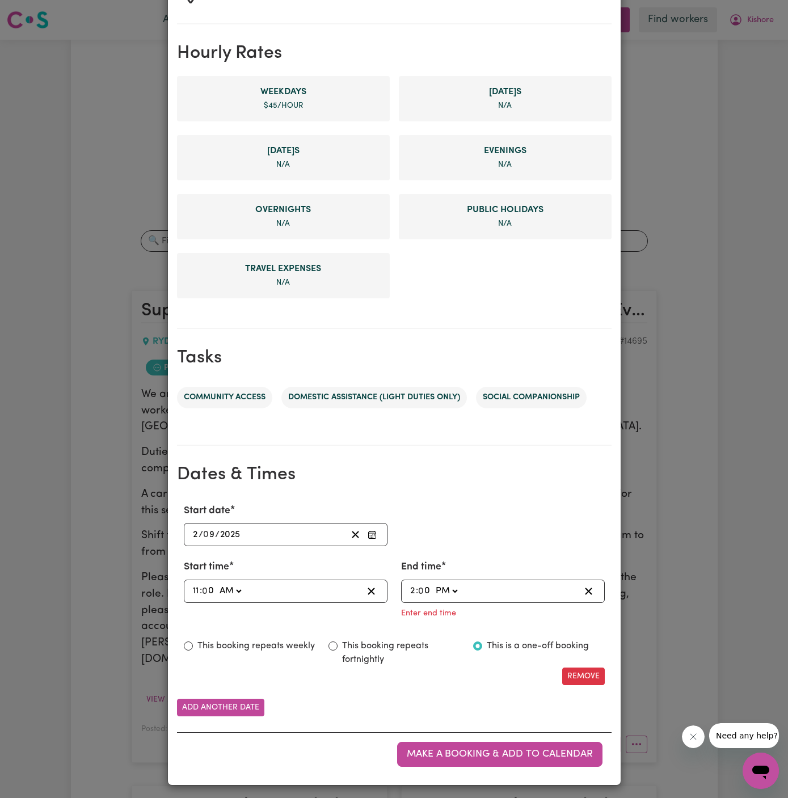
type input "14:00"
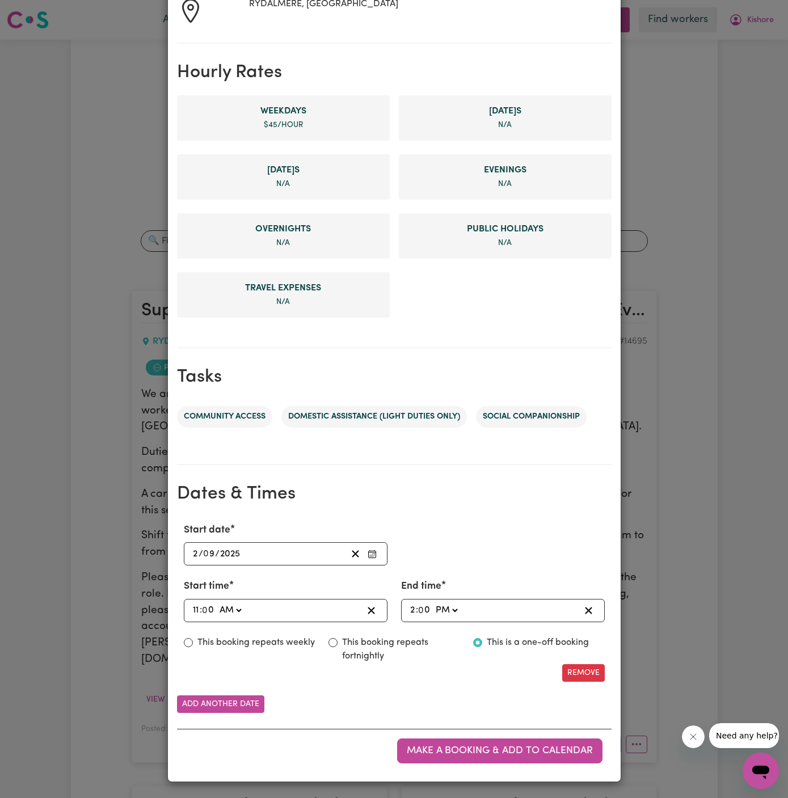
scroll to position [214, 0]
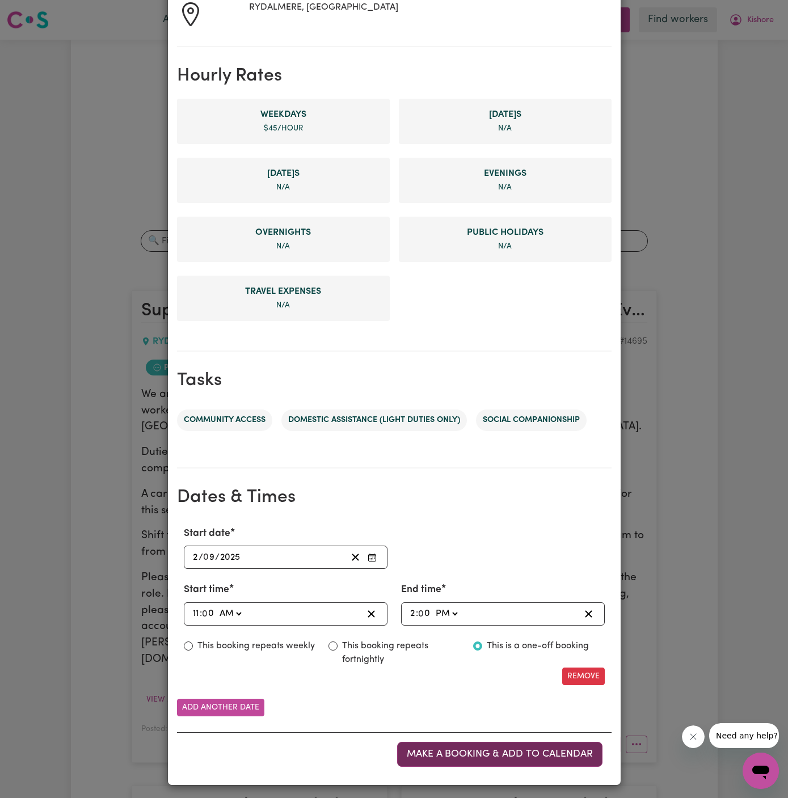
click at [533, 750] on span "Make a booking & add to calendar" at bounding box center [500, 754] width 186 height 10
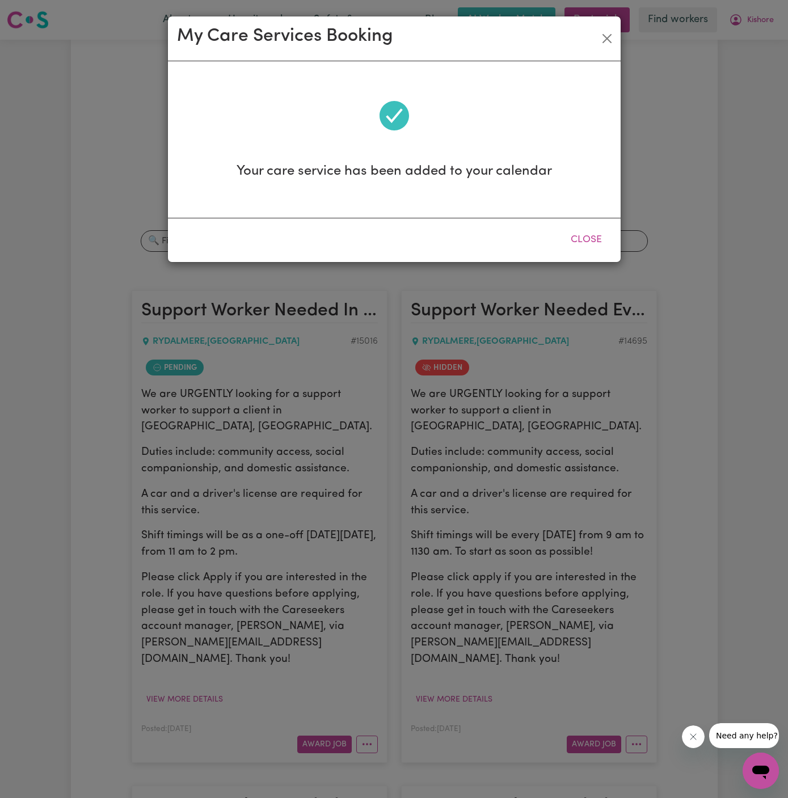
scroll to position [0, 0]
click at [580, 236] on button "Close" at bounding box center [586, 239] width 50 height 25
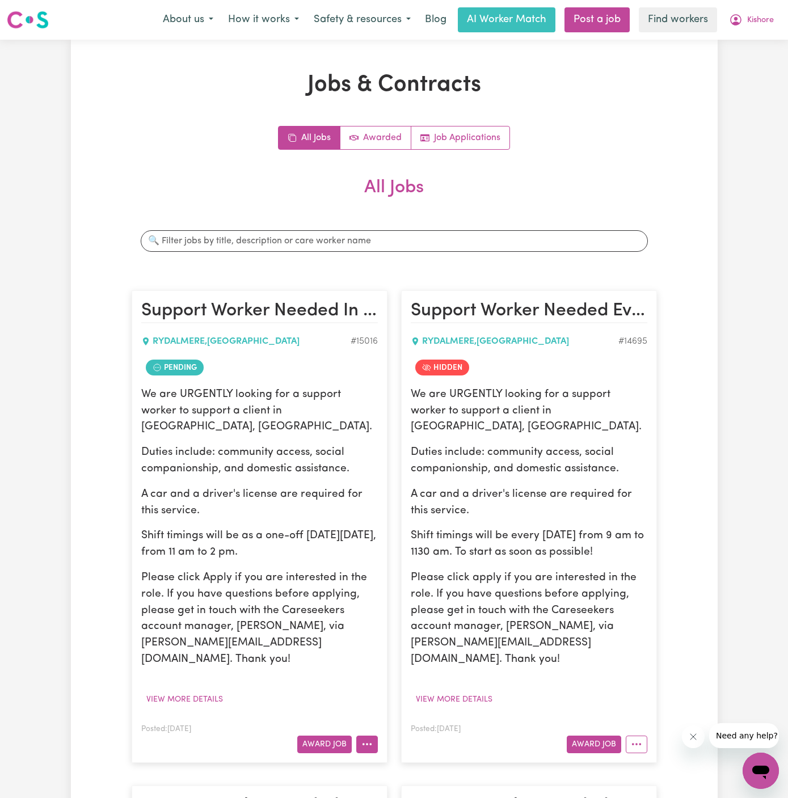
click at [370, 718] on article "Support Worker Needed In [GEOGRAPHIC_DATA], [GEOGRAPHIC_DATA] [GEOGRAPHIC_DATA]…" at bounding box center [260, 526] width 256 height 472
click at [366, 738] on icon "More options" at bounding box center [366, 743] width 11 height 11
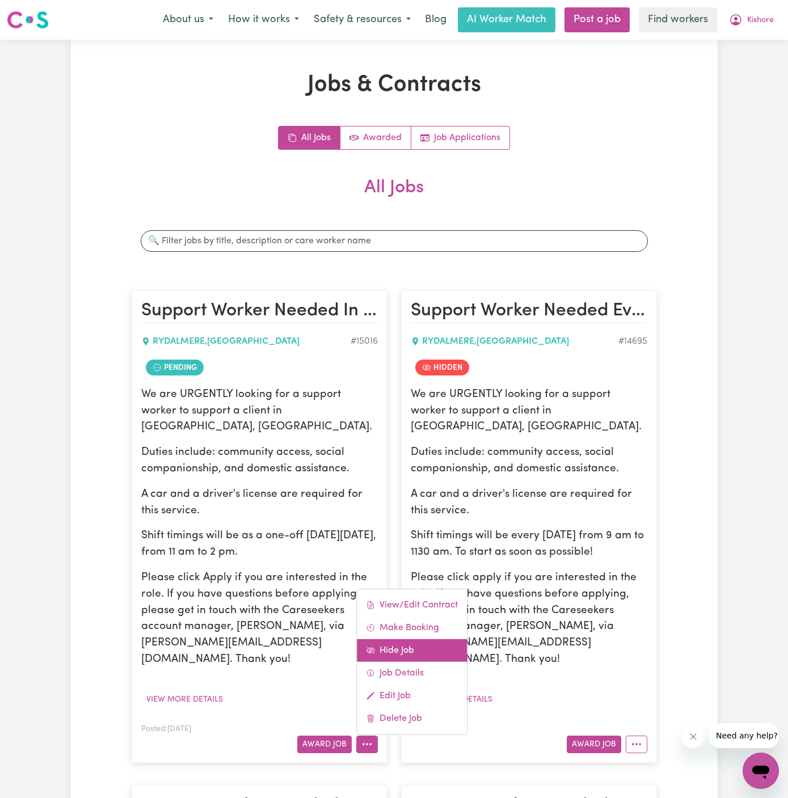
click at [414, 638] on link "Hide Job" at bounding box center [412, 649] width 110 height 23
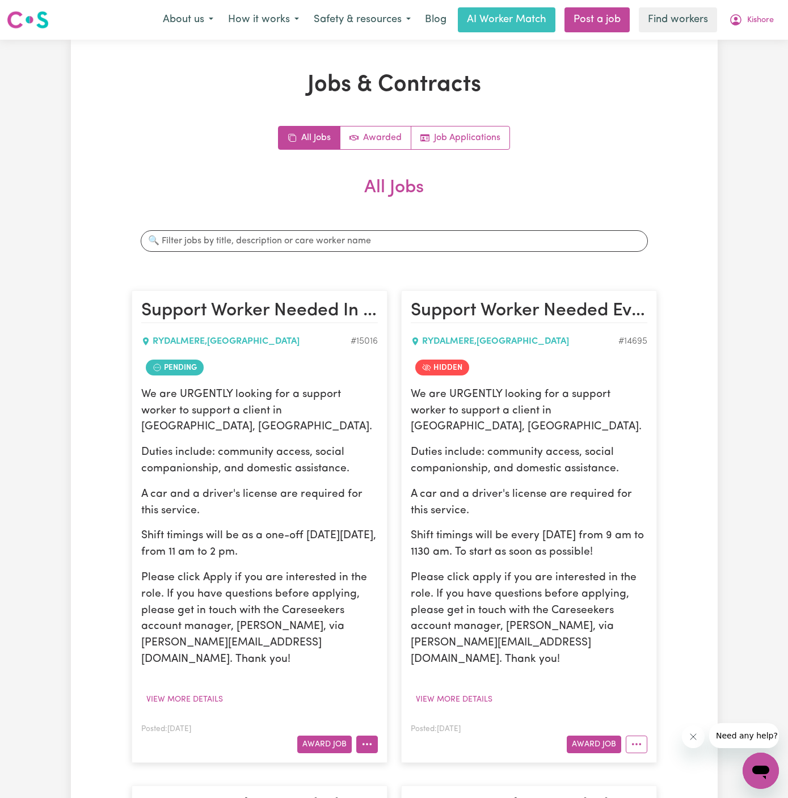
click at [373, 735] on button "More options" at bounding box center [367, 744] width 22 height 18
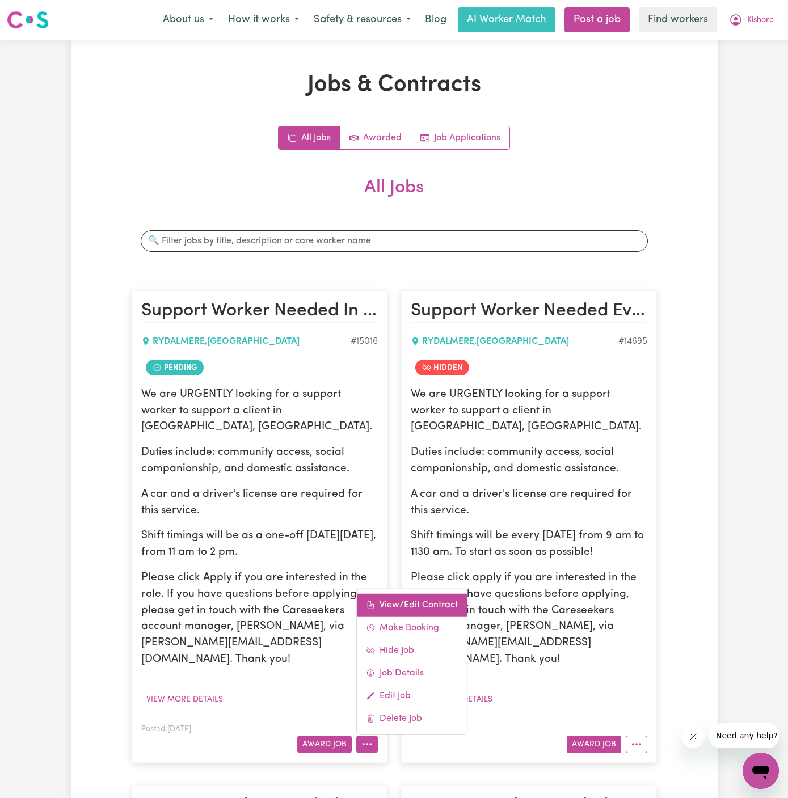
click at [413, 593] on link "View/Edit Contract" at bounding box center [412, 604] width 110 height 23
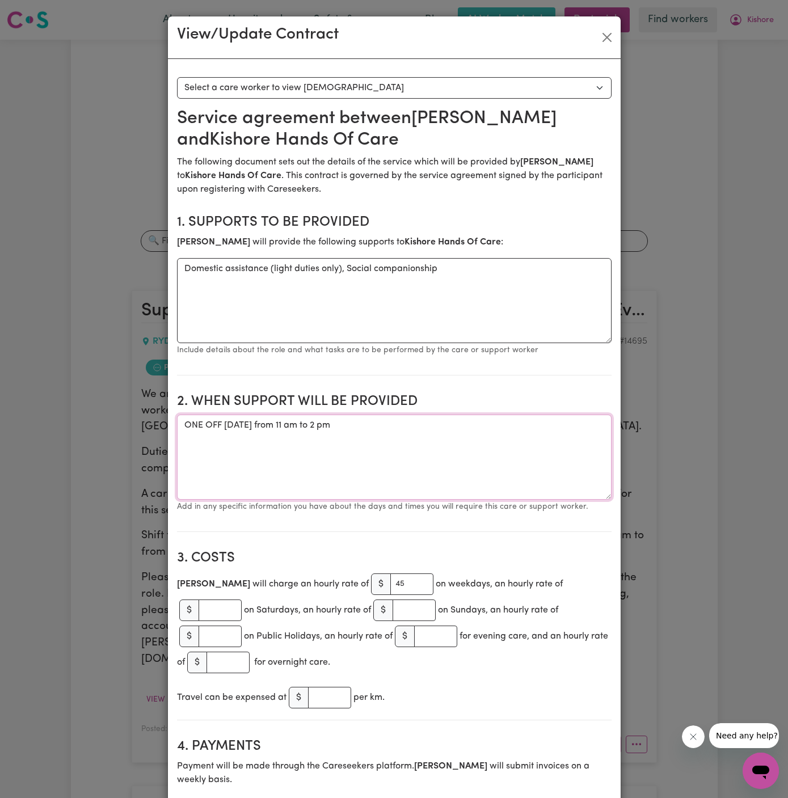
click at [259, 424] on textarea "ONE OFF [DATE] from 11 am to 2 pm" at bounding box center [394, 456] width 434 height 85
click at [610, 39] on button "Close" at bounding box center [607, 37] width 18 height 18
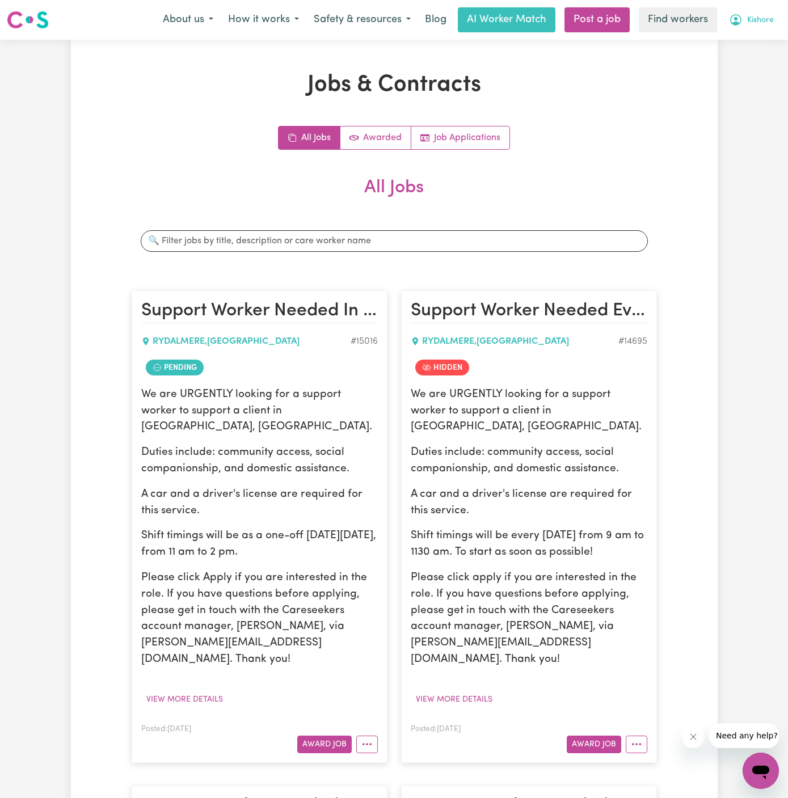
click at [759, 19] on span "Kishore" at bounding box center [760, 20] width 27 height 12
click at [758, 40] on link "My Dashboard" at bounding box center [736, 44] width 90 height 22
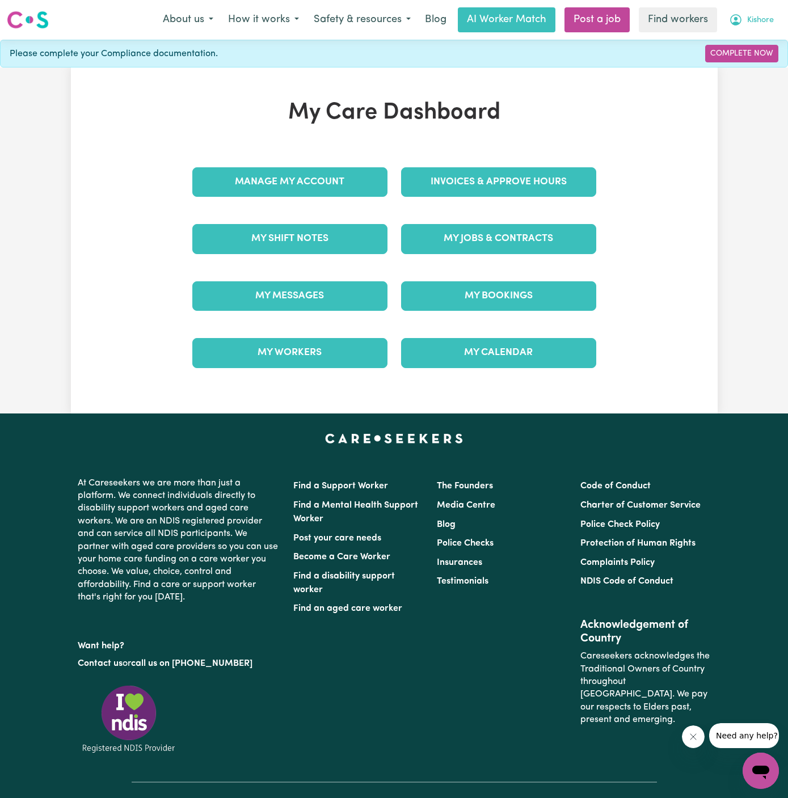
click at [764, 16] on span "Kishore" at bounding box center [760, 20] width 27 height 12
click at [752, 60] on link "Logout" at bounding box center [736, 65] width 90 height 22
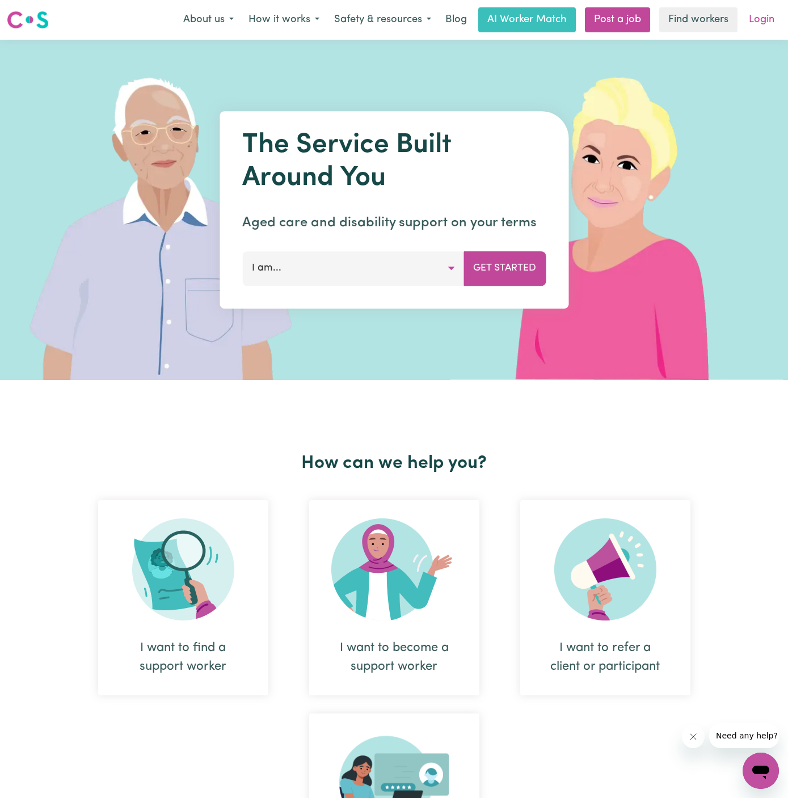
click at [769, 23] on link "Login" at bounding box center [761, 19] width 39 height 25
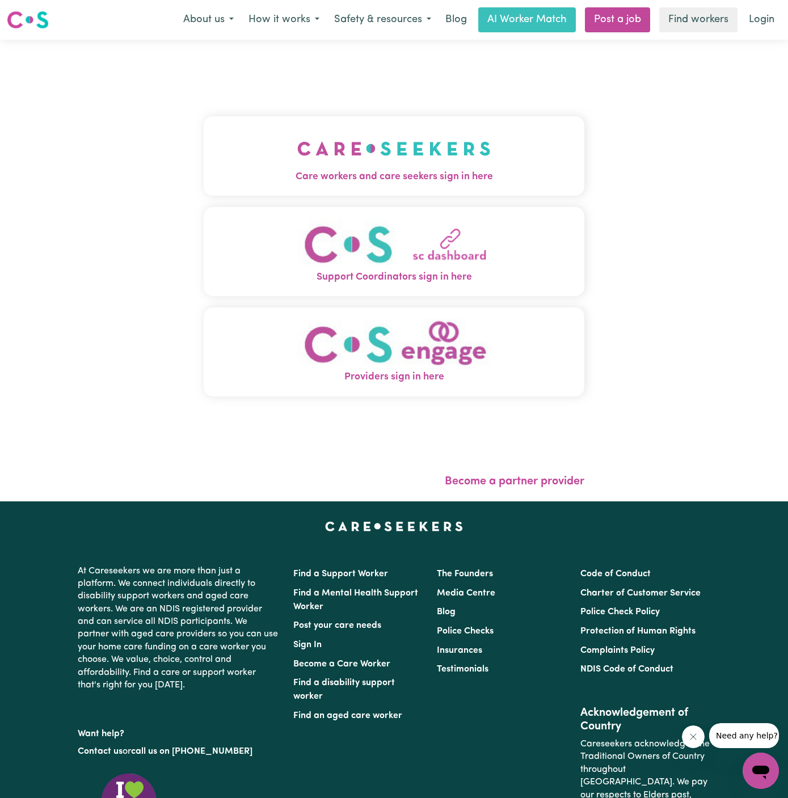
click at [314, 134] on img "Care workers and care seekers sign in here" at bounding box center [393, 149] width 193 height 42
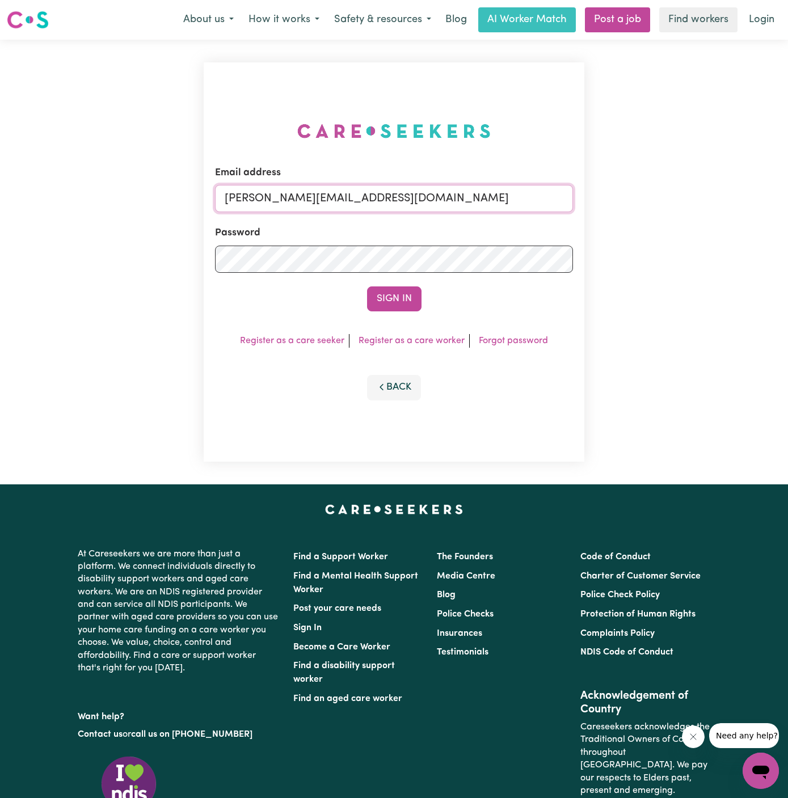
click at [386, 202] on input "[PERSON_NAME][EMAIL_ADDRESS][DOMAIN_NAME]" at bounding box center [394, 198] width 358 height 27
drag, startPoint x: 282, startPoint y: 204, endPoint x: 823, endPoint y: 181, distance: 540.8
click at [787, 181] on html "Menu About us How it works Safety & resources Blog AI Worker Match Post a job F…" at bounding box center [394, 486] width 788 height 972
click at [438, 201] on input "[EMAIL_ADDRESS][DOMAIN_NAME]" at bounding box center [394, 198] width 358 height 27
drag, startPoint x: 282, startPoint y: 200, endPoint x: 589, endPoint y: 197, distance: 306.2
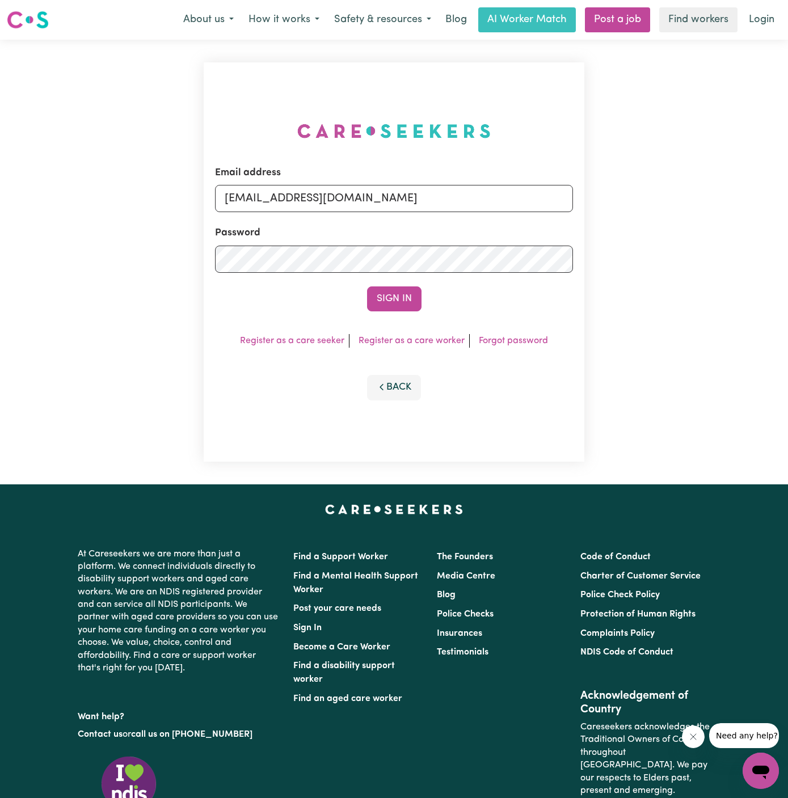
click at [589, 197] on div "Email address [EMAIL_ADDRESS][DOMAIN_NAME] Password Sign In Register as a care …" at bounding box center [394, 262] width 394 height 445
type input "[EMAIL_ADDRESS][DOMAIN_NAME]"
click at [396, 295] on button "Sign In" at bounding box center [394, 298] width 54 height 25
